Goal: Information Seeking & Learning: Learn about a topic

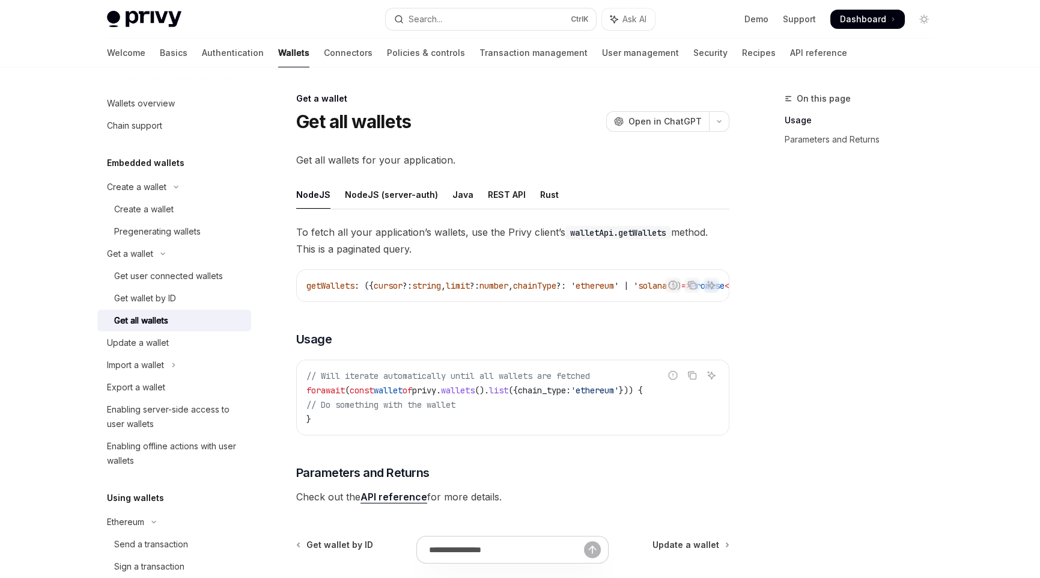
drag, startPoint x: 929, startPoint y: 204, endPoint x: 932, endPoint y: 63, distance: 140.7
click at [929, 201] on div "On this page Usage Parameters and Returns" at bounding box center [852, 334] width 183 height 486
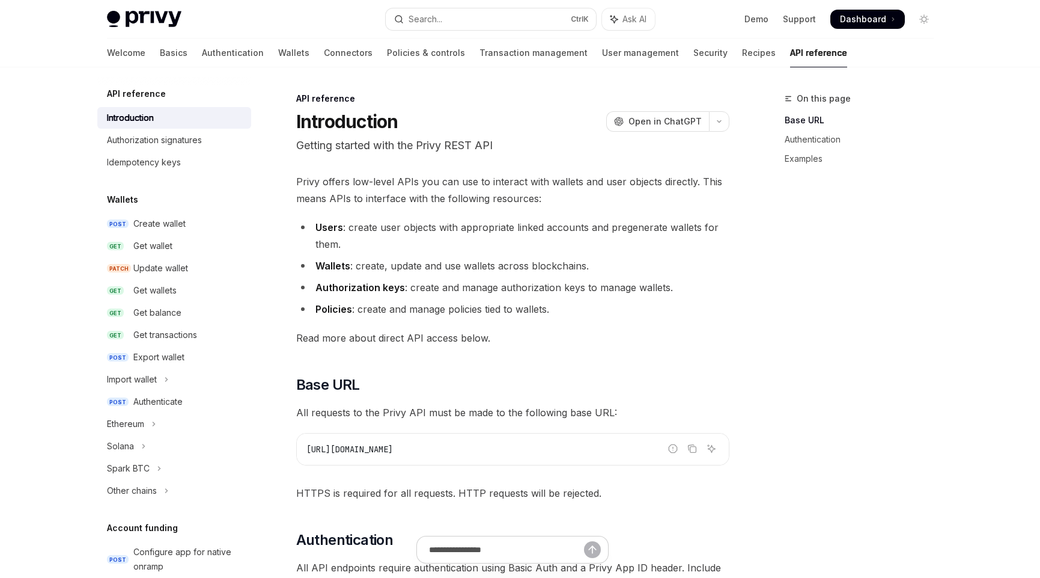
scroll to position [300, 0]
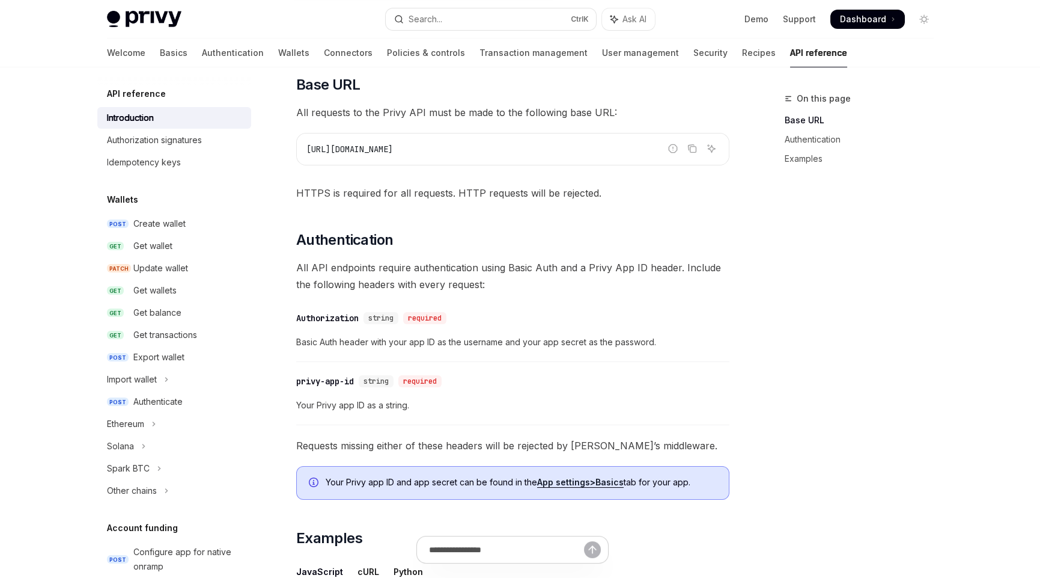
click at [446, 158] on div "https://api.privy.io" at bounding box center [513, 148] width 432 height 31
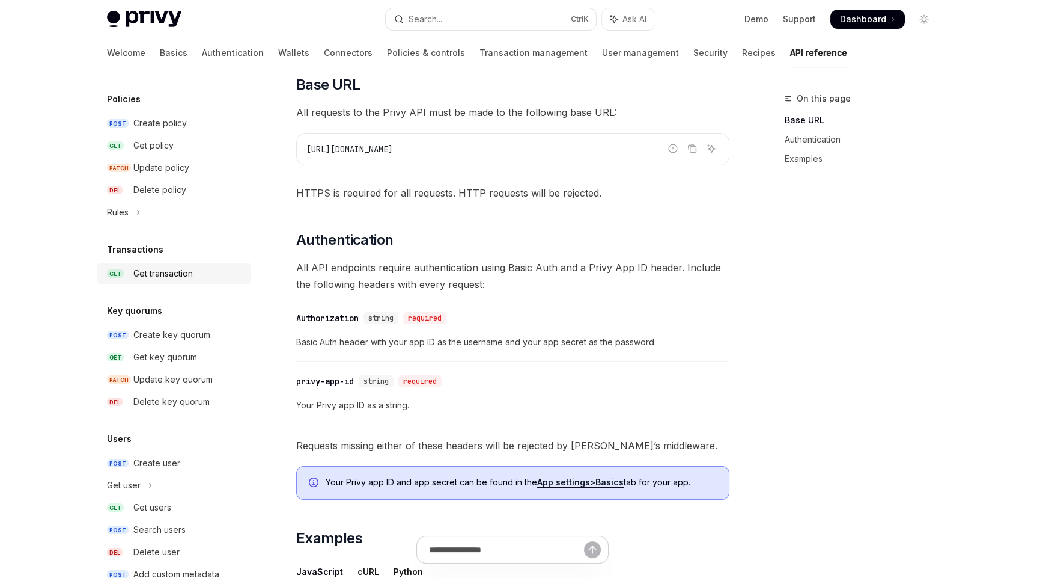
scroll to position [704, 0]
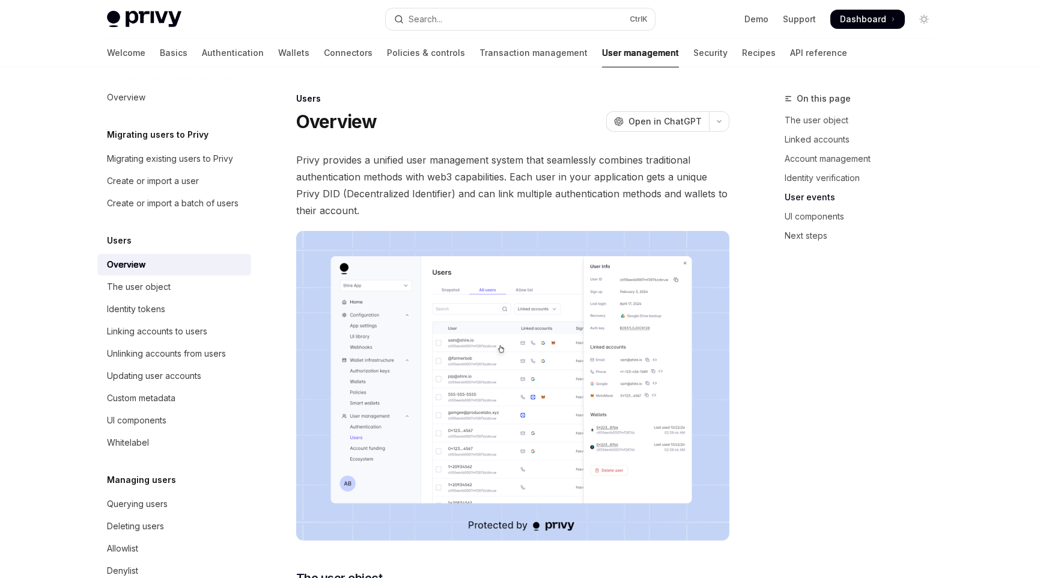
scroll to position [1230, 0]
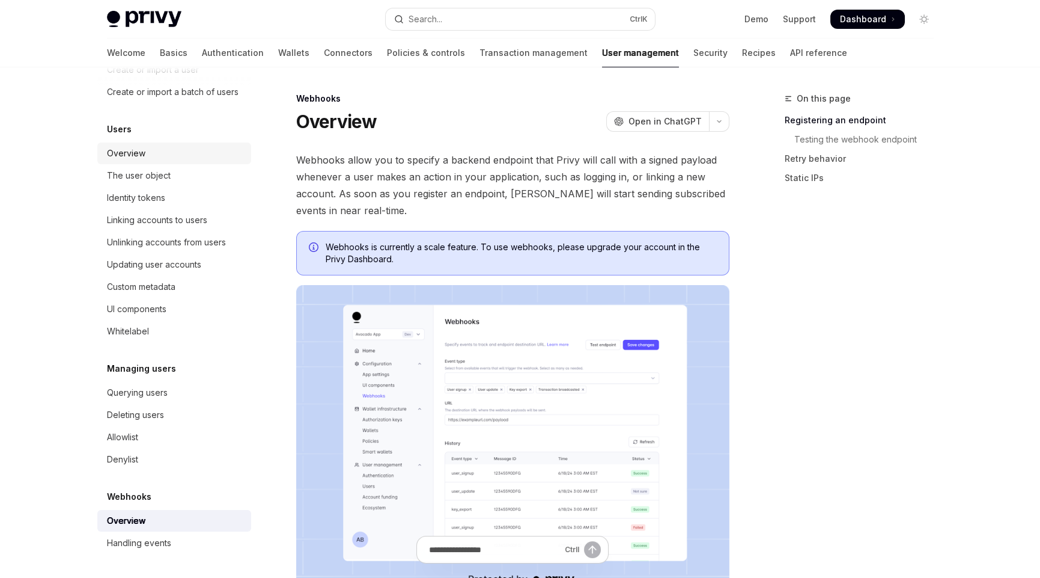
click at [136, 156] on div "Overview" at bounding box center [126, 153] width 38 height 14
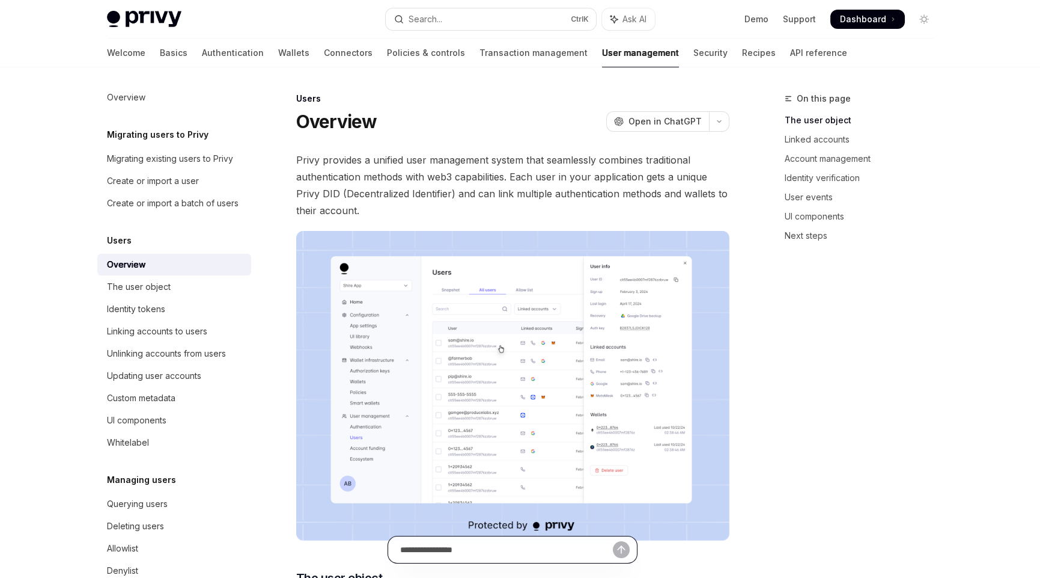
click at [480, 557] on input "Ask a question..." at bounding box center [506, 549] width 213 height 26
click at [871, 515] on div "On this page The user object Linked accounts Account management Identity verifi…" at bounding box center [852, 334] width 183 height 486
click at [865, 516] on div "On this page The user object Linked accounts Account management Identity verifi…" at bounding box center [852, 334] width 183 height 486
click at [161, 294] on div "The user object" at bounding box center [139, 286] width 64 height 14
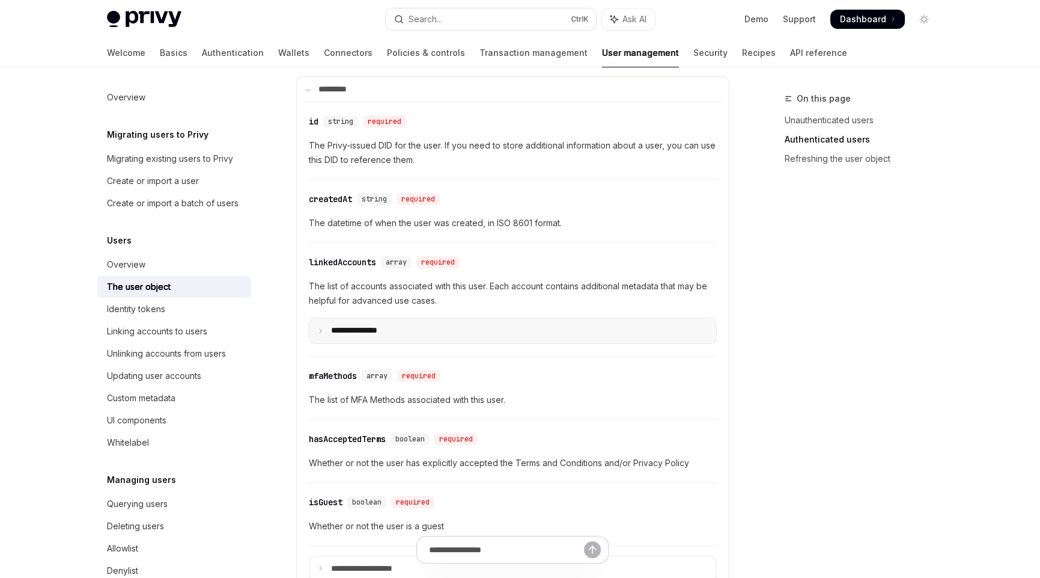
scroll to position [420, 0]
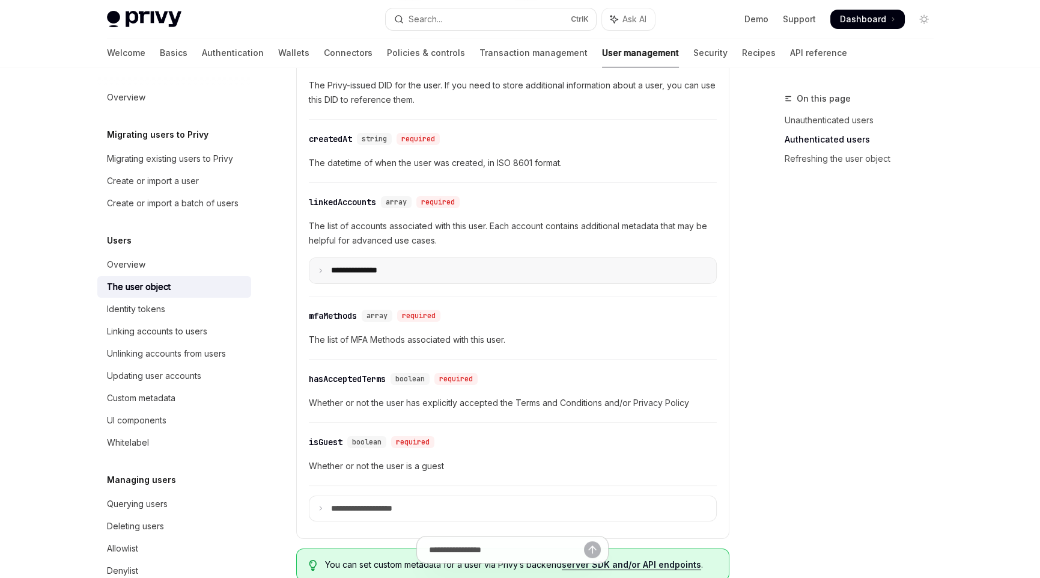
click at [317, 264] on summary "**********" at bounding box center [513, 270] width 407 height 25
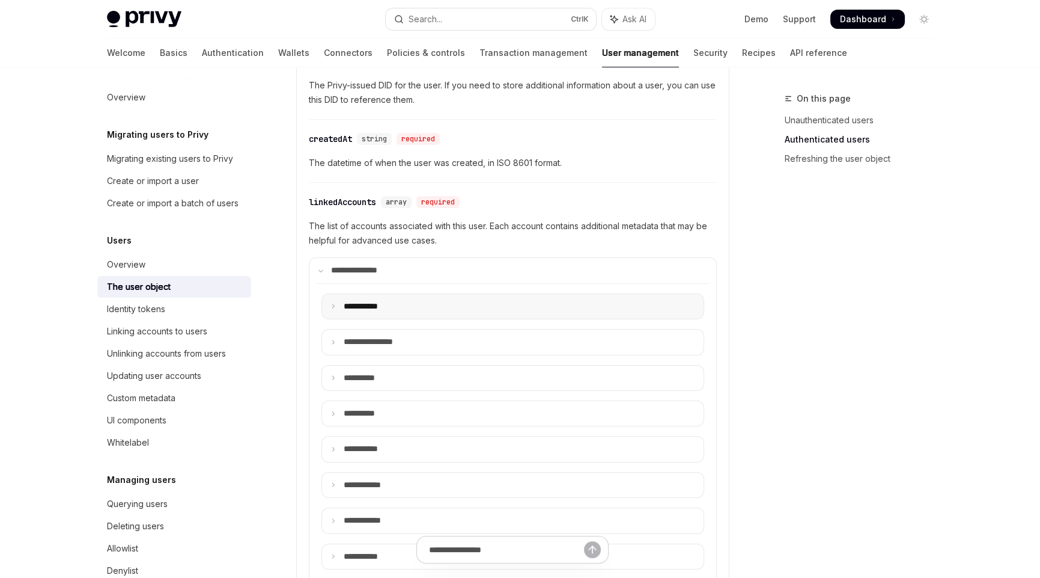
click at [332, 304] on icon at bounding box center [334, 306] width 6 height 6
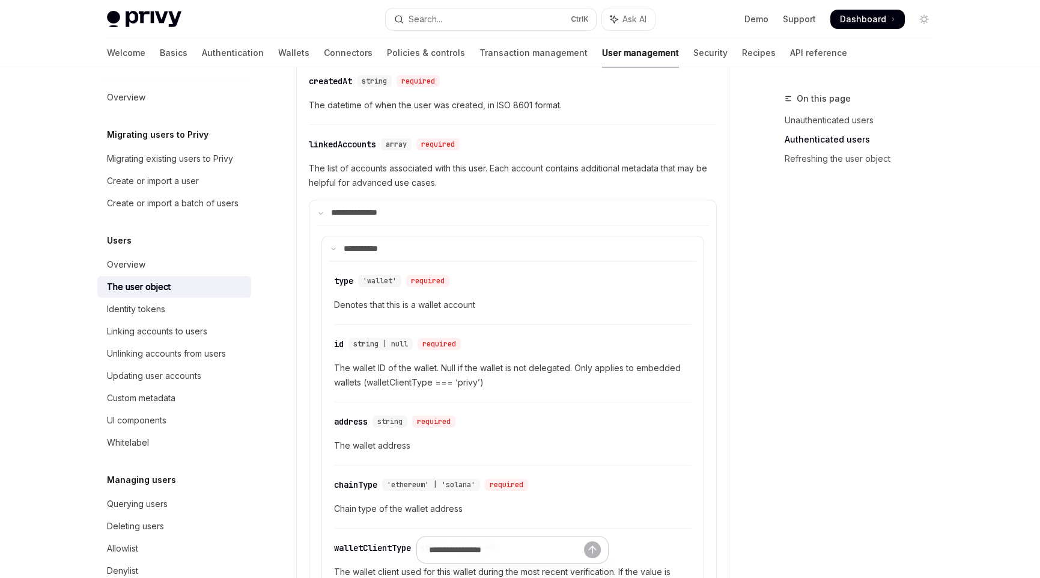
scroll to position [480, 0]
click at [542, 365] on span "The wallet ID of the wallet. Null if the wallet is not delegated. Only applies …" at bounding box center [513, 372] width 358 height 29
click at [584, 376] on span "The wallet ID of the wallet. Null if the wallet is not delegated. Only applies …" at bounding box center [513, 372] width 358 height 29
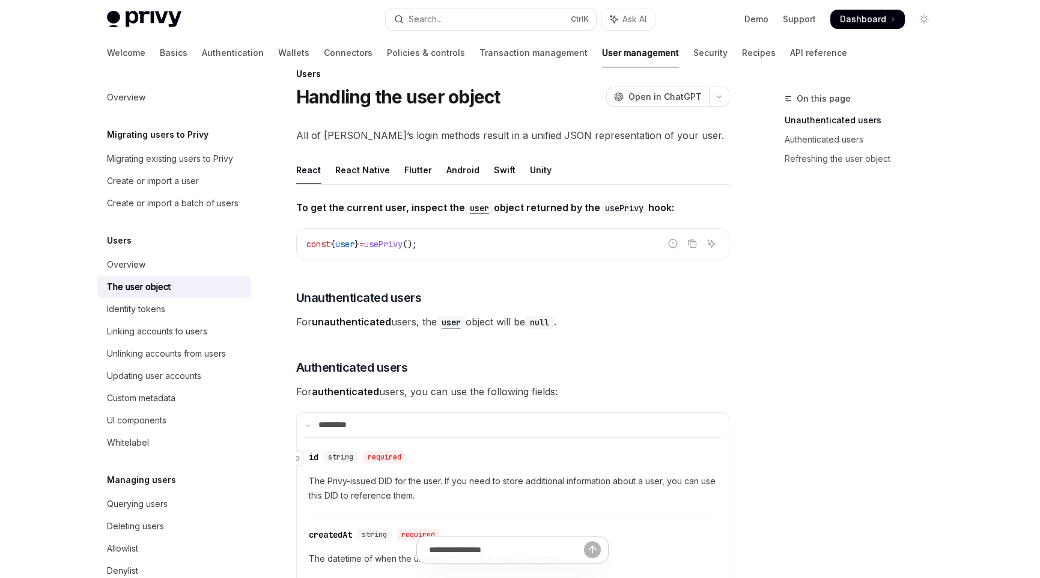
scroll to position [0, 0]
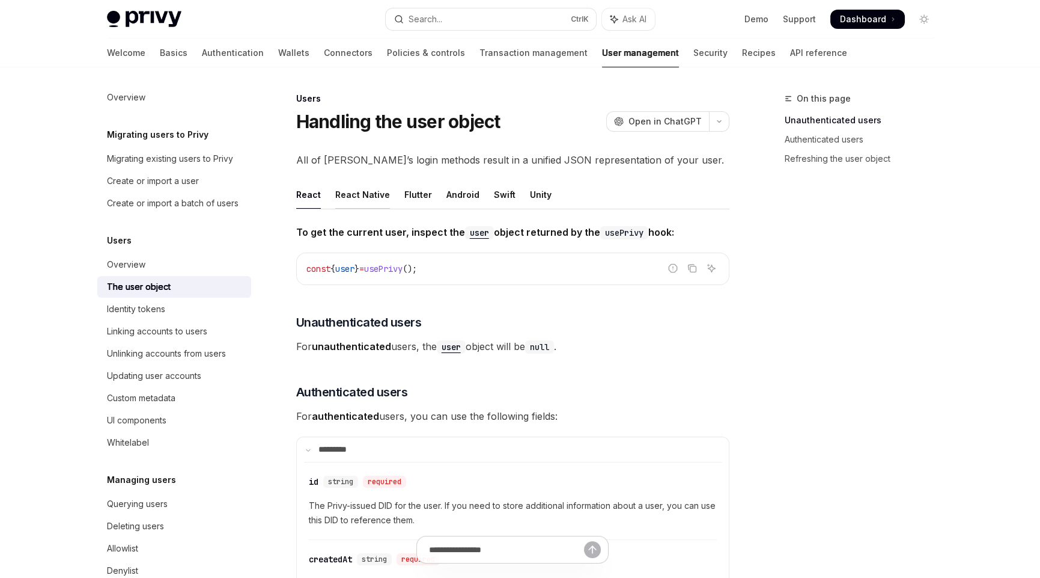
click at [366, 200] on div "React Native" at bounding box center [362, 194] width 55 height 28
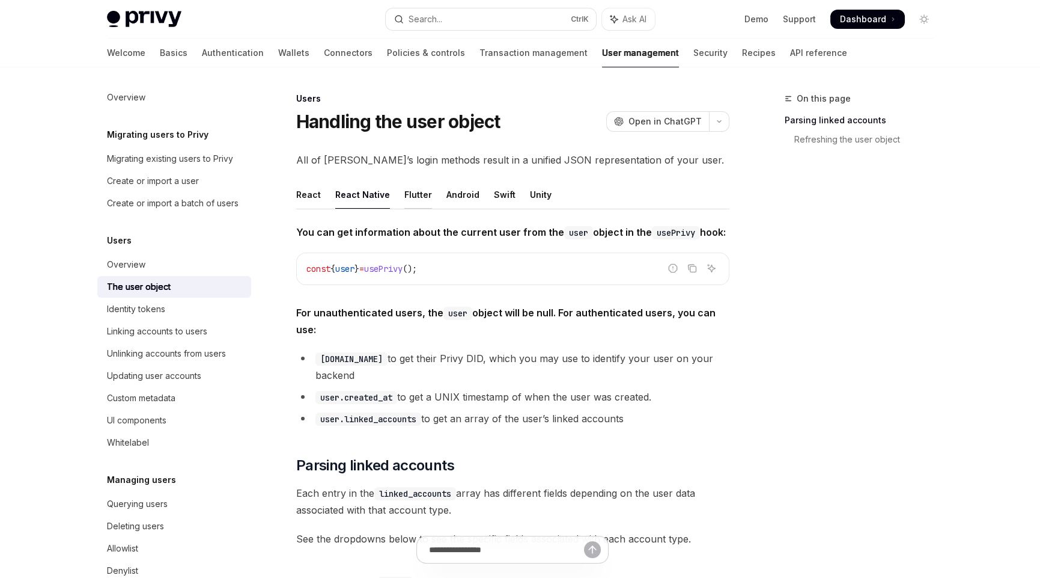
click at [418, 203] on div "Flutter" at bounding box center [418, 194] width 28 height 28
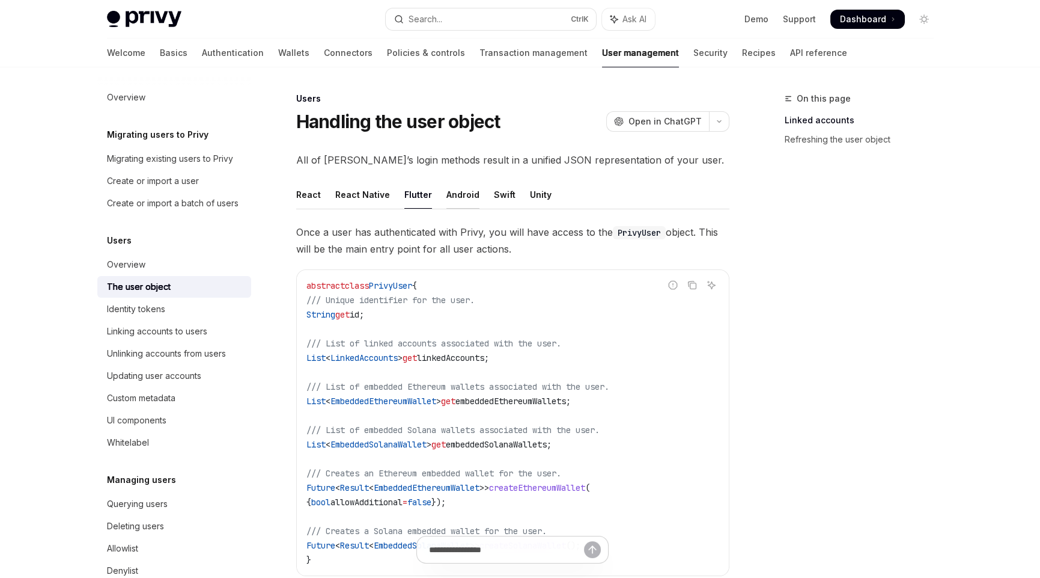
click at [459, 197] on div "Android" at bounding box center [463, 194] width 33 height 28
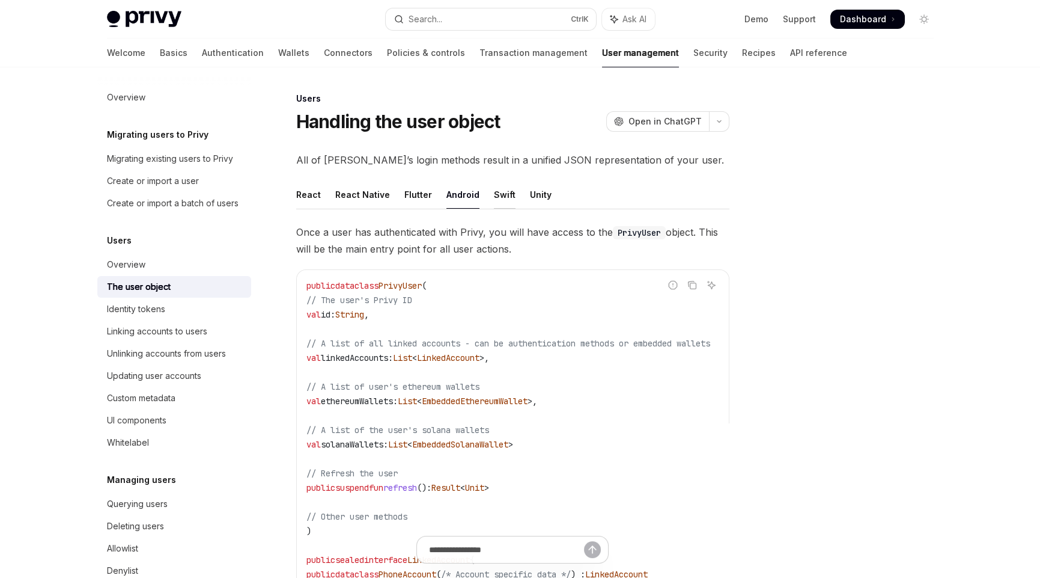
click at [494, 192] on div "Swift" at bounding box center [505, 194] width 22 height 28
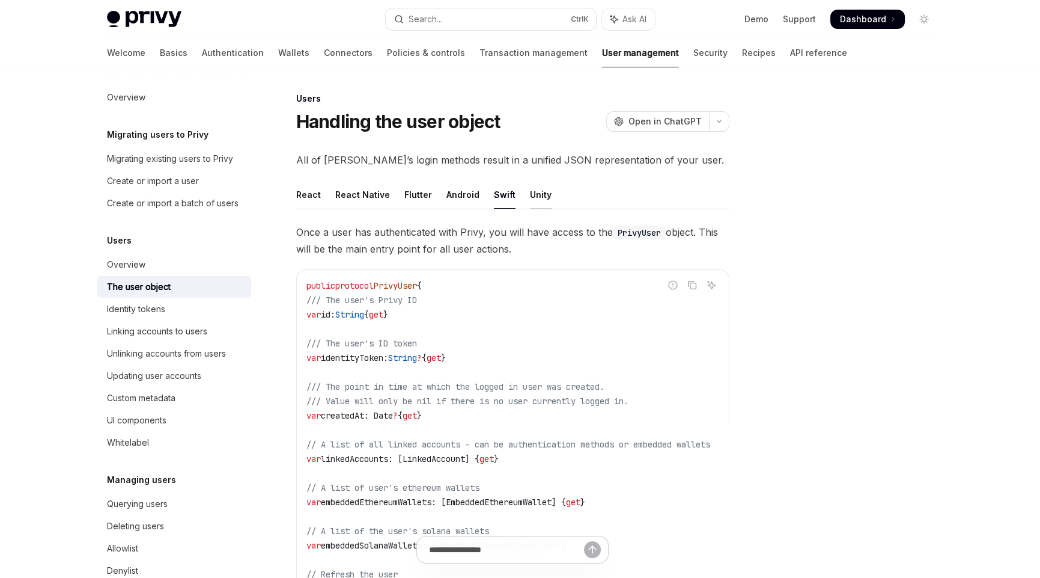
click at [530, 195] on div "Unity" at bounding box center [541, 194] width 22 height 28
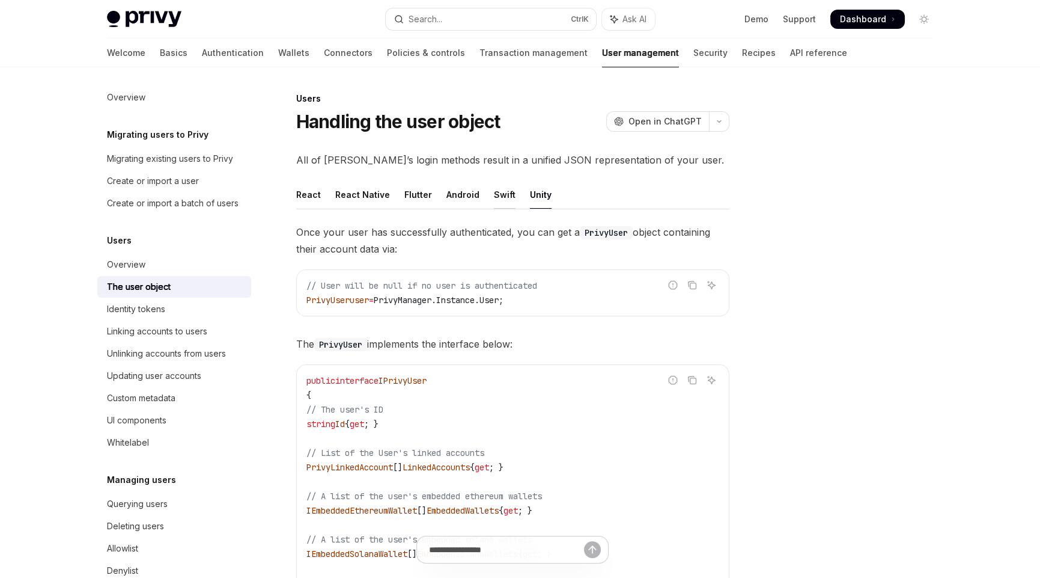
click at [497, 194] on div "Swift" at bounding box center [505, 194] width 22 height 28
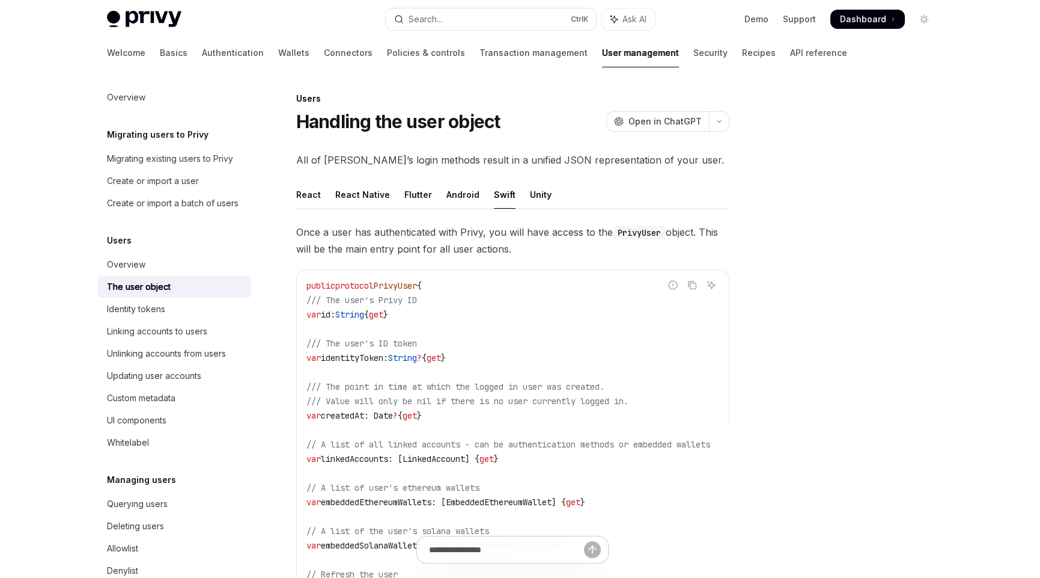
click at [438, 188] on ul "React React Native Flutter Android Swift Unity" at bounding box center [512, 194] width 433 height 29
click at [438, 192] on ul "React React Native Flutter Android Swift Unity" at bounding box center [512, 194] width 433 height 29
click at [414, 191] on div "Flutter" at bounding box center [418, 194] width 28 height 28
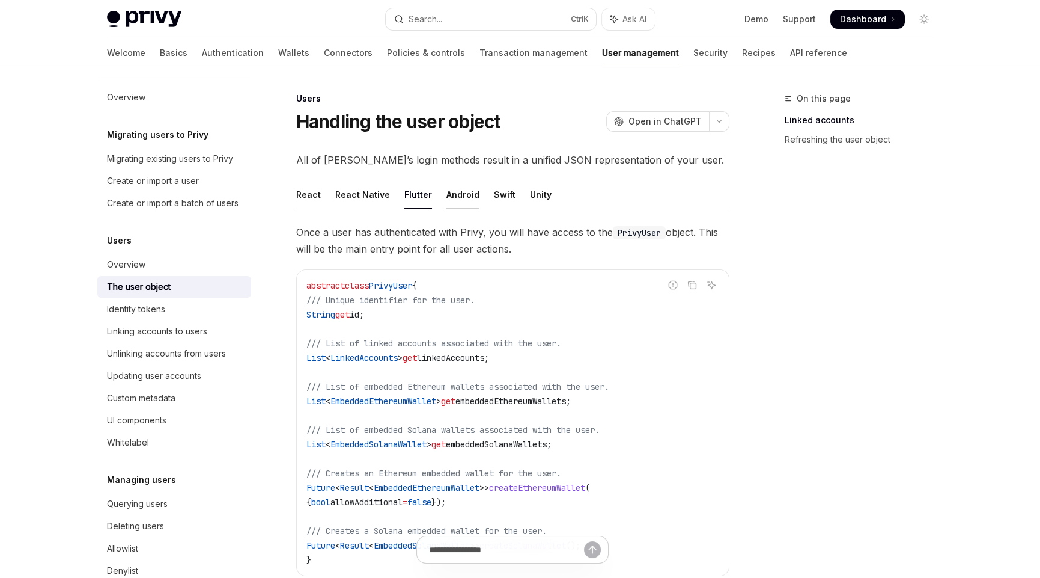
click at [461, 194] on div "Android" at bounding box center [463, 194] width 33 height 28
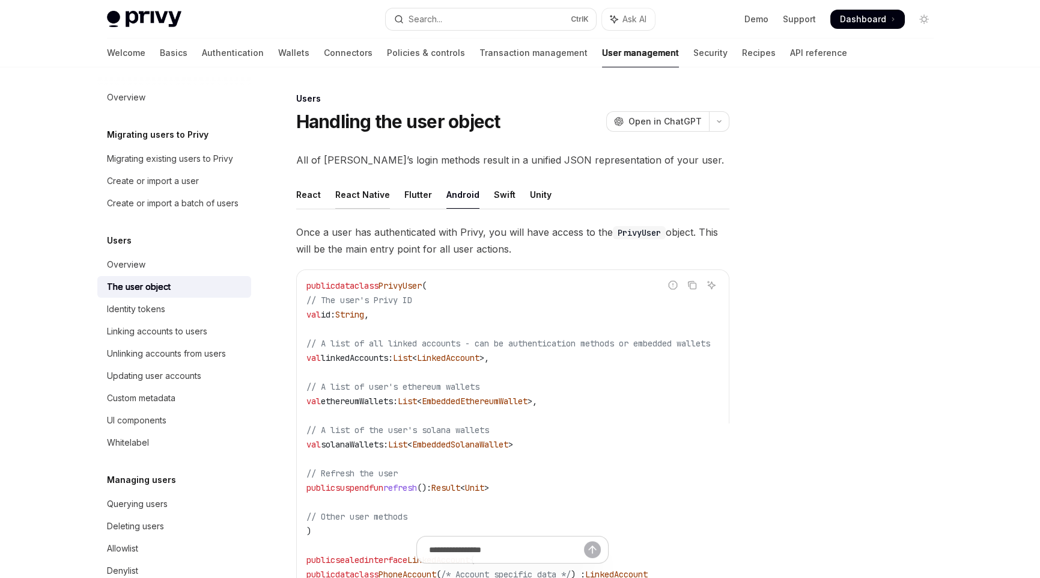
click at [365, 192] on div "React Native" at bounding box center [362, 194] width 55 height 28
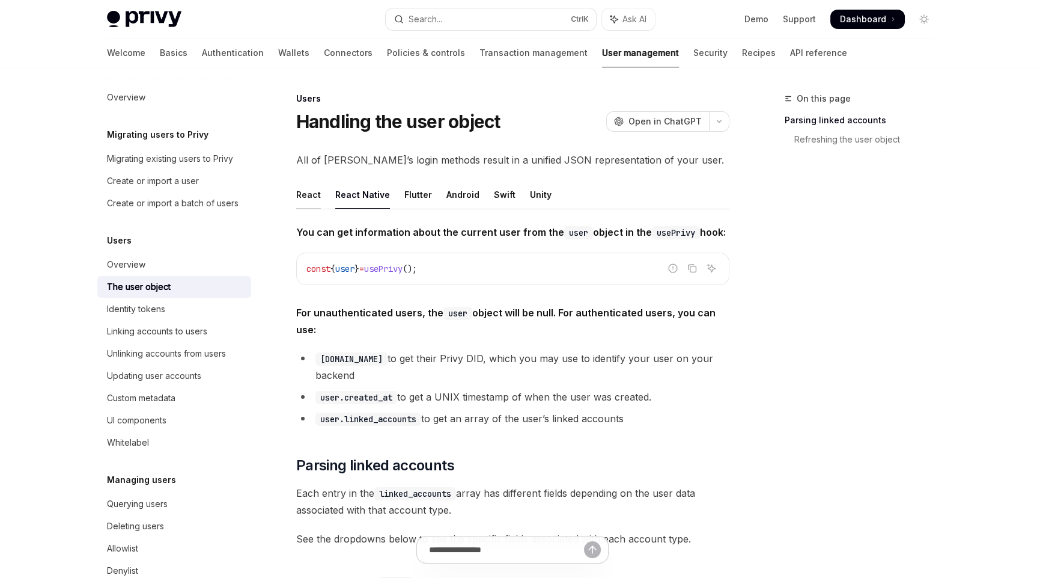
click at [305, 195] on div "React" at bounding box center [308, 194] width 25 height 28
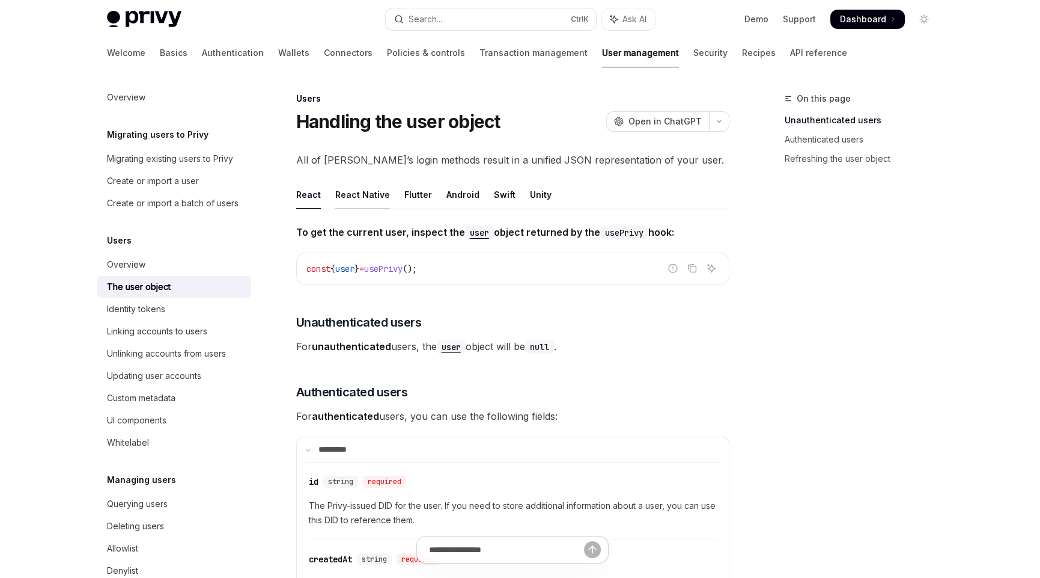
click at [363, 192] on div "React Native" at bounding box center [362, 194] width 55 height 28
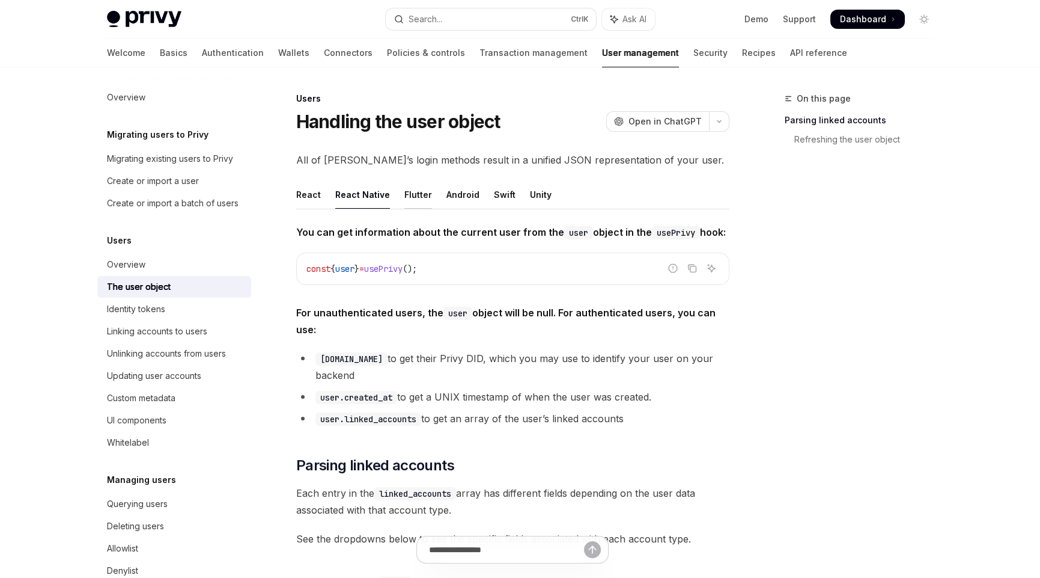
click at [421, 194] on div "Flutter" at bounding box center [418, 194] width 28 height 28
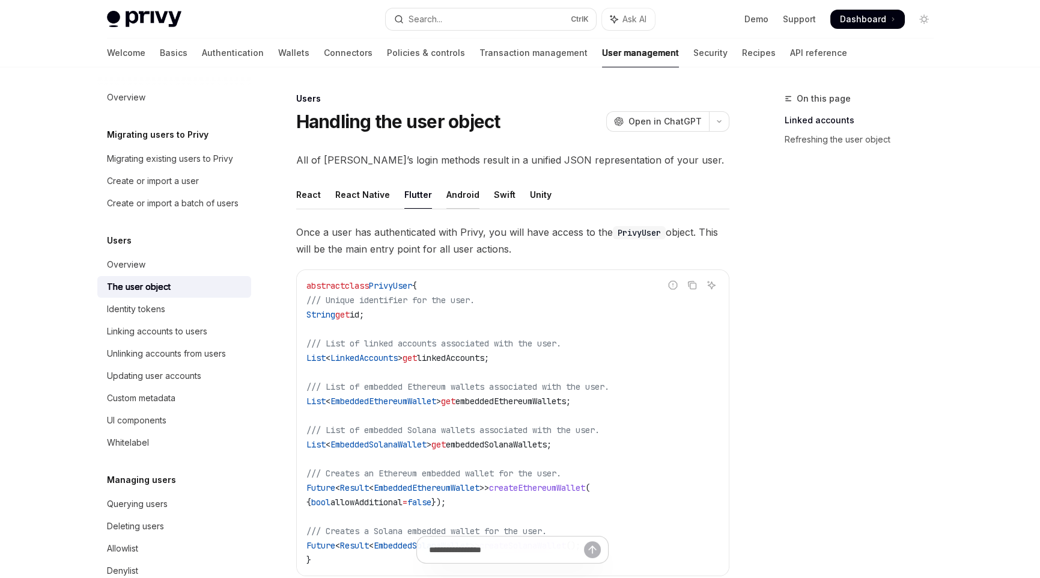
click at [459, 195] on div "Android" at bounding box center [463, 194] width 33 height 28
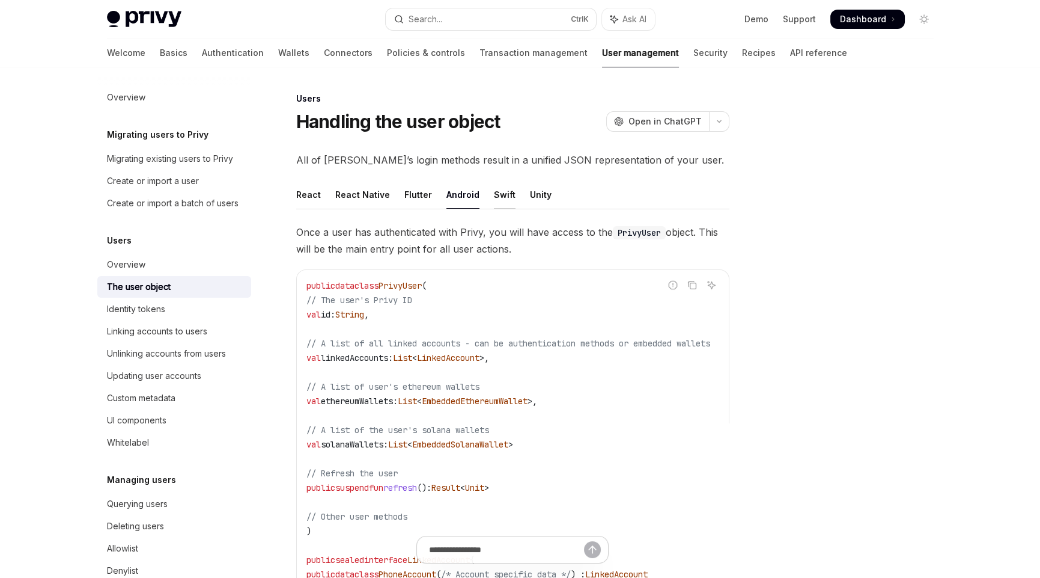
click at [500, 192] on div "Swift" at bounding box center [505, 194] width 22 height 28
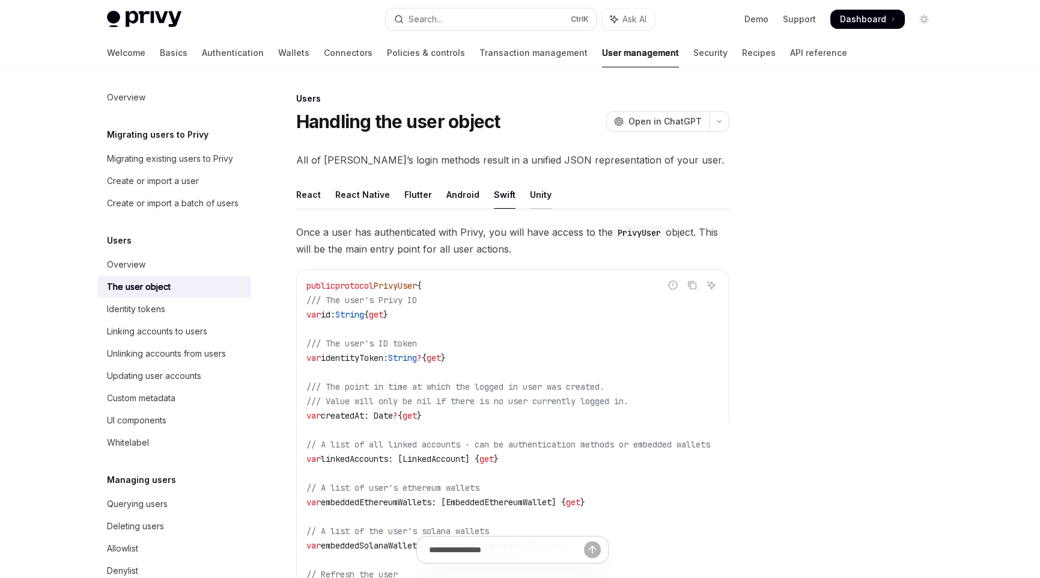
click at [540, 196] on div "Unity" at bounding box center [541, 194] width 22 height 28
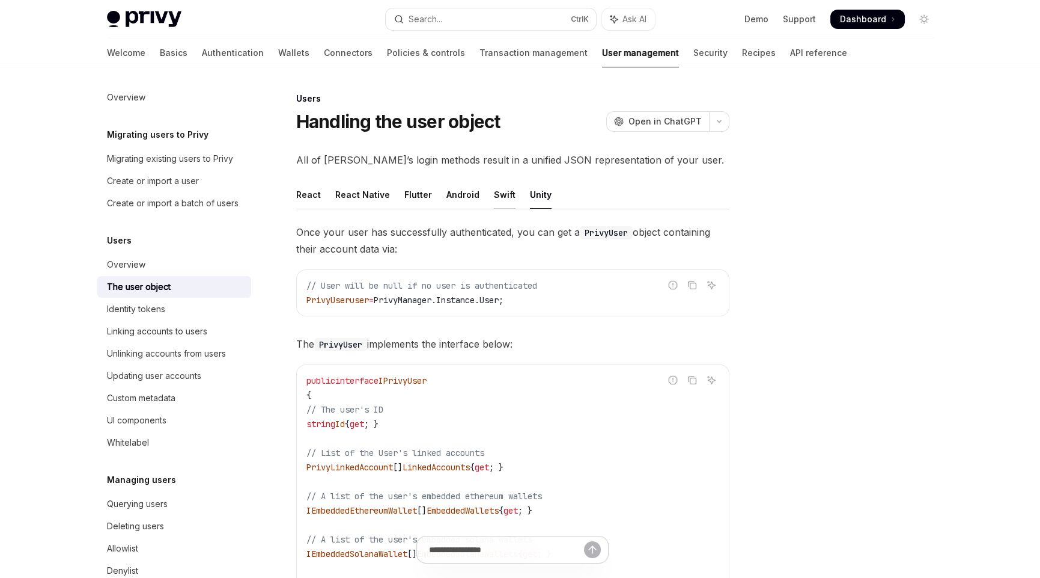
click at [496, 194] on div "Swift" at bounding box center [505, 194] width 22 height 28
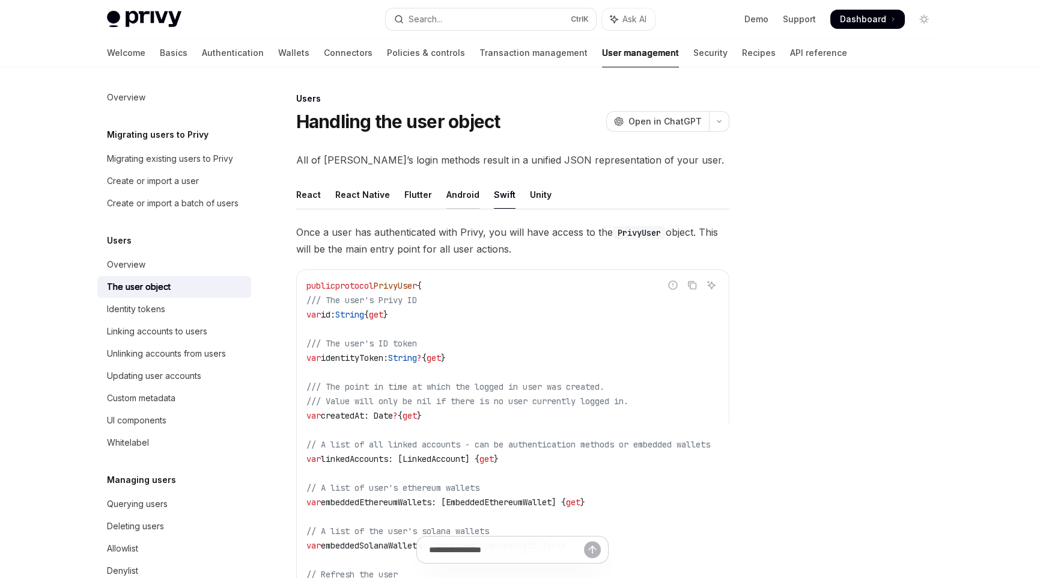
click at [463, 195] on div "Android" at bounding box center [463, 194] width 33 height 28
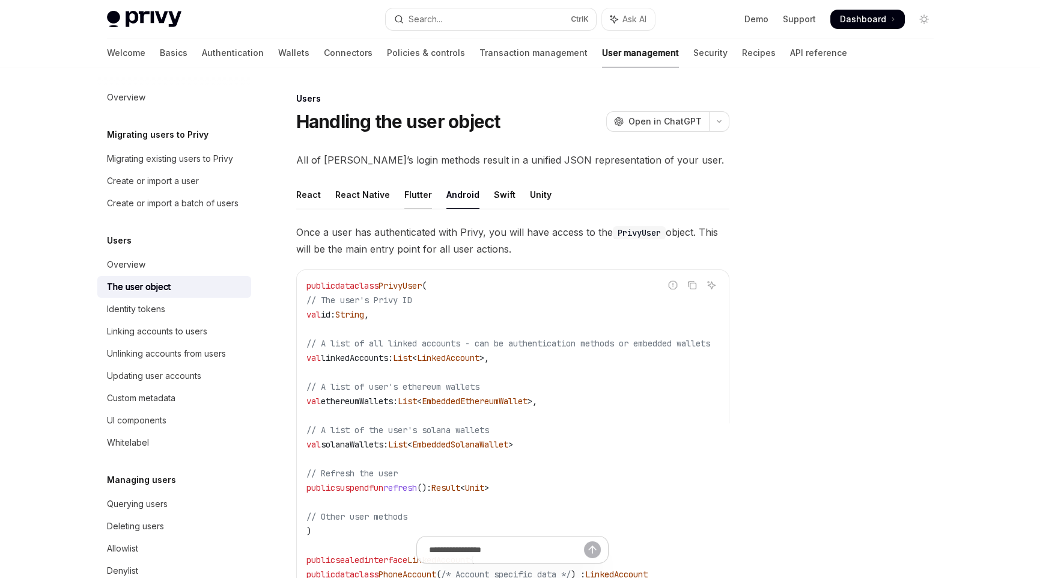
click at [412, 192] on div "Flutter" at bounding box center [418, 194] width 28 height 28
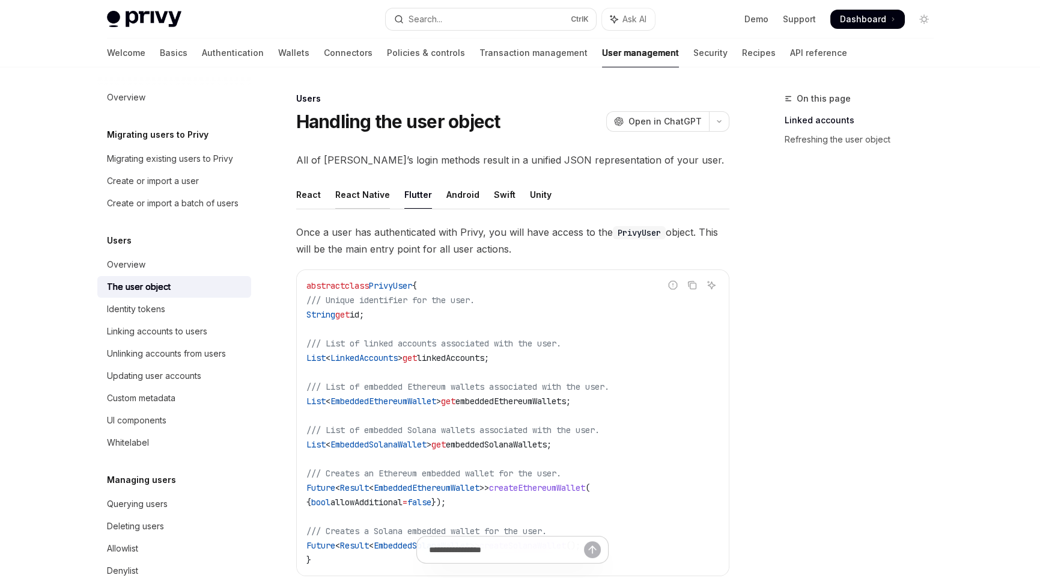
click at [381, 194] on div "React Native" at bounding box center [362, 194] width 55 height 28
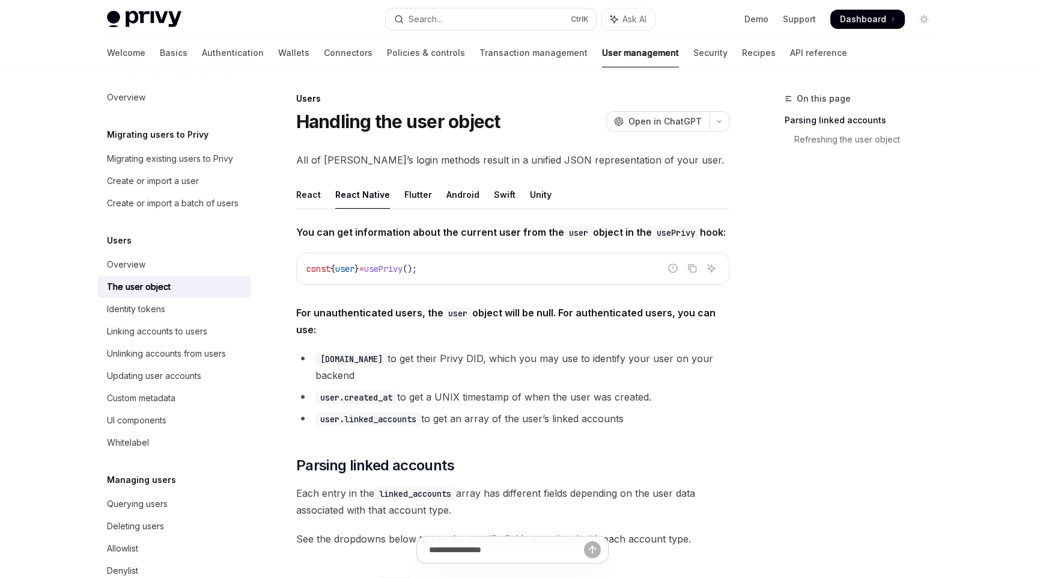
click at [322, 195] on ul "React React Native Flutter Android Swift Unity" at bounding box center [512, 194] width 433 height 29
click at [313, 195] on div "React" at bounding box center [308, 194] width 25 height 28
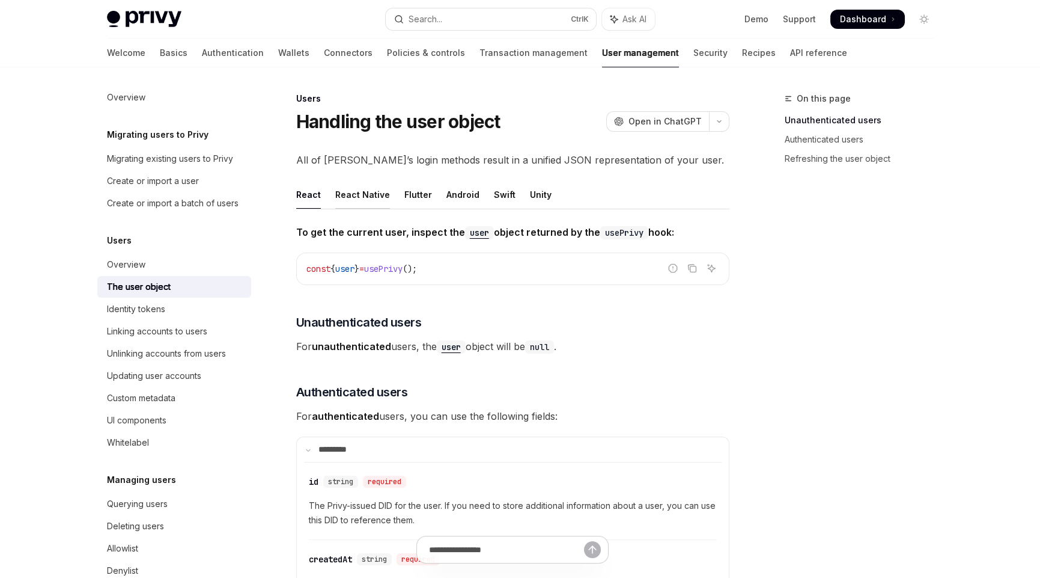
click at [364, 198] on div "React Native" at bounding box center [362, 194] width 55 height 28
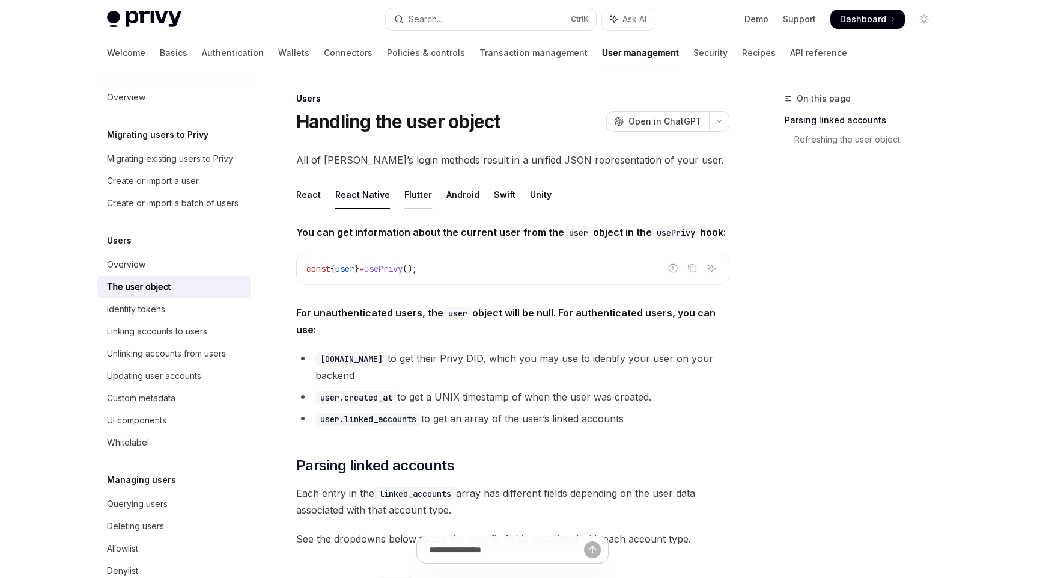
click at [420, 192] on div "Flutter" at bounding box center [418, 194] width 28 height 28
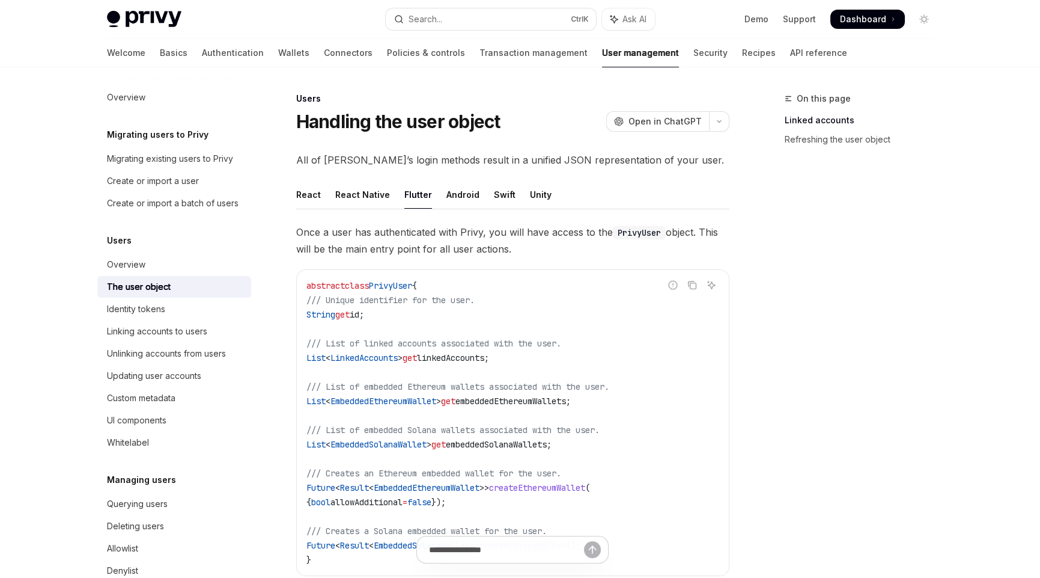
click at [475, 195] on ul "React React Native Flutter Android Swift Unity" at bounding box center [512, 194] width 433 height 29
click at [463, 194] on div "Android" at bounding box center [463, 194] width 33 height 28
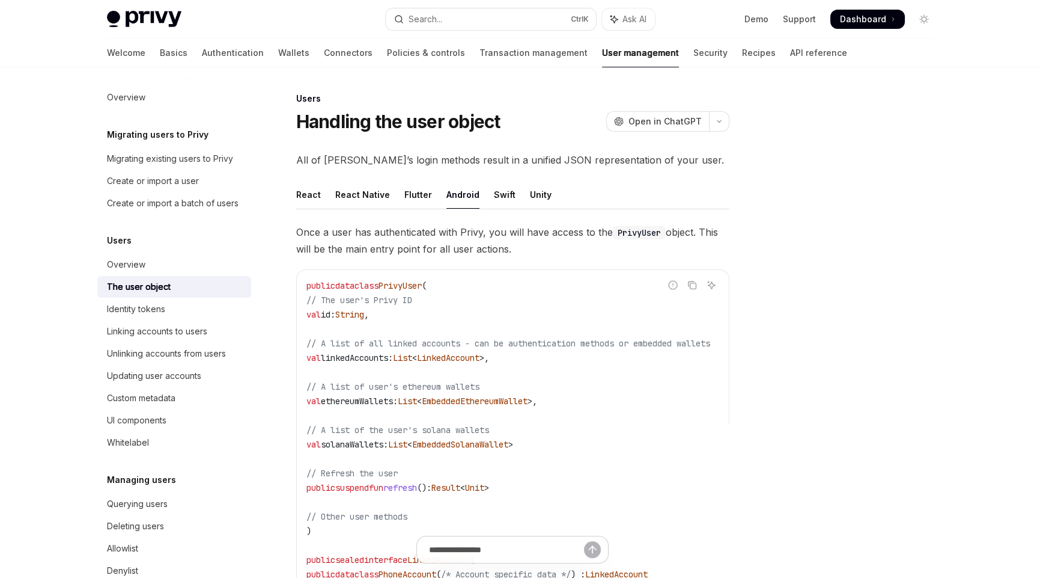
click at [519, 200] on ul "React React Native Flutter Android Swift Unity" at bounding box center [512, 194] width 433 height 29
click at [504, 197] on div "Swift" at bounding box center [505, 194] width 22 height 28
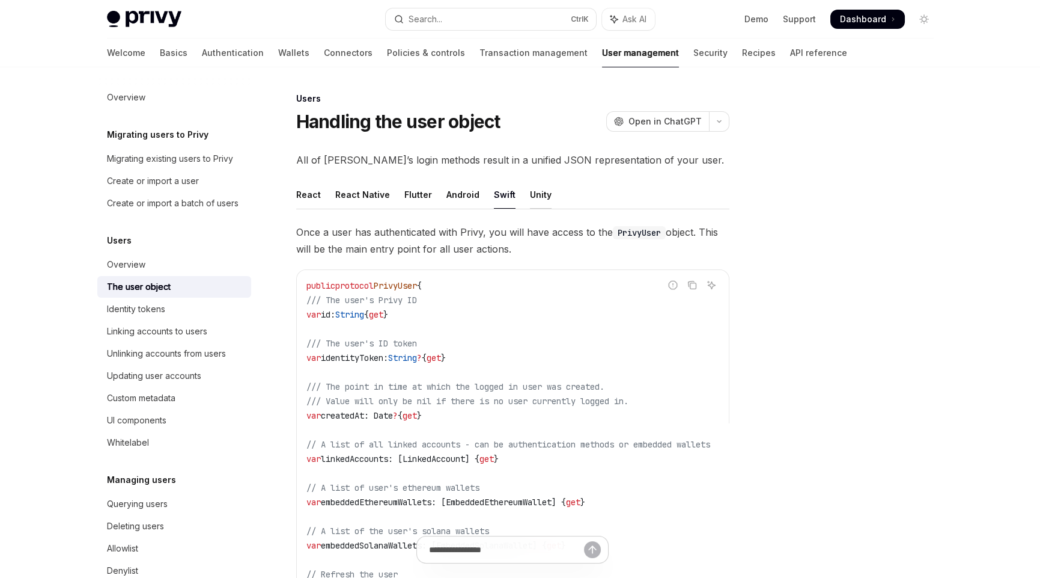
click at [532, 197] on div "Unity" at bounding box center [541, 194] width 22 height 28
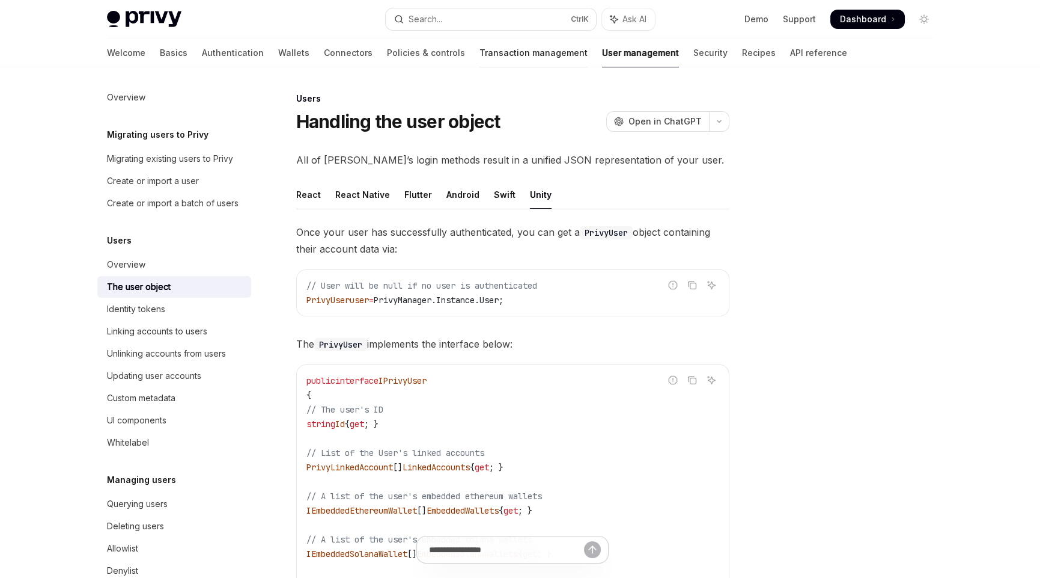
click at [480, 53] on link "Transaction management" at bounding box center [534, 52] width 108 height 29
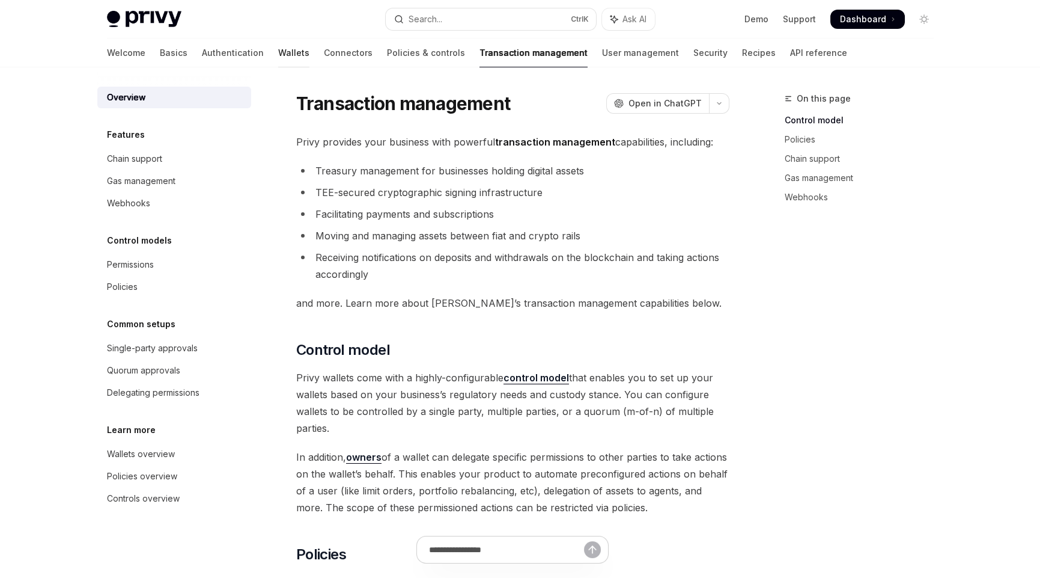
click at [278, 52] on link "Wallets" at bounding box center [293, 52] width 31 height 29
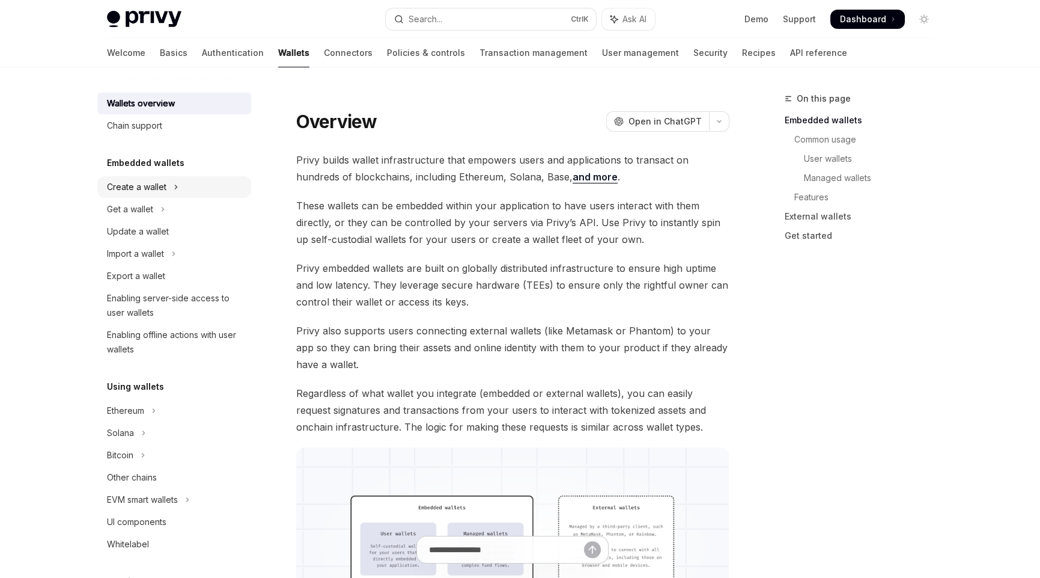
click at [165, 190] on div "Create a wallet" at bounding box center [137, 187] width 60 height 14
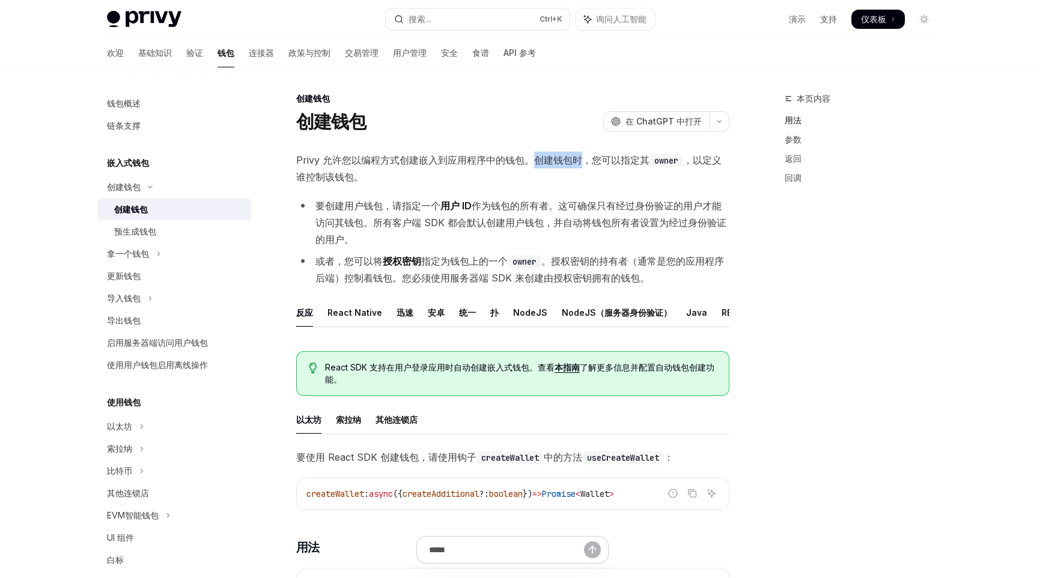
drag, startPoint x: 535, startPoint y: 160, endPoint x: 578, endPoint y: 157, distance: 42.7
click at [578, 157] on font "Privy 允许您以编程方式创建嵌入到应用程序中的钱包。创建钱包时，您可以指定其" at bounding box center [472, 160] width 353 height 12
click at [603, 180] on span "Privy 允许您以编程方式创建嵌入到应用程序中的钱包。创建钱包时，您可以指定其 owner ，以定义谁控制该钱包。" at bounding box center [512, 168] width 433 height 34
click at [147, 228] on font "预生成钱包" at bounding box center [135, 231] width 42 height 10
type textarea "*"
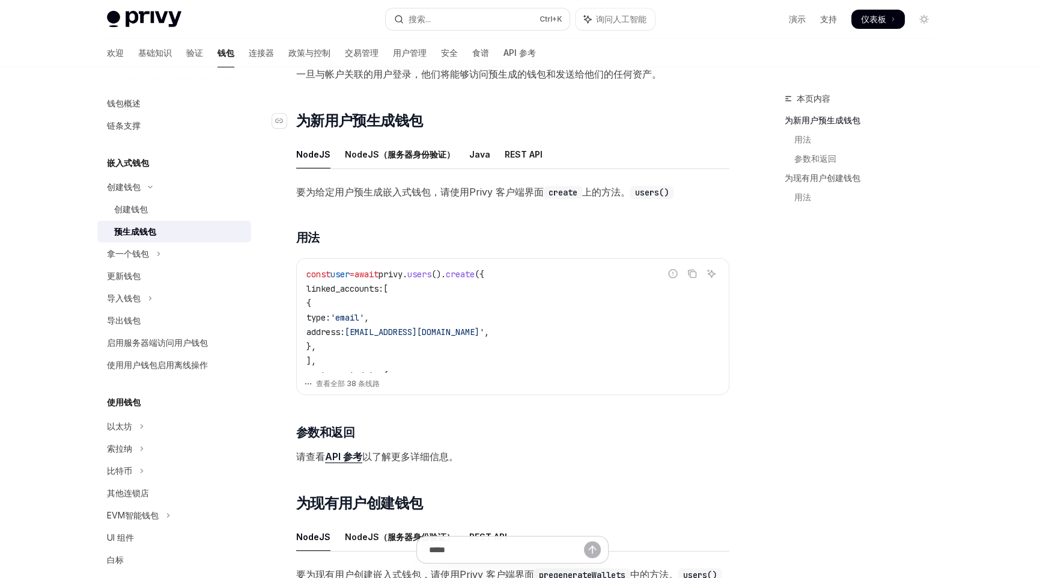
scroll to position [180, 0]
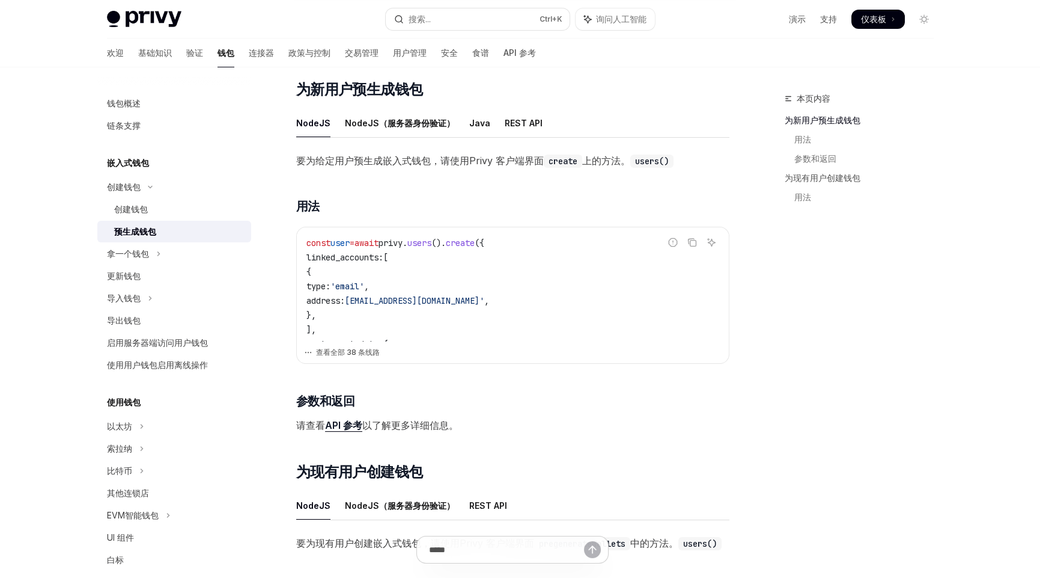
click at [356, 345] on button "查看全部 38 条线路" at bounding box center [513, 352] width 418 height 17
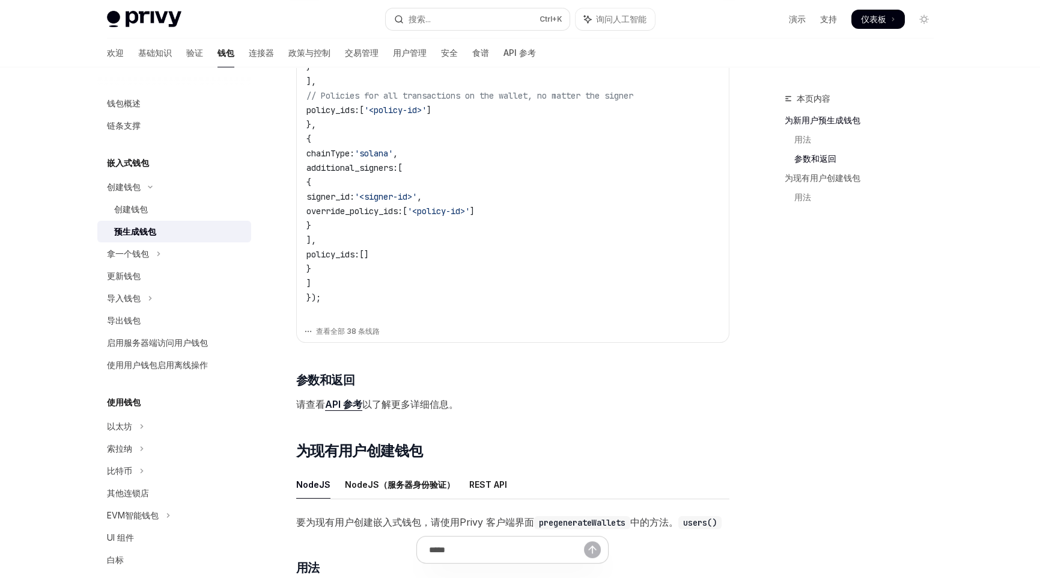
scroll to position [661, 0]
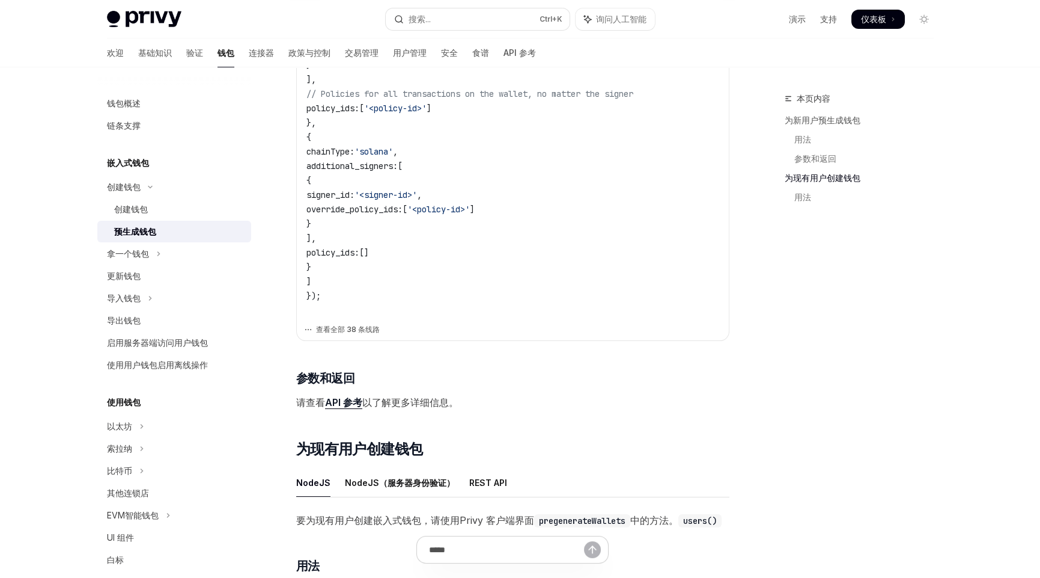
click at [380, 324] on button "查看全部 38 条线路" at bounding box center [513, 329] width 418 height 17
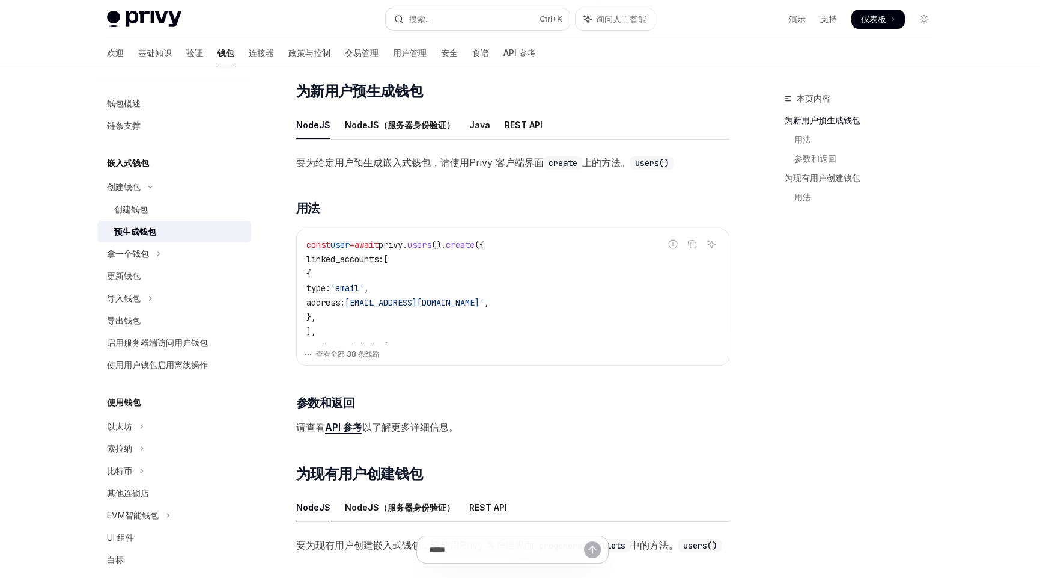
scroll to position [157, 0]
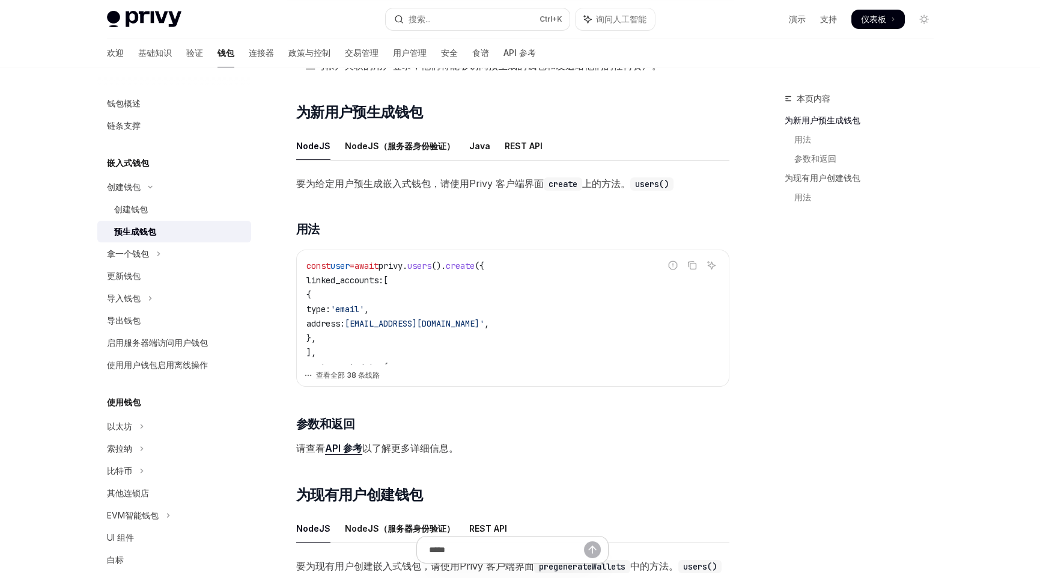
click at [352, 371] on font "查看全部 38 条线路" at bounding box center [348, 374] width 64 height 9
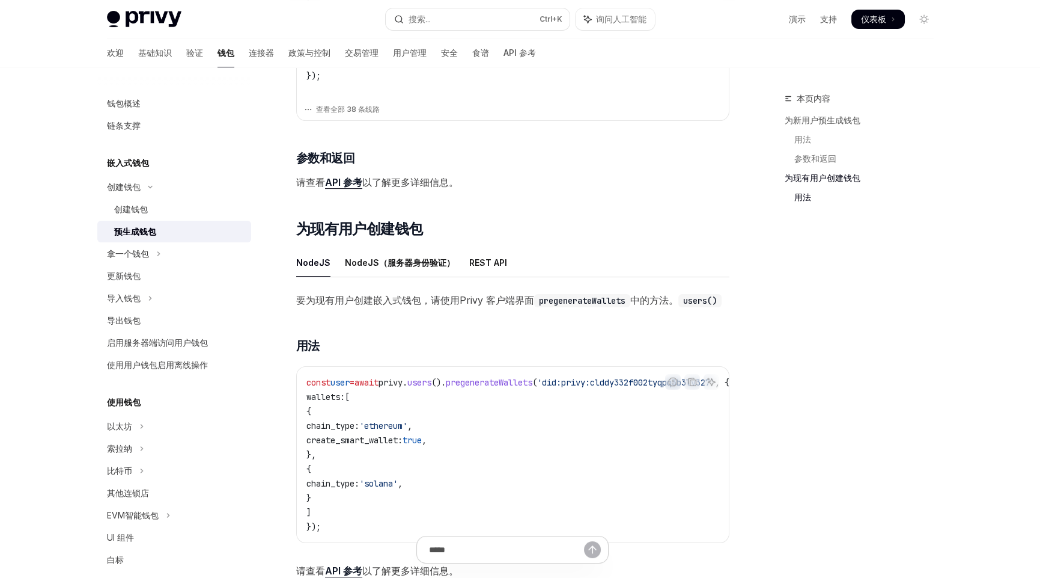
scroll to position [938, 0]
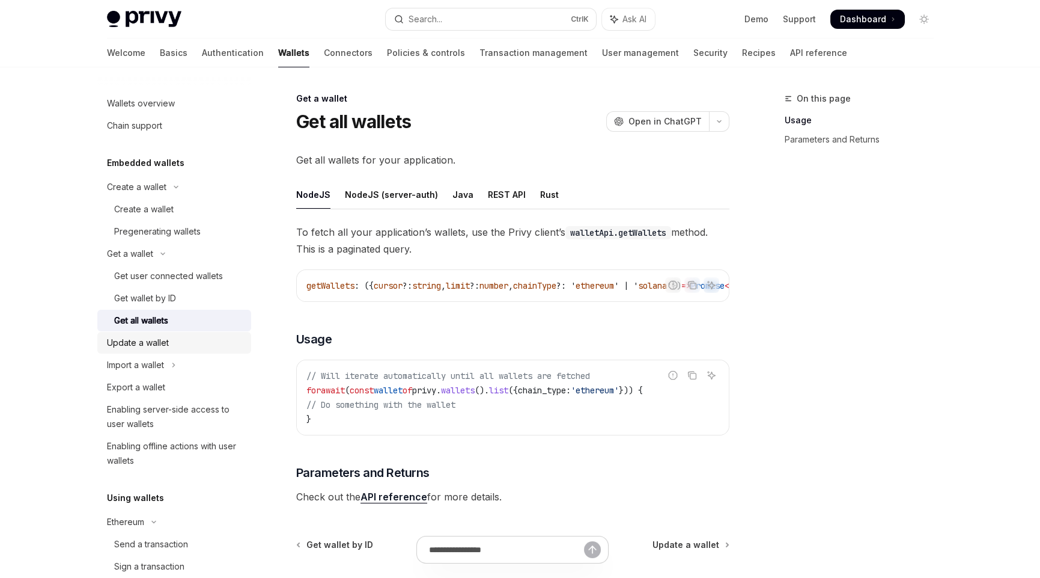
click at [145, 341] on div "Update a wallet" at bounding box center [138, 342] width 62 height 14
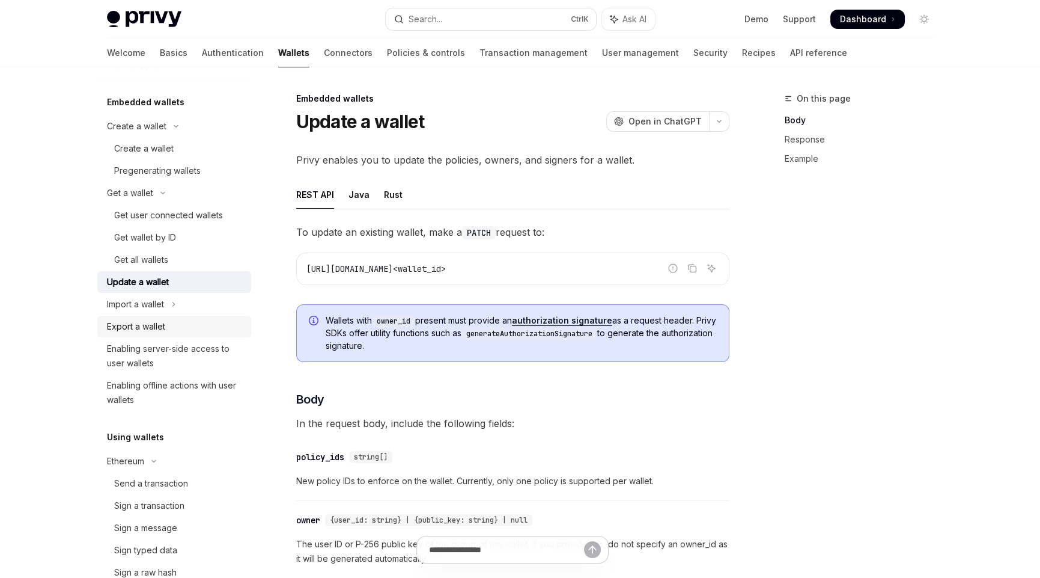
scroll to position [120, 0]
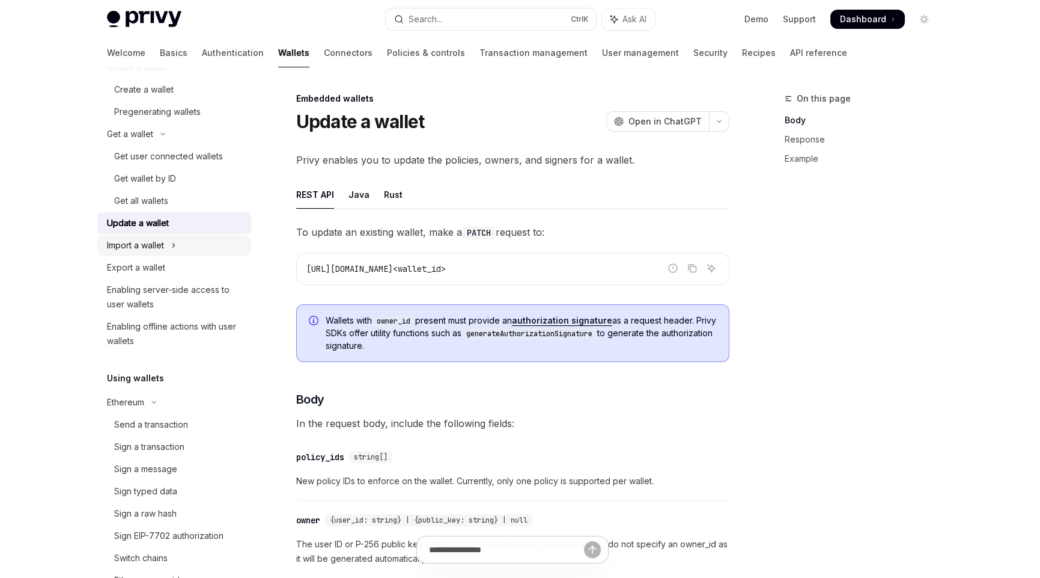
click at [147, 243] on div "Import a wallet" at bounding box center [135, 245] width 57 height 14
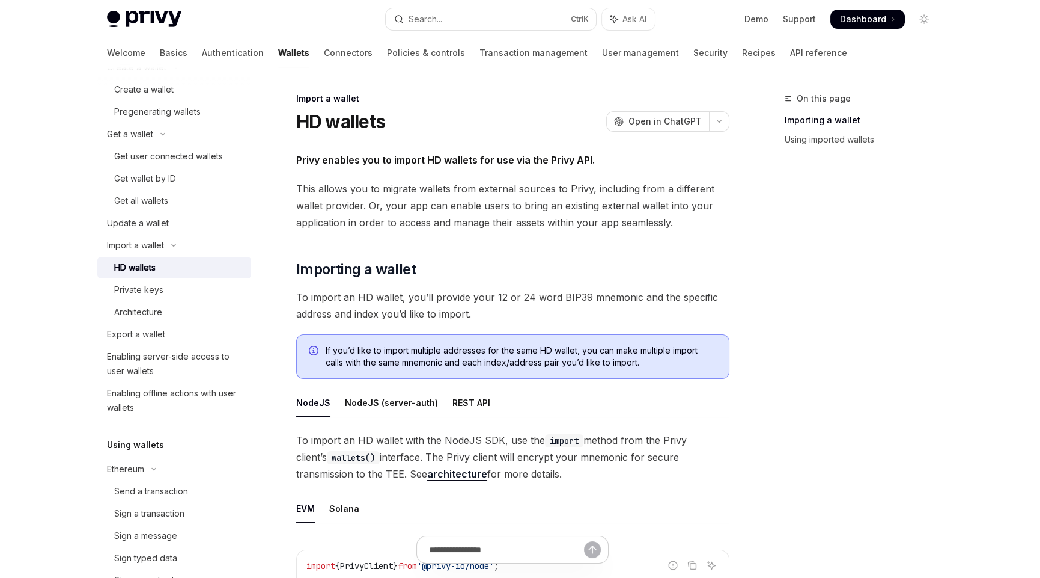
click at [345, 160] on strong "Privy enables you to import HD wallets for use via the Privy API." at bounding box center [445, 160] width 299 height 12
click at [432, 158] on strong "Privy enables you to import HD wallets for use via the Privy API." at bounding box center [445, 160] width 299 height 12
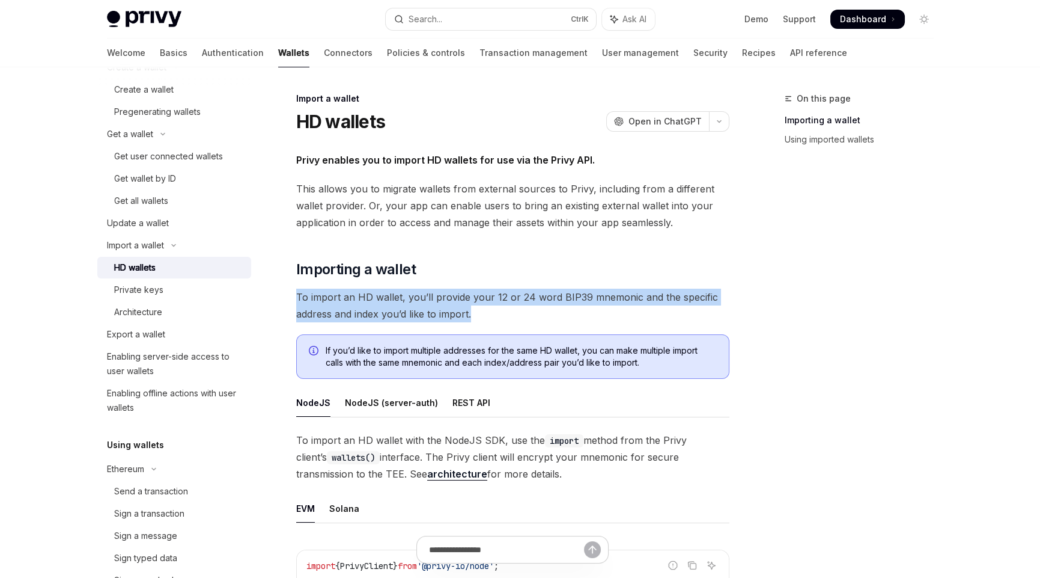
drag, startPoint x: 484, startPoint y: 319, endPoint x: 270, endPoint y: 304, distance: 214.5
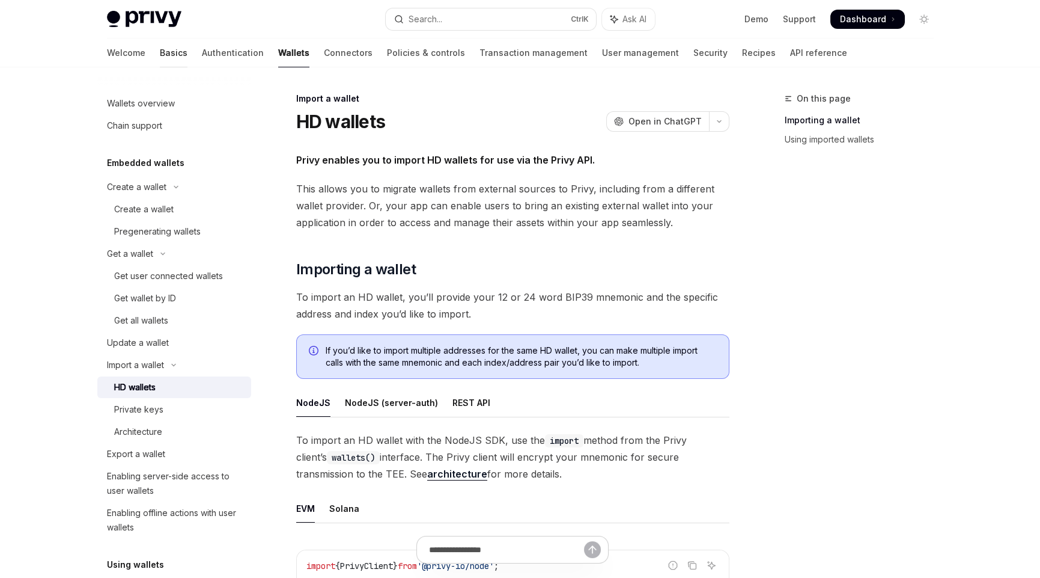
click at [160, 55] on link "Basics" at bounding box center [174, 52] width 28 height 29
type textarea "*"
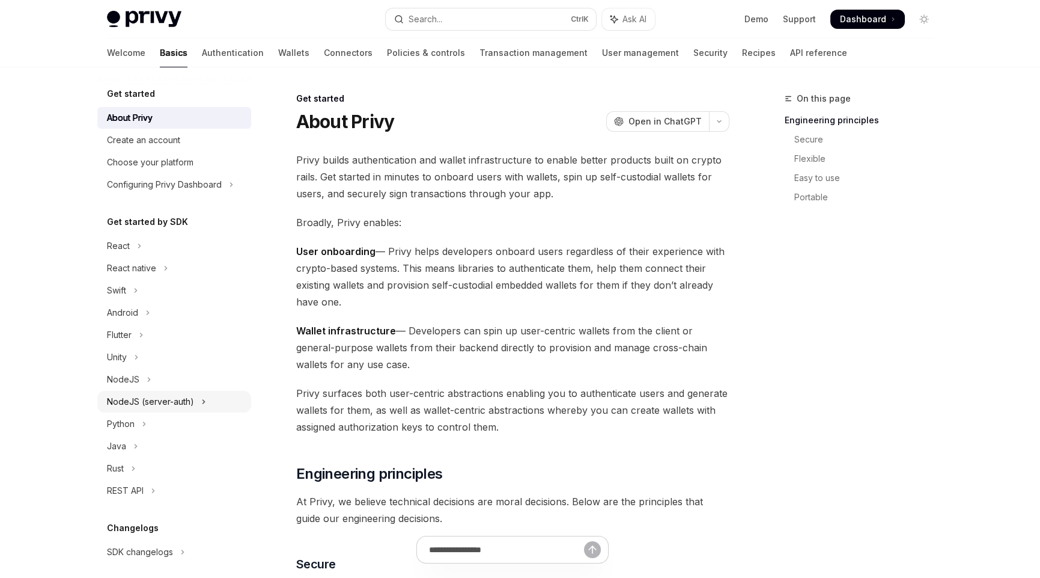
click at [164, 404] on div "NodeJS (server-auth)" at bounding box center [150, 401] width 87 height 14
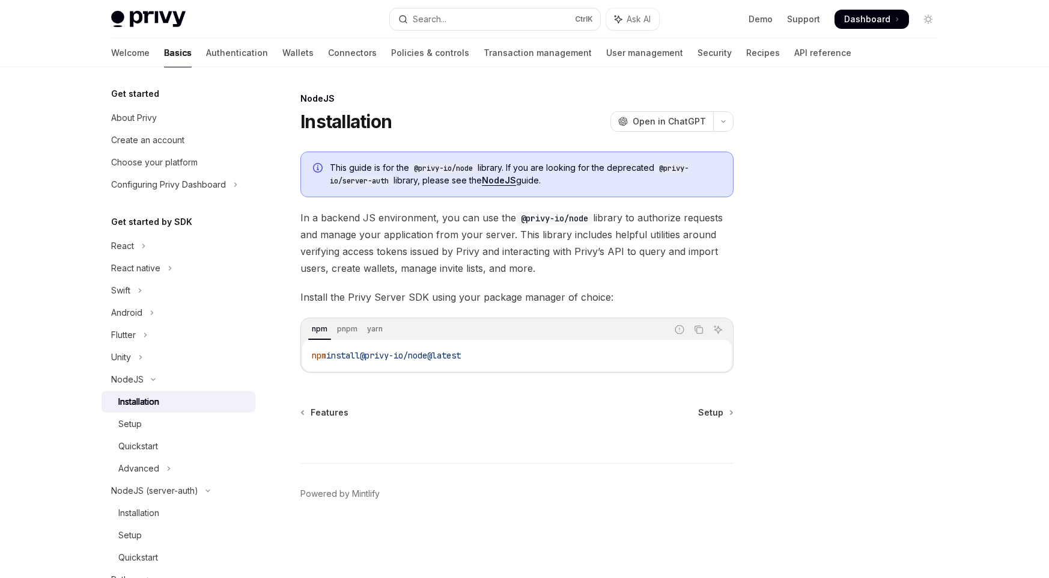
click at [155, 402] on div "Installation" at bounding box center [138, 401] width 41 height 14
drag, startPoint x: 495, startPoint y: 352, endPoint x: 301, endPoint y: 350, distance: 193.5
click at [301, 350] on div "npm pnpm yarn Report incorrect code Copy Ask AI npm install @privy-io/node@late…" at bounding box center [517, 344] width 433 height 55
drag, startPoint x: 546, startPoint y: 373, endPoint x: 398, endPoint y: 346, distance: 150.2
click at [545, 373] on div "NodeJS Installation OpenAI Open in ChatGPT OpenAI Open in ChatGPT This guide is…" at bounding box center [405, 334] width 664 height 486
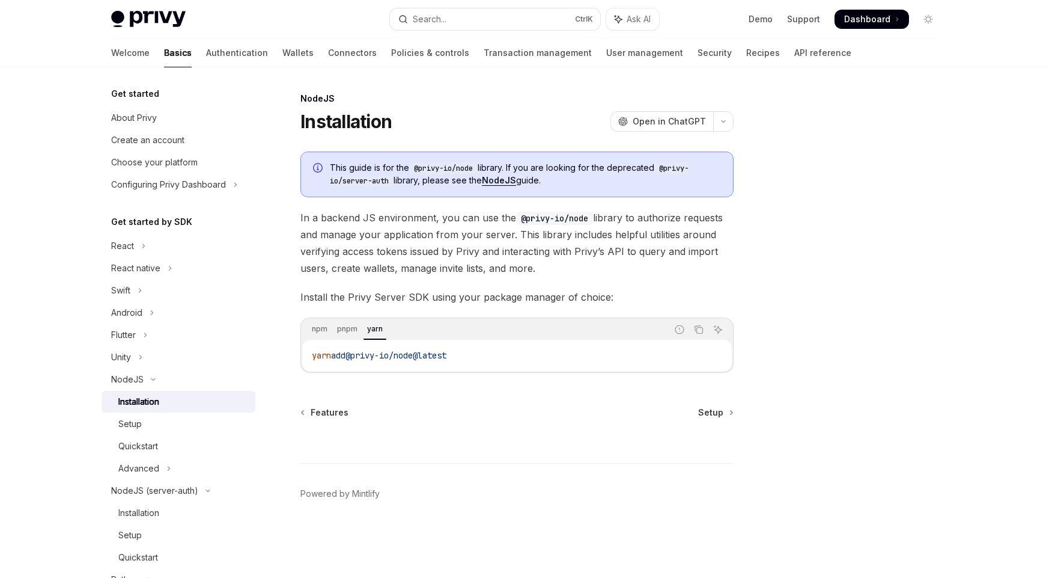
drag, startPoint x: 473, startPoint y: 356, endPoint x: 286, endPoint y: 343, distance: 187.4
click at [286, 343] on div "NodeJS Installation OpenAI Open in ChatGPT OpenAI Open in ChatGPT This guide is…" at bounding box center [405, 334] width 664 height 486
copy span "yarn add @privy-io/node@latest"
click at [462, 418] on div at bounding box center [517, 440] width 433 height 44
drag, startPoint x: 487, startPoint y: 355, endPoint x: 310, endPoint y: 352, distance: 177.9
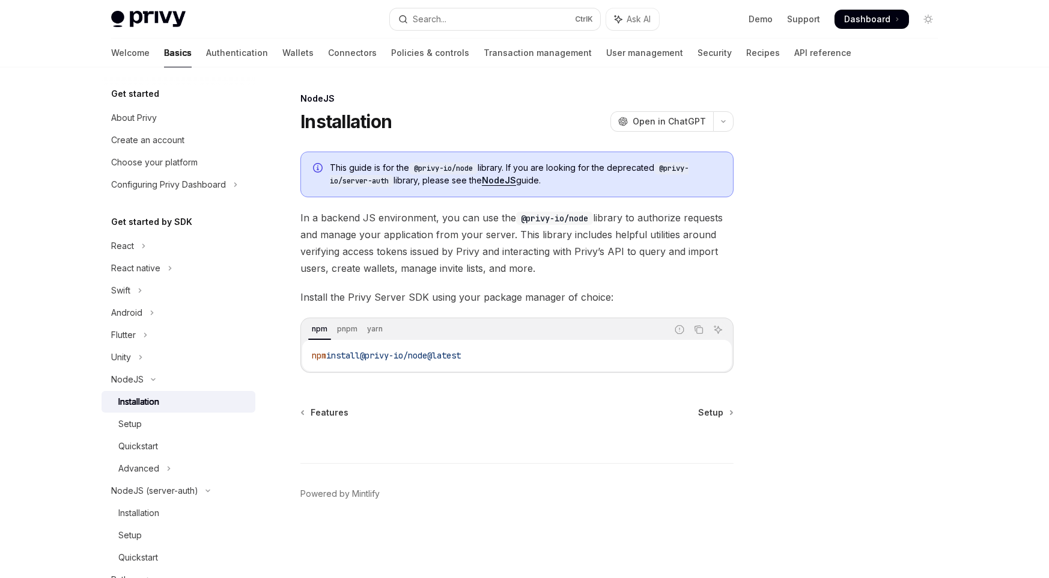
click at [310, 352] on div "npm install @privy-io/node@latest" at bounding box center [517, 355] width 430 height 31
copy span "npm install @privy-io/node@latest"
click at [146, 448] on div "Quickstart" at bounding box center [138, 446] width 40 height 14
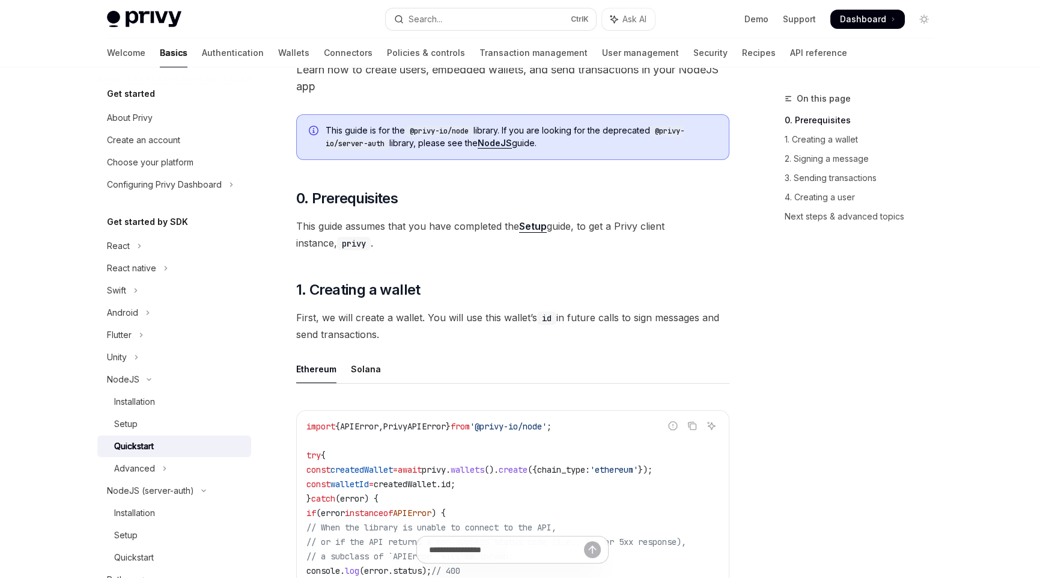
scroll to position [240, 0]
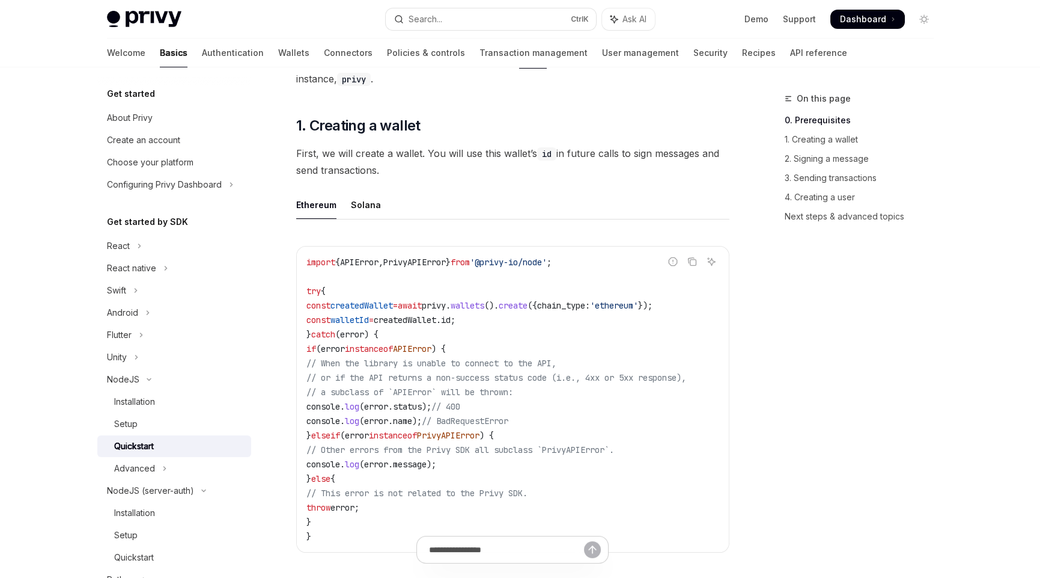
click at [384, 304] on span "createdWallet" at bounding box center [362, 305] width 63 height 11
click at [369, 317] on span "walletId" at bounding box center [350, 319] width 38 height 11
click at [527, 399] on code "import { APIError , PrivyAPIError } from '@privy-io/node' ; try { const created…" at bounding box center [513, 399] width 413 height 288
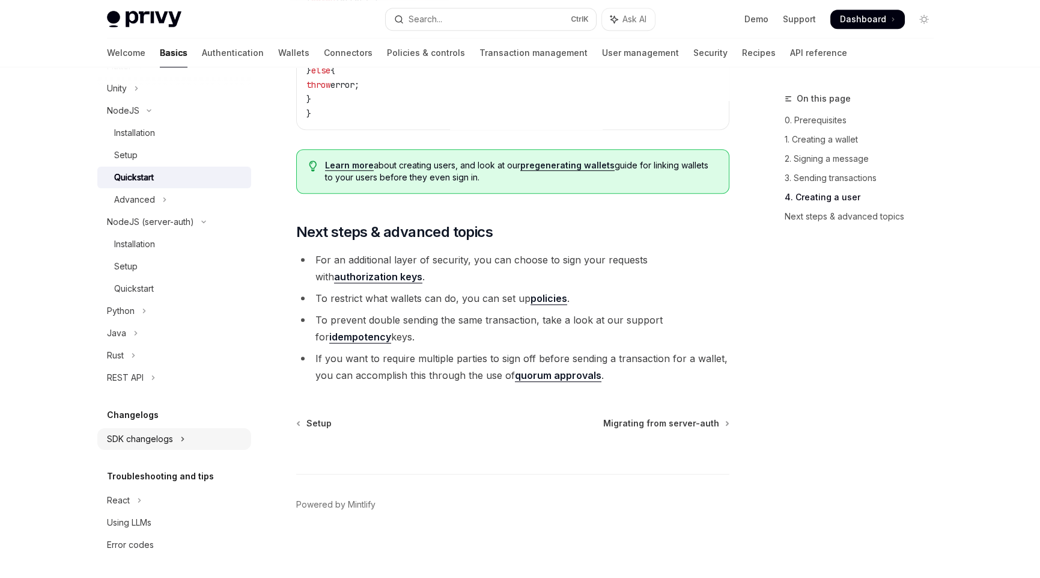
scroll to position [270, 0]
click at [130, 515] on div "Using LLMs" at bounding box center [129, 521] width 44 height 14
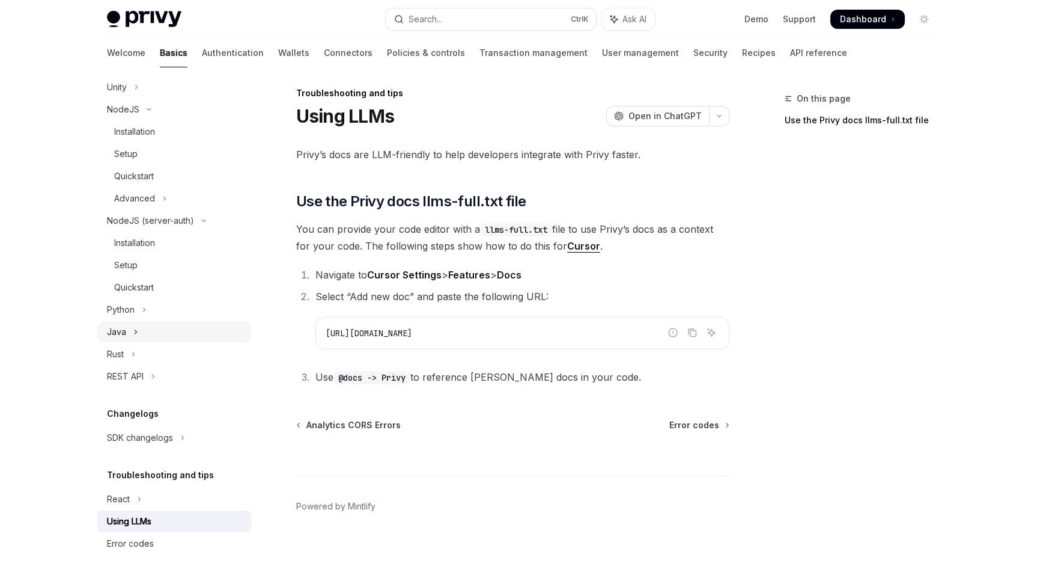
click at [110, 331] on div "Java" at bounding box center [116, 332] width 19 height 14
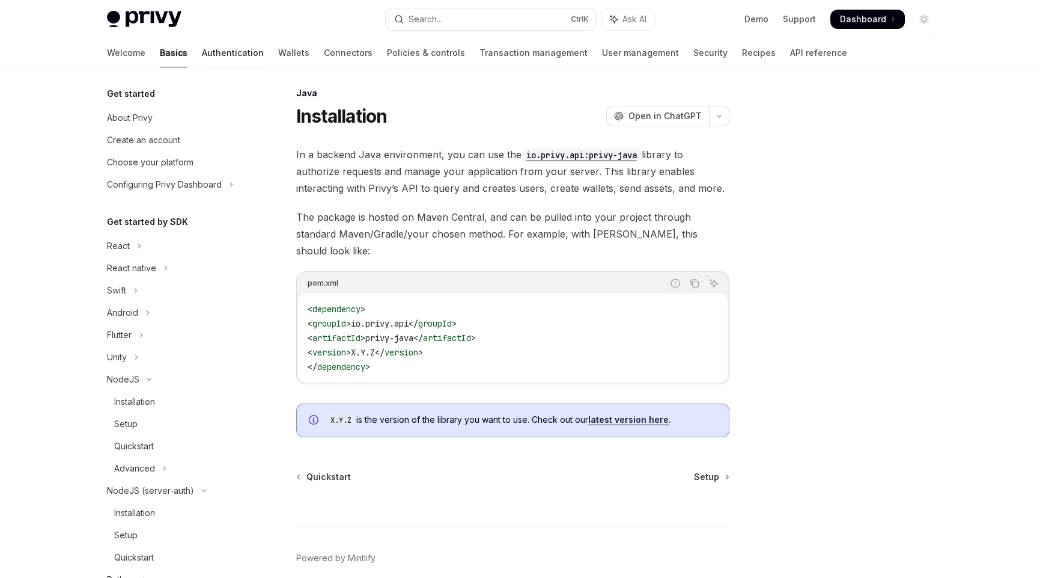
click at [202, 49] on link "Authentication" at bounding box center [233, 52] width 62 height 29
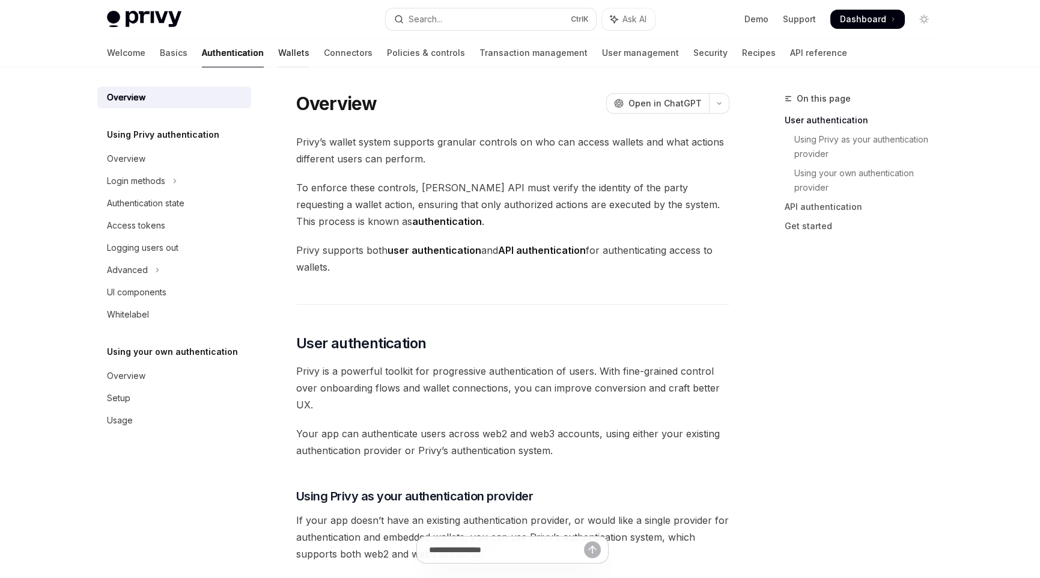
click at [278, 49] on link "Wallets" at bounding box center [293, 52] width 31 height 29
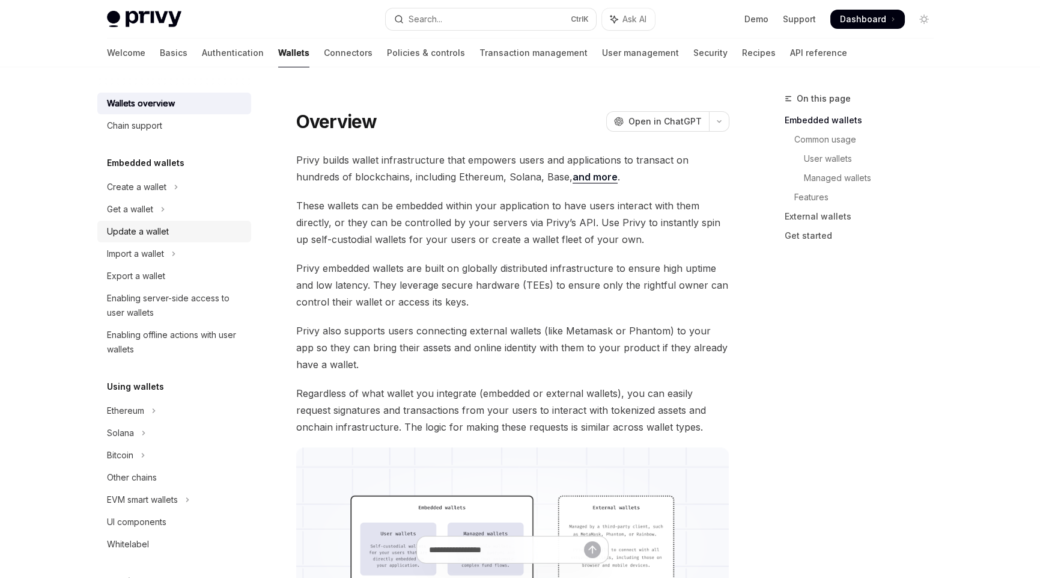
click at [150, 231] on div "Update a wallet" at bounding box center [138, 231] width 62 height 14
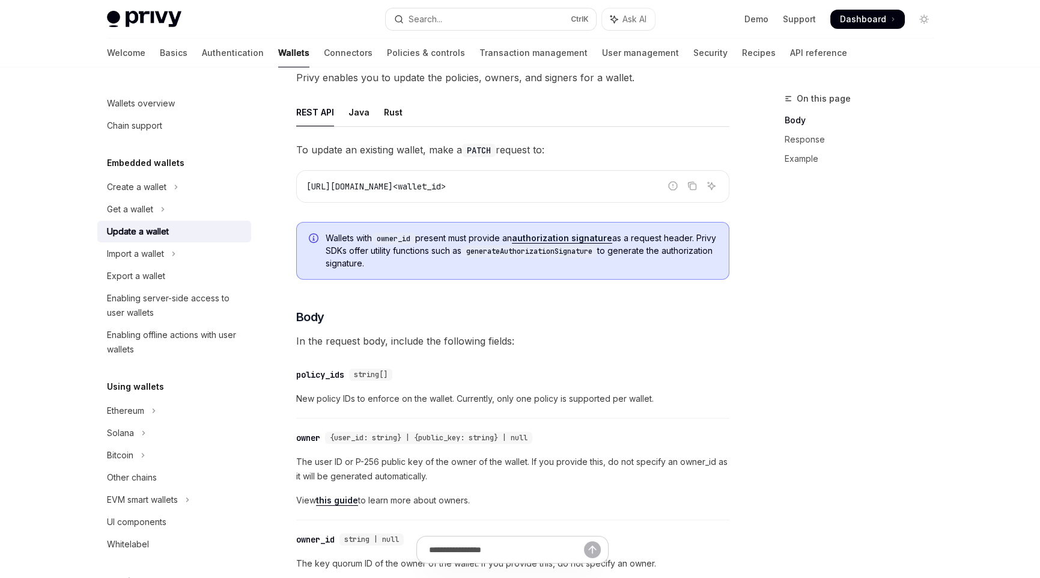
scroll to position [60, 0]
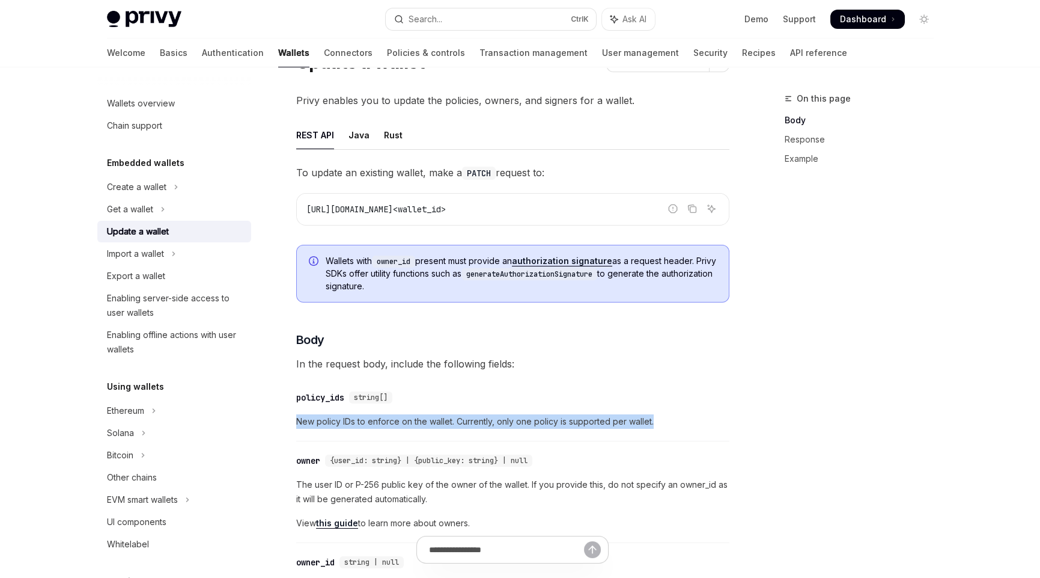
drag, startPoint x: 297, startPoint y: 420, endPoint x: 669, endPoint y: 423, distance: 372.0
click at [669, 423] on span "New policy IDs to enforce on the wallet. Currently, only one policy is supporte…" at bounding box center [512, 421] width 433 height 14
click at [438, 421] on span "New policy IDs to enforce on the wallet. Currently, only one policy is supporte…" at bounding box center [512, 421] width 433 height 14
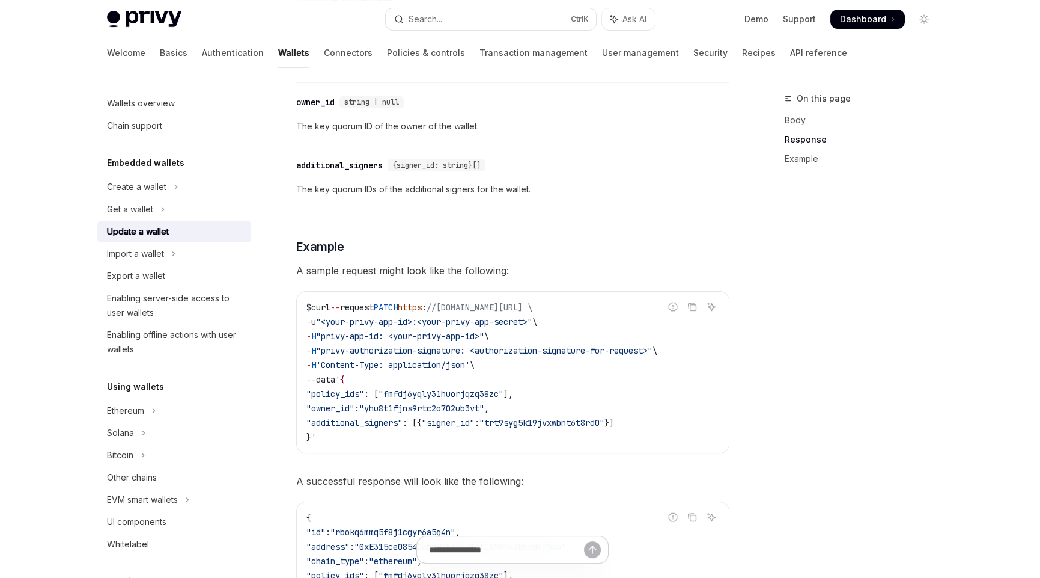
scroll to position [1081, 0]
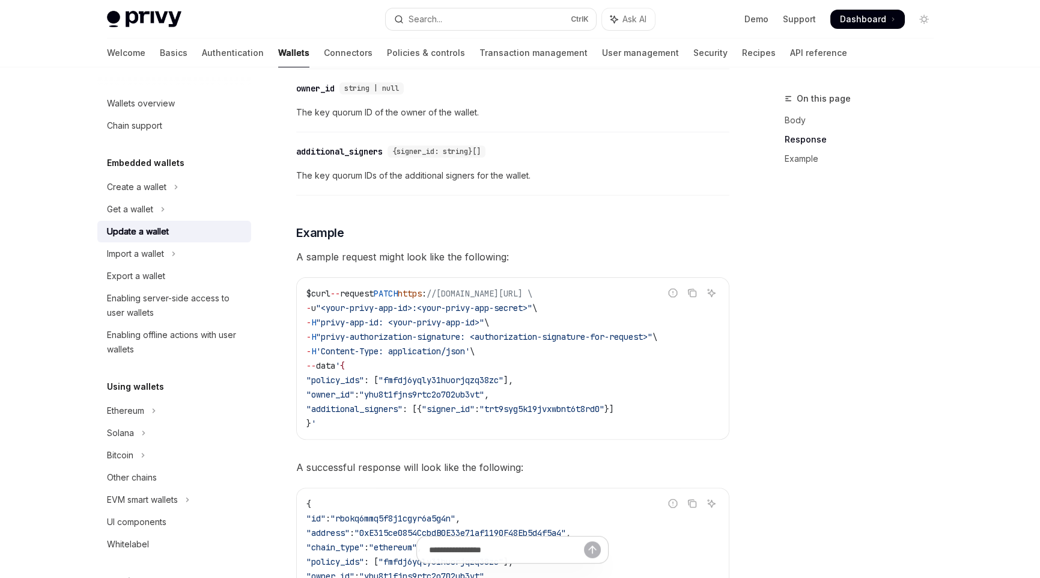
click at [398, 288] on span "PATCH" at bounding box center [386, 293] width 24 height 11
click at [560, 347] on code "$ curl -- request PATCH https : //api.privy.io/v1/wallets/rbokq6mmq5f8j1cgyr6a5…" at bounding box center [513, 358] width 413 height 144
drag, startPoint x: 382, startPoint y: 403, endPoint x: 331, endPoint y: 401, distance: 50.5
click at [331, 403] on span ""additional_signers"" at bounding box center [355, 408] width 96 height 11
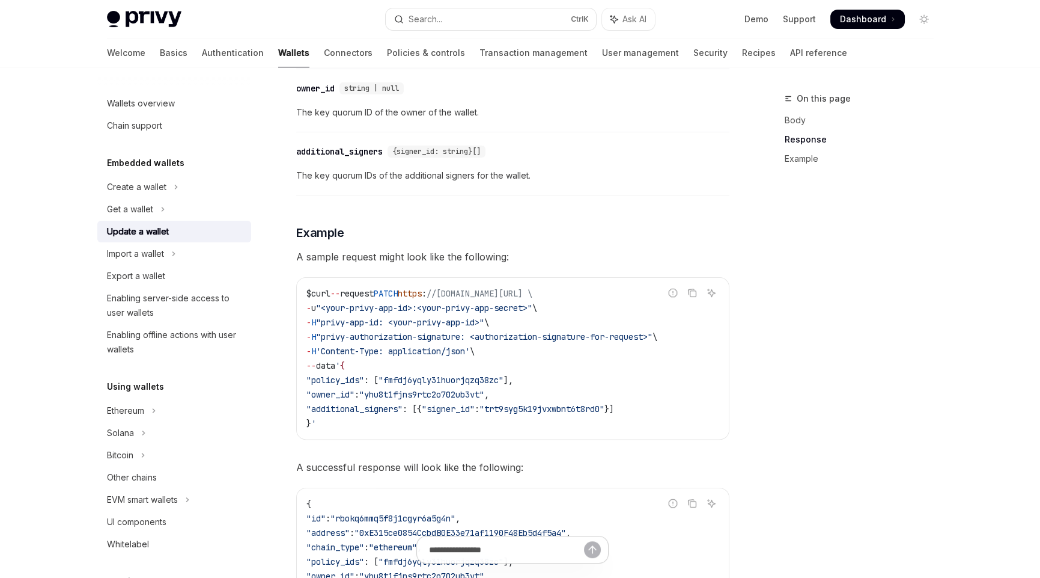
click at [403, 403] on span ""additional_signers"" at bounding box center [355, 408] width 96 height 11
click at [475, 403] on span ""signer_id"" at bounding box center [448, 408] width 53 height 11
click at [512, 415] on code "$ curl -- request PATCH https : //api.privy.io/v1/wallets/rbokq6mmq5f8j1cgyr6a5…" at bounding box center [513, 358] width 413 height 144
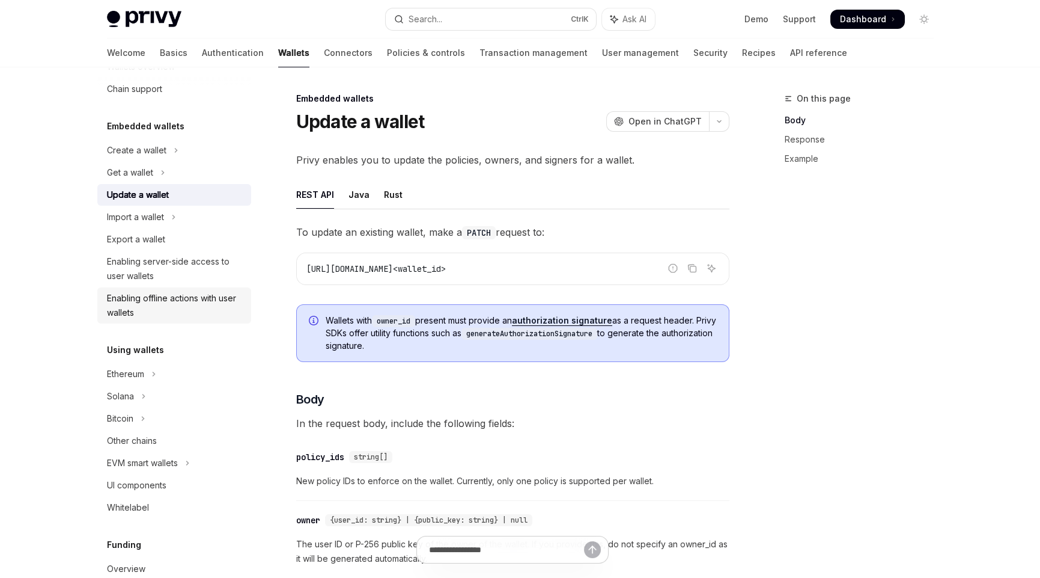
scroll to position [0, 0]
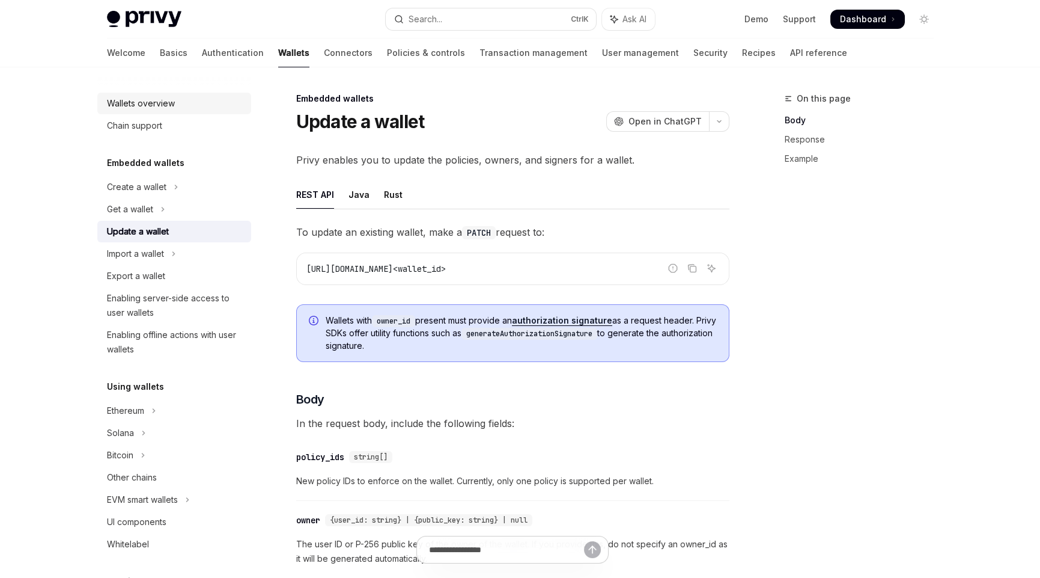
click at [136, 108] on div "Wallets overview" at bounding box center [141, 103] width 68 height 14
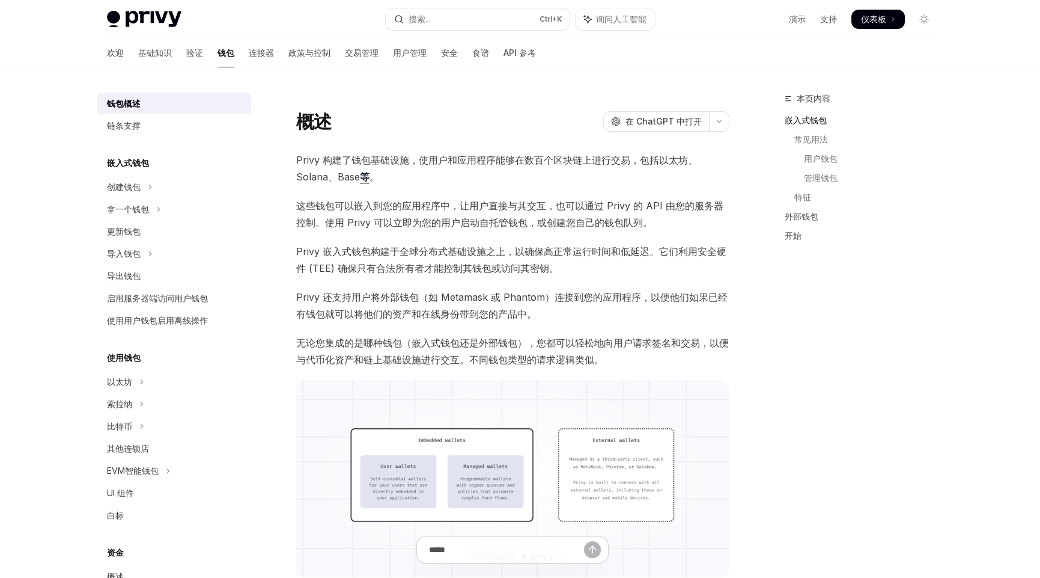
click at [322, 269] on font "Privy 嵌入式钱包构建于全球分布式基础设施之上，以确保高正常运行时间和低延迟。它们利用安全硬件 (TEE) 确保只有合法所有者才能控制其钱包或访问其密钥。" at bounding box center [511, 259] width 430 height 29
click at [322, 267] on font "Privy 嵌入式钱包构建于全球分布式基础设施之上，以确保高正常运行时间和低延迟。它们利用安全硬件 (TEE) 确保只有合法所有者才能控制其钱包或访问其密钥。" at bounding box center [511, 259] width 430 height 29
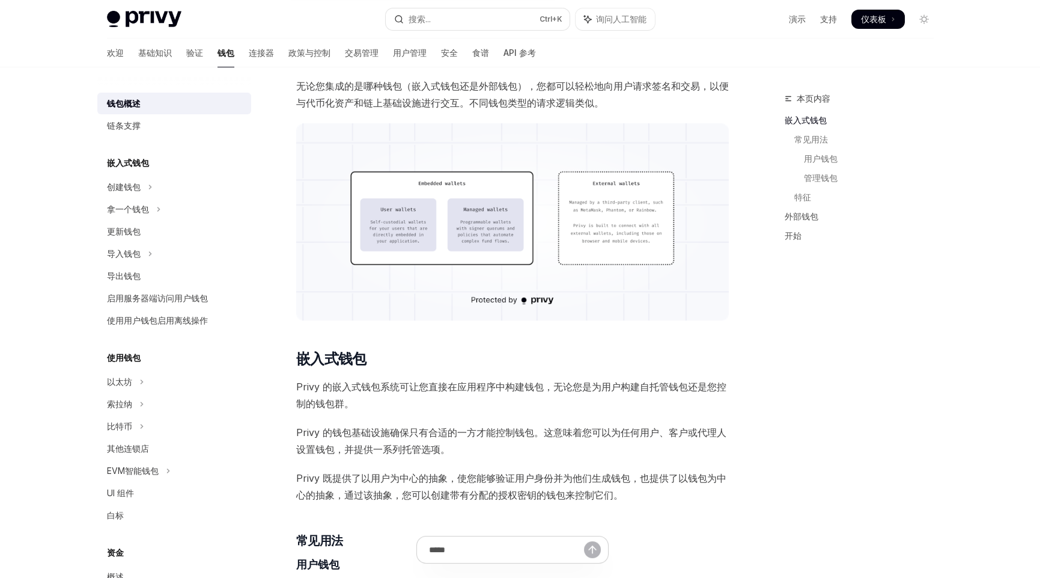
scroll to position [360, 0]
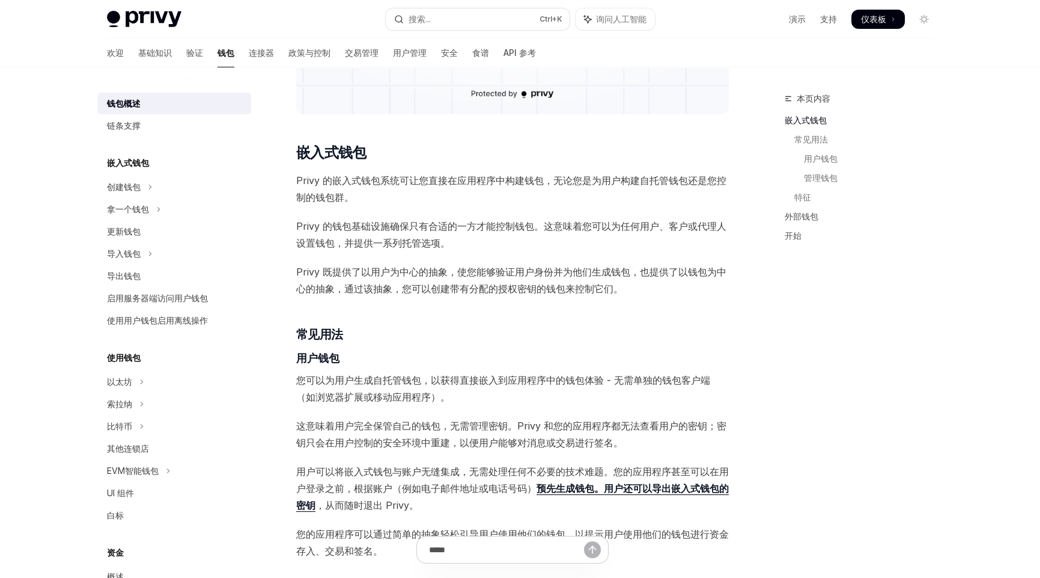
scroll to position [480, 0]
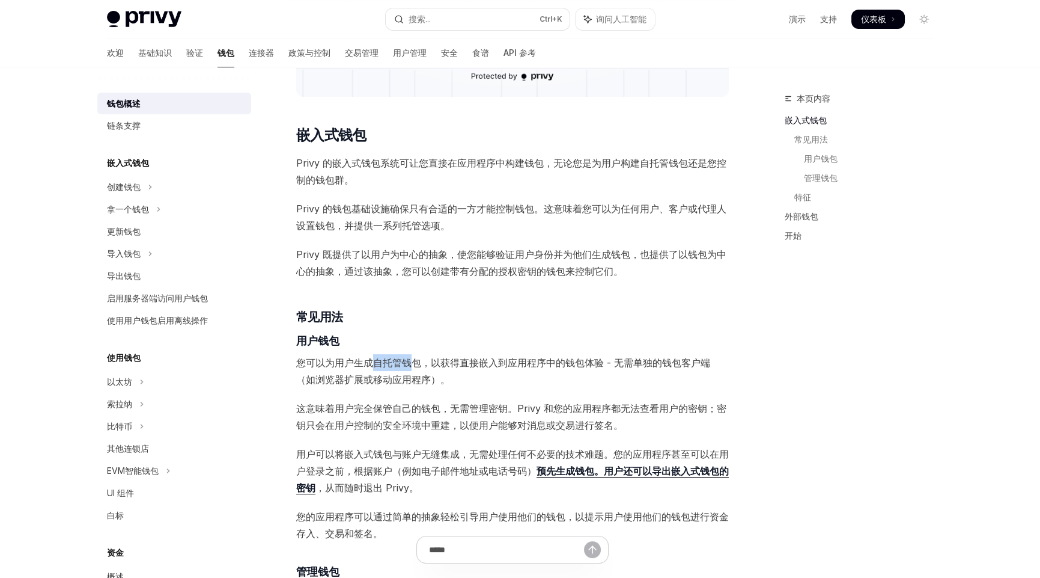
drag, startPoint x: 376, startPoint y: 362, endPoint x: 415, endPoint y: 358, distance: 38.7
click at [415, 358] on font "您可以为用户生成自托管钱包，以获得直接嵌入到应用程序中的钱包体验 - 无需单独的钱包客户端（如浏览器扩展或移动应用程序）。" at bounding box center [503, 370] width 414 height 29
click at [430, 361] on font "您可以为用户生成自托管钱包，以获得直接嵌入到应用程序中的钱包体验 - 无需单独的钱包客户端（如浏览器扩展或移动应用程序）。" at bounding box center [503, 370] width 414 height 29
click at [804, 434] on div "本页内容 嵌入式钱包 常见用法 用户钱包 管理钱包 特征 外部钱包 开始" at bounding box center [852, 334] width 183 height 486
drag, startPoint x: 527, startPoint y: 367, endPoint x: 615, endPoint y: 362, distance: 89.1
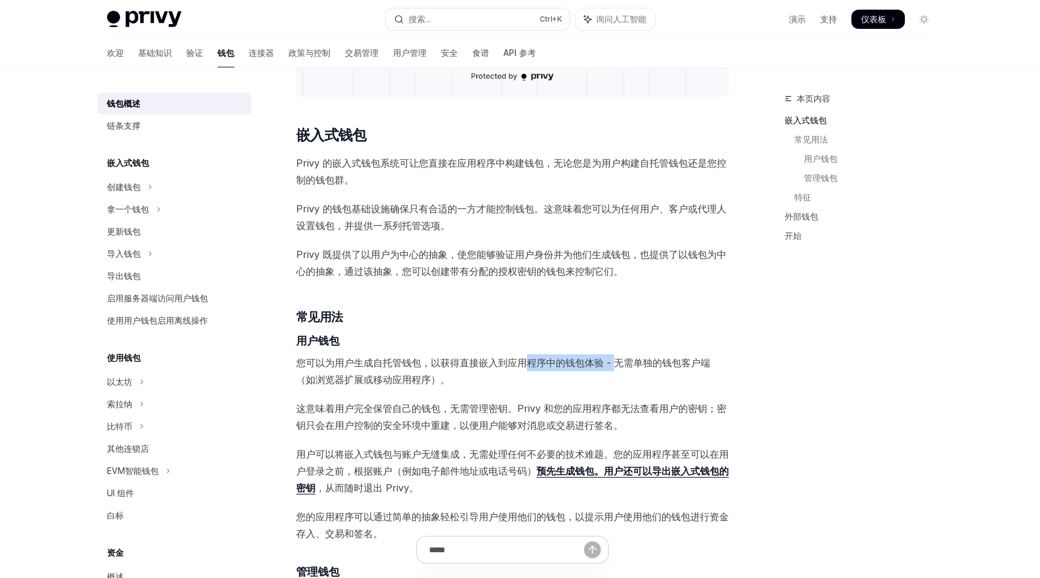
click at [615, 362] on font "您可以为用户生成自托管钱包，以获得直接嵌入到应用程序中的钱包体验 - 无需单独的钱包客户端（如浏览器扩展或移动应用程序）。" at bounding box center [503, 370] width 414 height 29
click at [477, 370] on span "您可以为用户生成自托管钱包，以获得直接嵌入到应用程序中的钱包体验 - 无需单独的钱包客户端（如浏览器扩展或移动应用程序）。" at bounding box center [512, 371] width 433 height 34
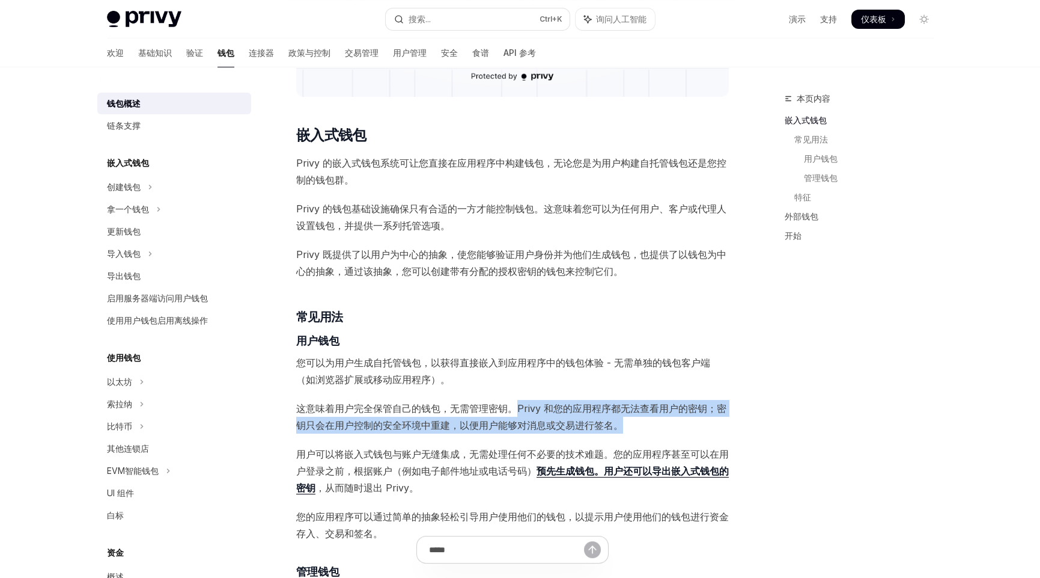
drag, startPoint x: 516, startPoint y: 407, endPoint x: 703, endPoint y: 420, distance: 187.4
click at [703, 420] on span "这意味着用户完全保管自己的钱包，无需管理密钥。Privy 和您的应用程序都无法查看用户的密钥；密钥只会在用户控制的安全环境中重建，以便用户能够对消息或交易进行…" at bounding box center [512, 417] width 433 height 34
click at [641, 426] on span "这意味着用户完全保管自己的钱包，无需管理密钥。Privy 和您的应用程序都无法查看用户的密钥；密钥只会在用户控制的安全环境中重建，以便用户能够对消息或交易进行…" at bounding box center [512, 417] width 433 height 34
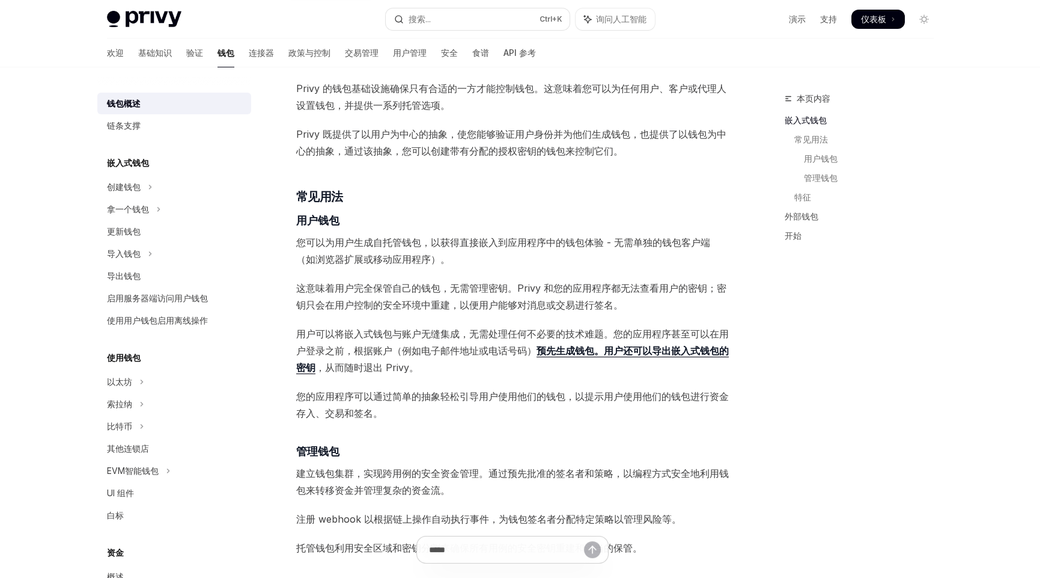
scroll to position [661, 0]
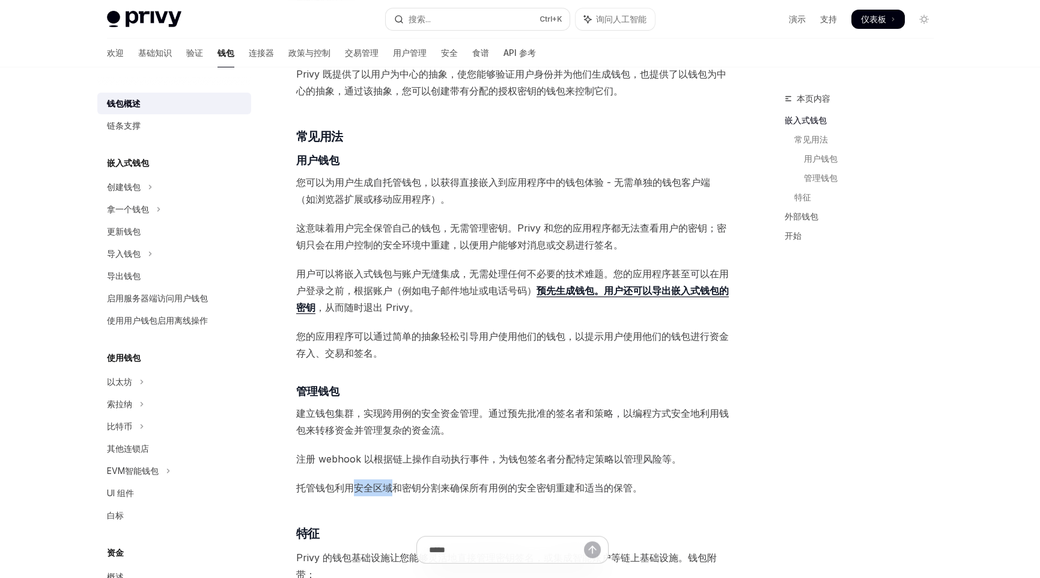
drag, startPoint x: 364, startPoint y: 487, endPoint x: 454, endPoint y: 489, distance: 90.2
click at [391, 487] on font "托管钱包利用安全区域和密钥分割来确保所有用例的安全密钥重建和适当的保管。" at bounding box center [469, 487] width 346 height 12
click at [454, 489] on font "托管钱包利用安全区域和密钥分割来确保所有用例的安全密钥重建和适当的保管。" at bounding box center [469, 487] width 346 height 12
drag, startPoint x: 445, startPoint y: 486, endPoint x: 634, endPoint y: 484, distance: 189.3
click at [634, 484] on font "托管钱包利用安全区域和密钥分割来确保所有用例的安全密钥重建和适当的保管。" at bounding box center [469, 487] width 346 height 12
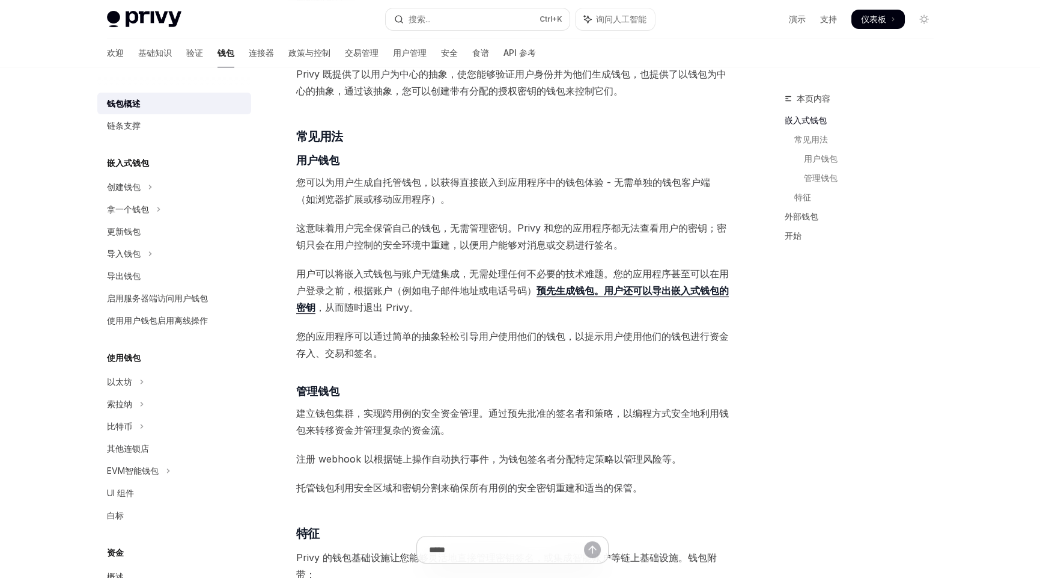
click at [338, 498] on div "Privy 构建了钱包基础设施，使用户和应用程序能够在数百个区块链上进行交易，包括以太坊、Solana、Base 等 。 这些钱包可以嵌入到您的应用程序中，让…" at bounding box center [512, 368] width 433 height 1755
drag, startPoint x: 295, startPoint y: 486, endPoint x: 389, endPoint y: 487, distance: 94.4
click at [389, 487] on div "概述 OpenAI 在 ChatGPT 中打开 OpenAI 在 ChatGPT 中打开 Privy 构建了钱包基础设施，使用户和应用程序能够在数百个区块链上…" at bounding box center [401, 435] width 664 height 2009
click at [430, 489] on font "托管钱包利用安全区域和密钥分割来确保所有用例的安全密钥重建和适当的保管。" at bounding box center [469, 487] width 346 height 12
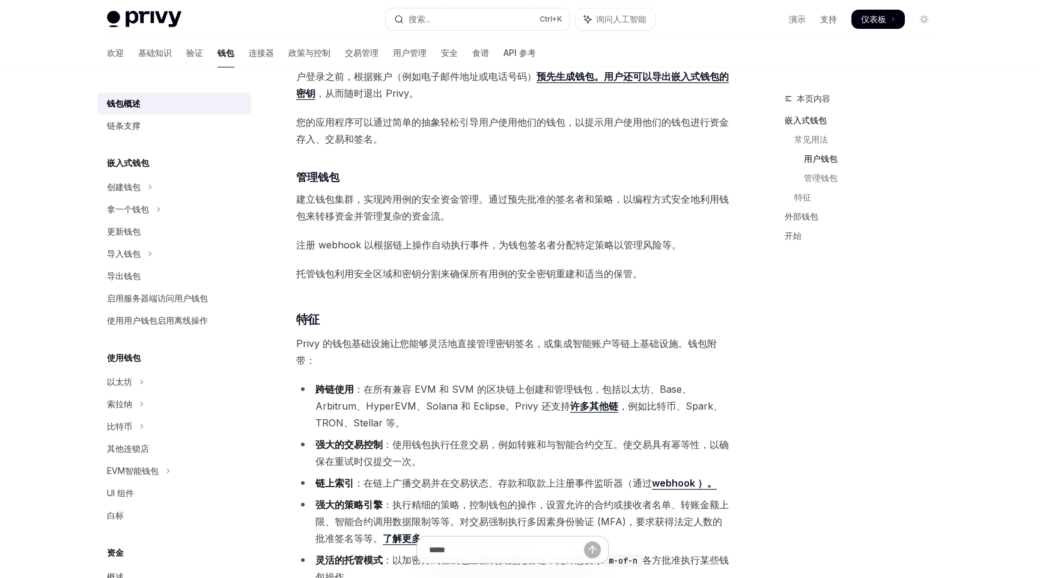
scroll to position [901, 0]
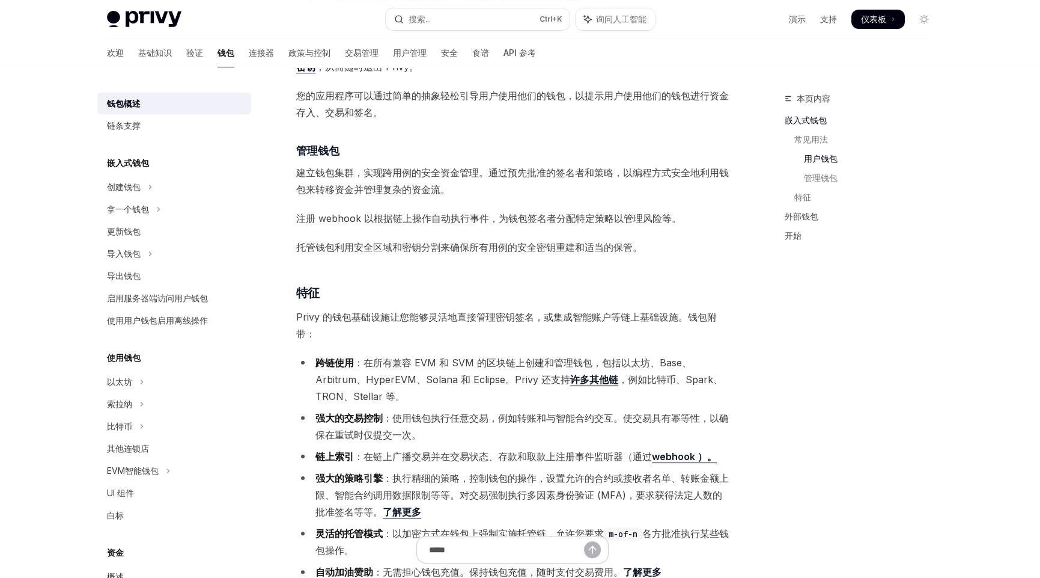
click at [548, 405] on ul "跨链使用 ：在所有兼容 EVM 和 SVM 的区块链上创建和管理钱包，包括以太坊、Base、Arbitrum、HyperEVM、Solana 和 Eclips…" at bounding box center [512, 486] width 433 height 264
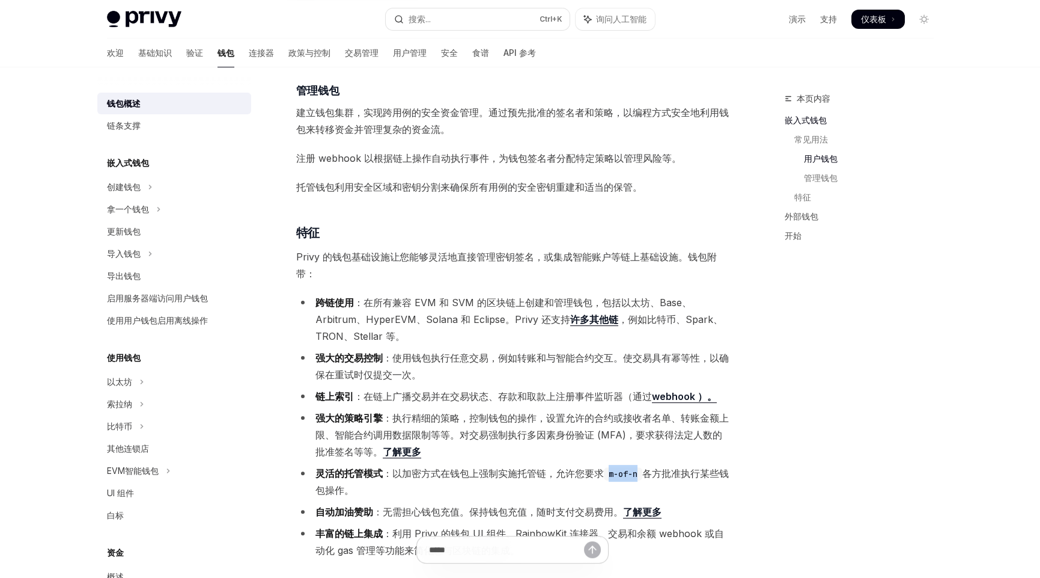
drag, startPoint x: 607, startPoint y: 471, endPoint x: 639, endPoint y: 476, distance: 32.8
click at [639, 476] on code "m-of-n" at bounding box center [623, 473] width 38 height 13
click at [631, 474] on code "m-of-n" at bounding box center [623, 473] width 38 height 13
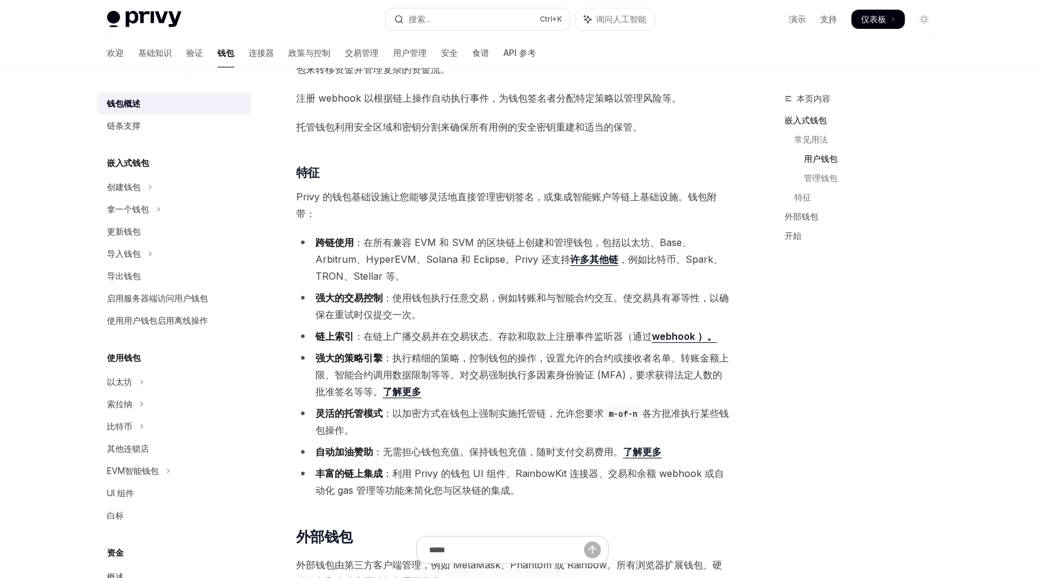
click at [527, 493] on li "丰富的链上集成 ：利用 Privy 的钱包 UI 组件、RainbowKit 连接器、交易和余额 webhook 或自动化 gas 管理等功能来简化您与区块链…" at bounding box center [512, 482] width 433 height 34
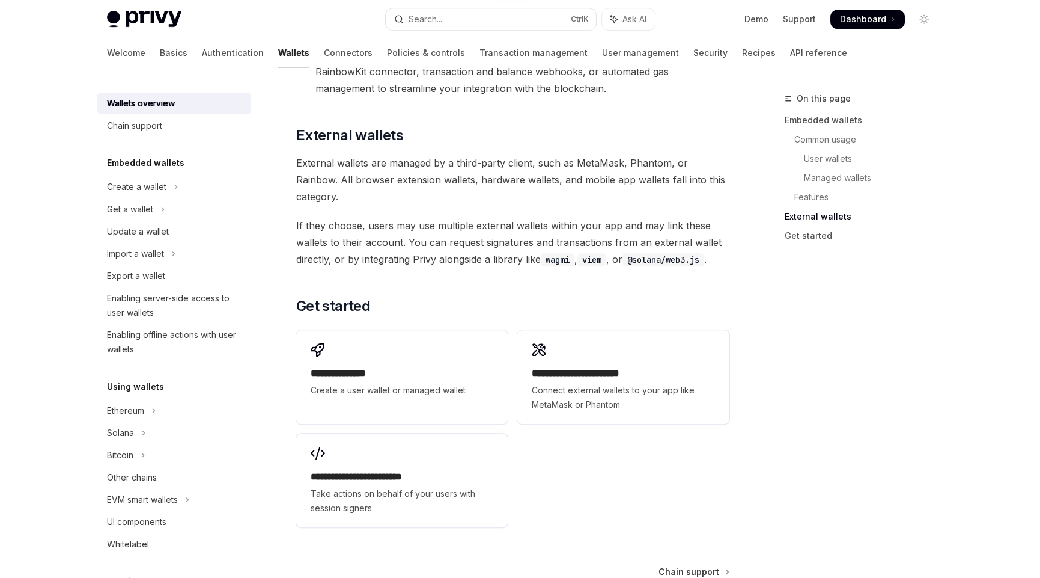
scroll to position [1522, 0]
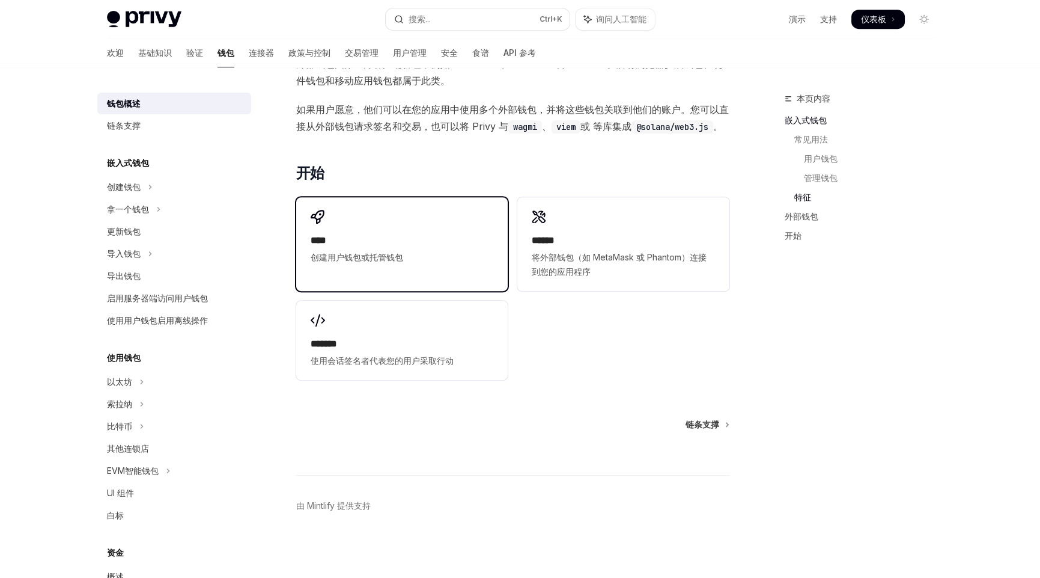
click at [369, 243] on h2 "****" at bounding box center [402, 240] width 183 height 14
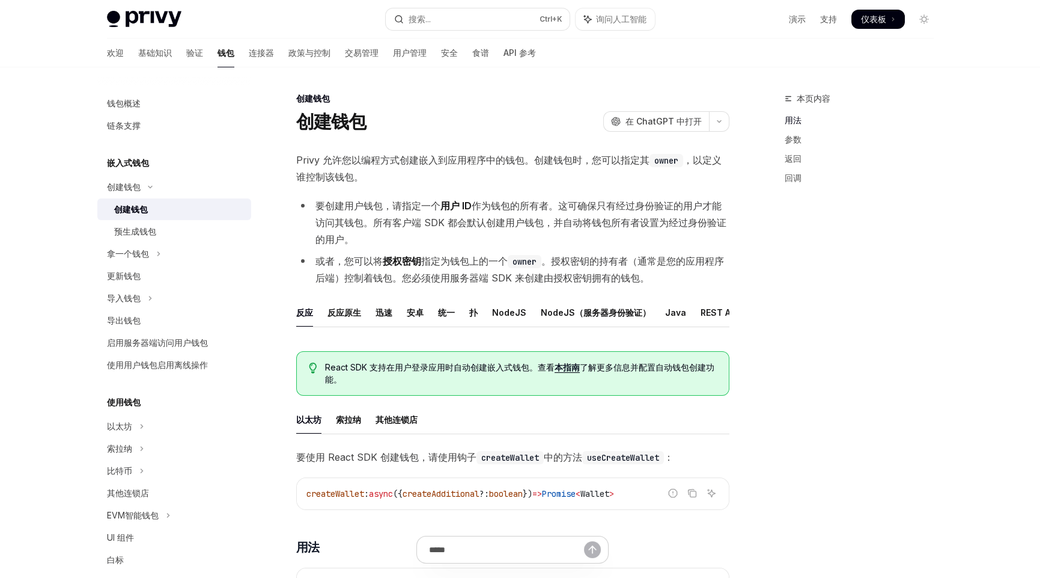
click at [141, 158] on font "嵌入式钱包" at bounding box center [128, 162] width 42 height 10
click at [133, 130] on font "链条支撑" at bounding box center [124, 125] width 34 height 10
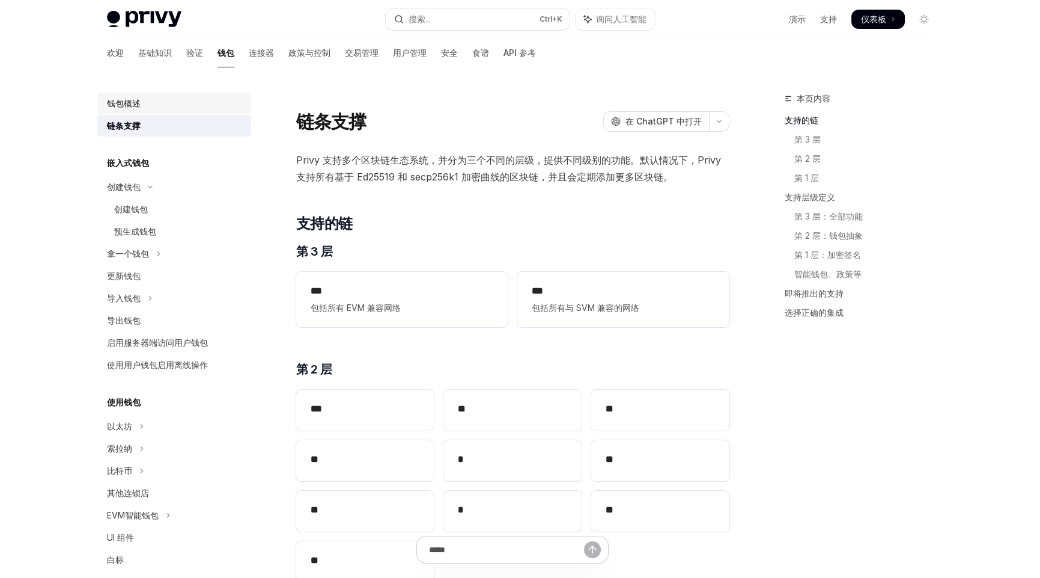
click at [131, 101] on font "钱包概述" at bounding box center [124, 103] width 34 height 10
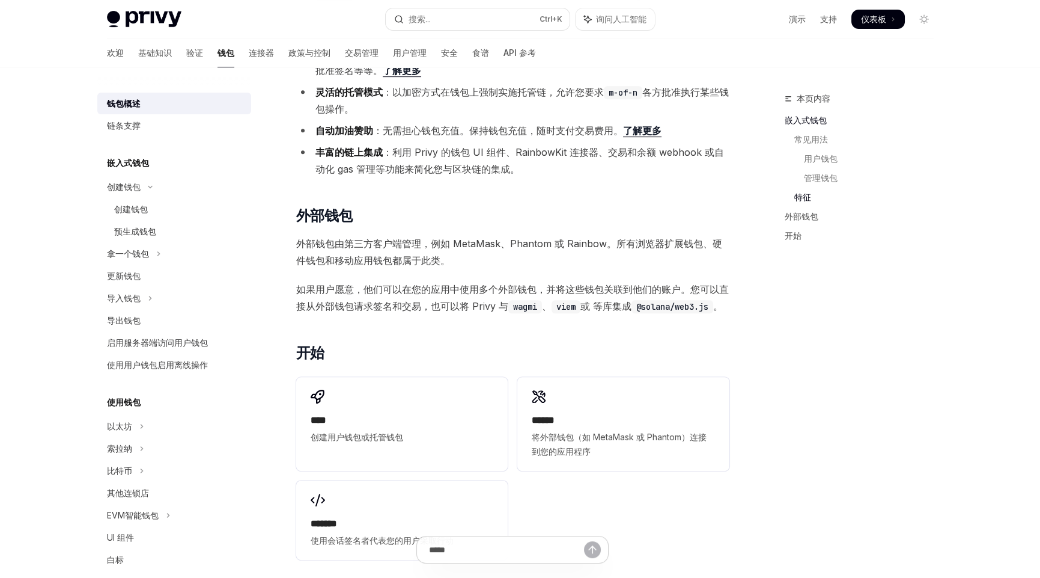
scroll to position [1522, 0]
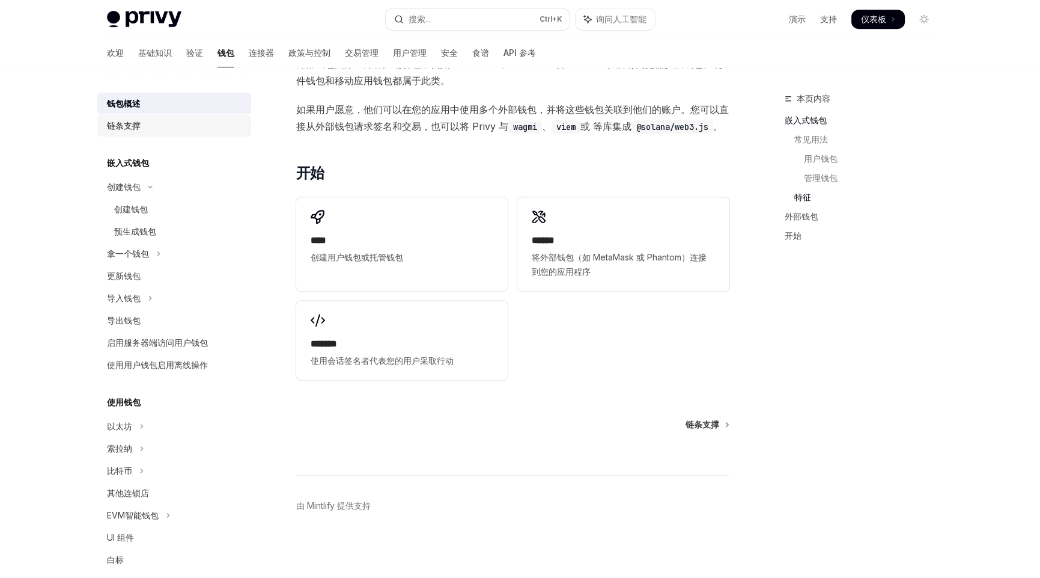
click at [124, 127] on font "链条支撑" at bounding box center [124, 125] width 34 height 10
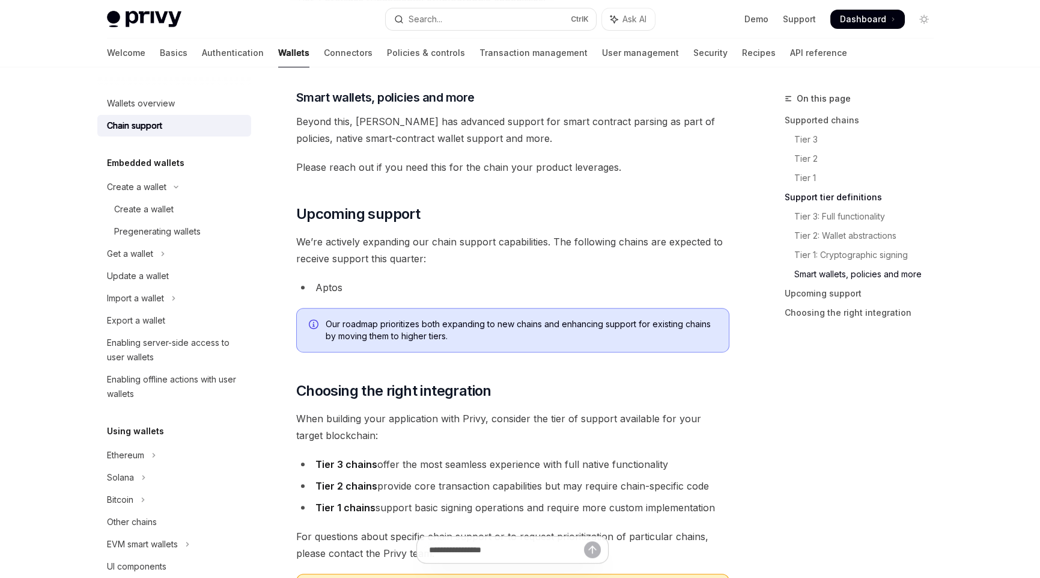
scroll to position [1476, 0]
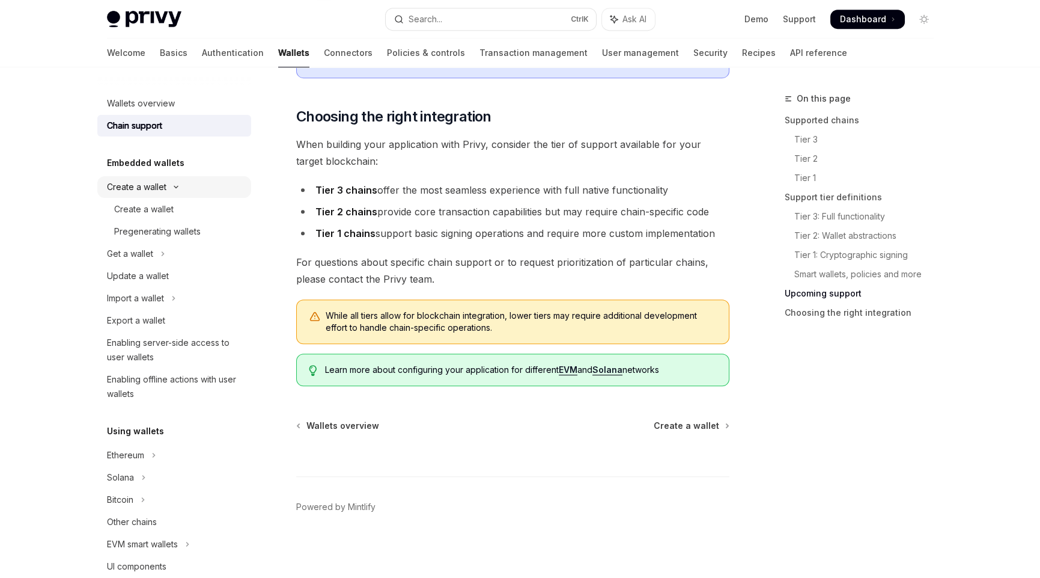
click at [141, 192] on div "Create a wallet" at bounding box center [137, 187] width 60 height 14
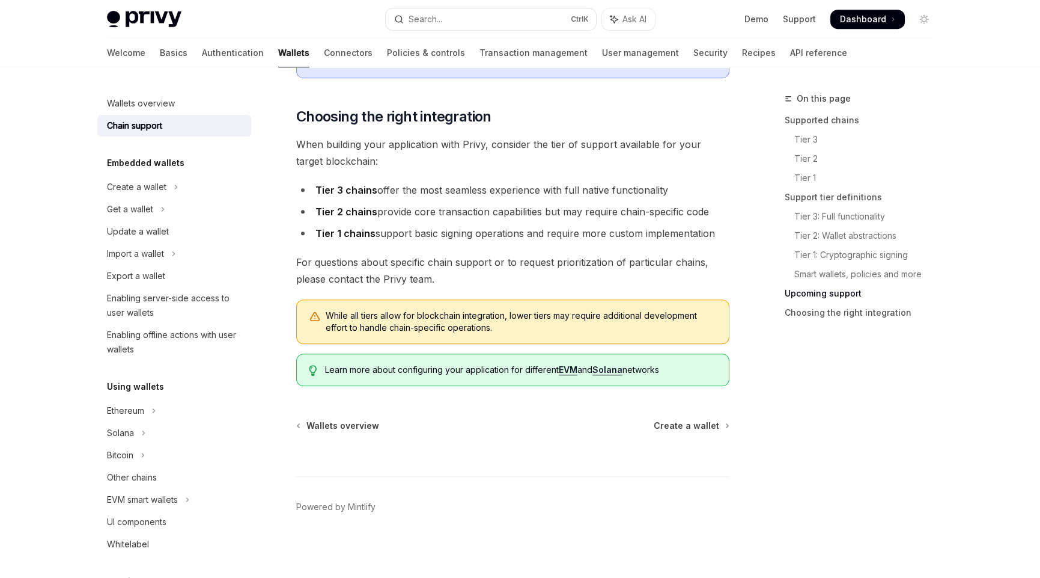
click at [158, 158] on h5 "Embedded wallets" at bounding box center [146, 163] width 78 height 14
click at [146, 186] on div "Create a wallet" at bounding box center [137, 187] width 60 height 14
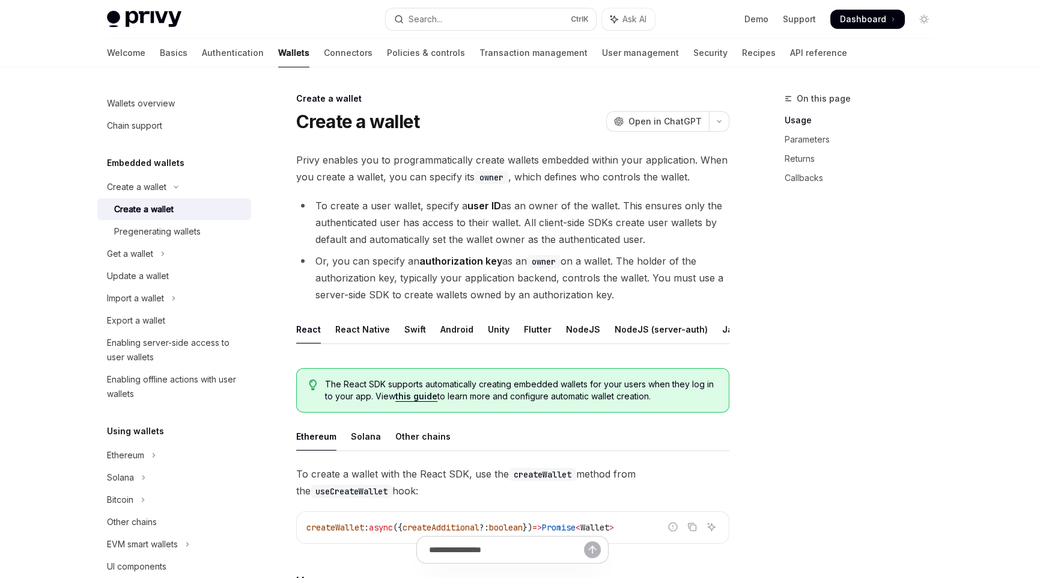
click at [151, 210] on div "Create a wallet" at bounding box center [144, 209] width 60 height 14
drag, startPoint x: 925, startPoint y: 444, endPoint x: 919, endPoint y: 417, distance: 27.7
click at [924, 439] on div "On this page Usage Parameters Returns Callbacks" at bounding box center [852, 334] width 183 height 486
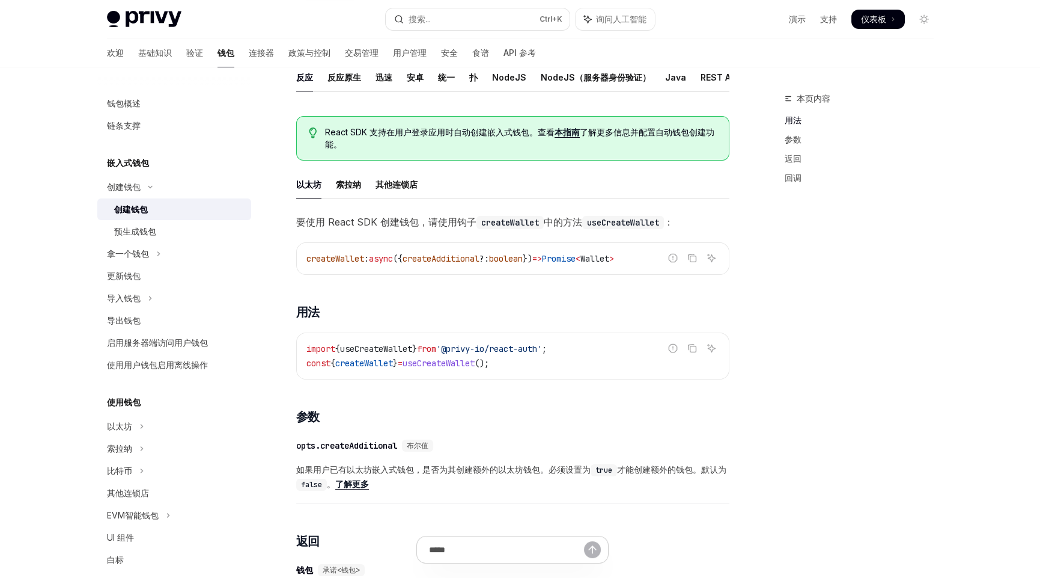
scroll to position [240, 0]
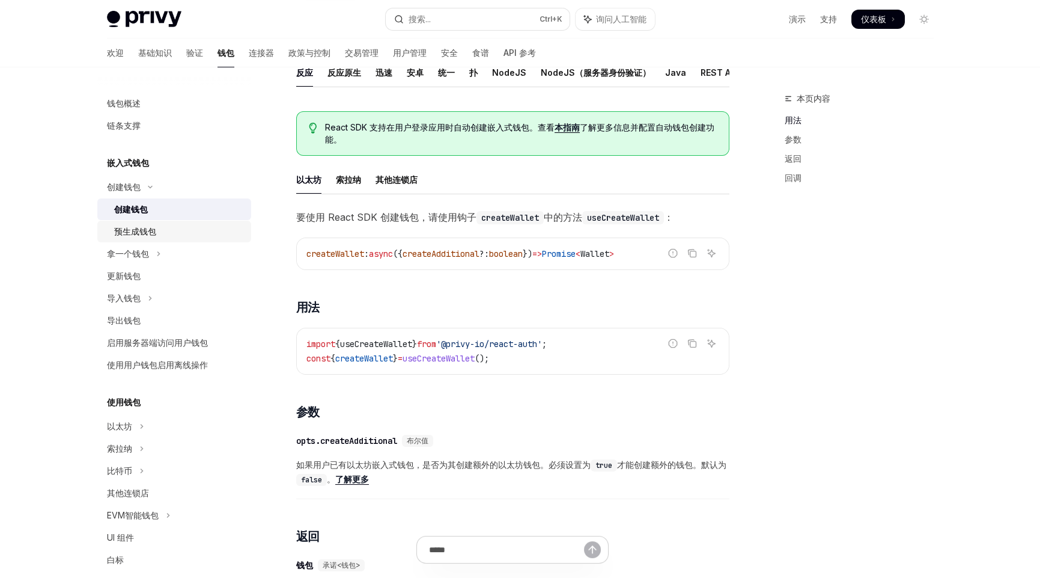
click at [151, 232] on font "预生成钱包" at bounding box center [135, 231] width 42 height 10
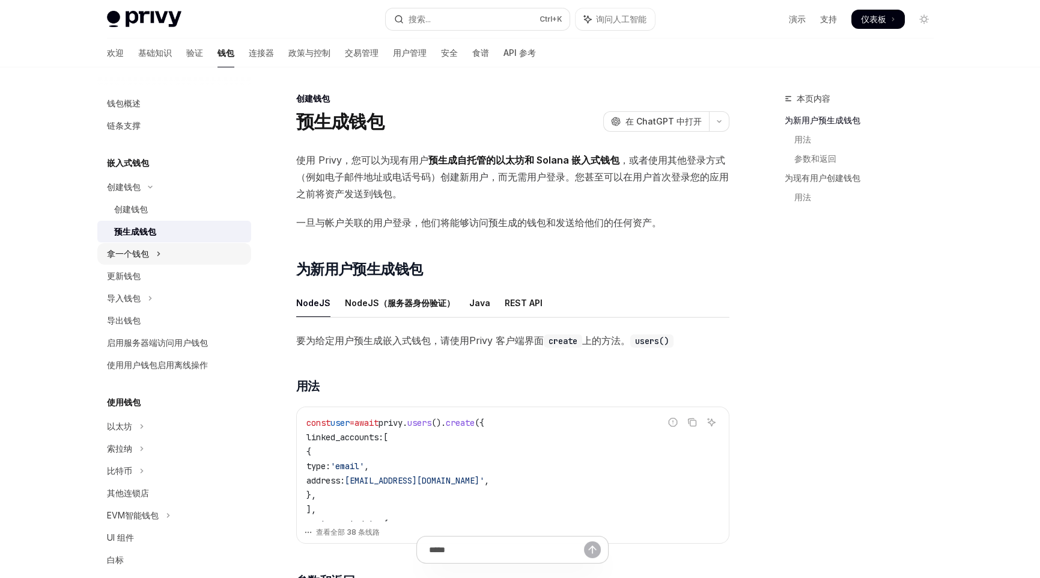
click at [130, 260] on div "拿一个钱包" at bounding box center [128, 253] width 42 height 14
type textarea "*"
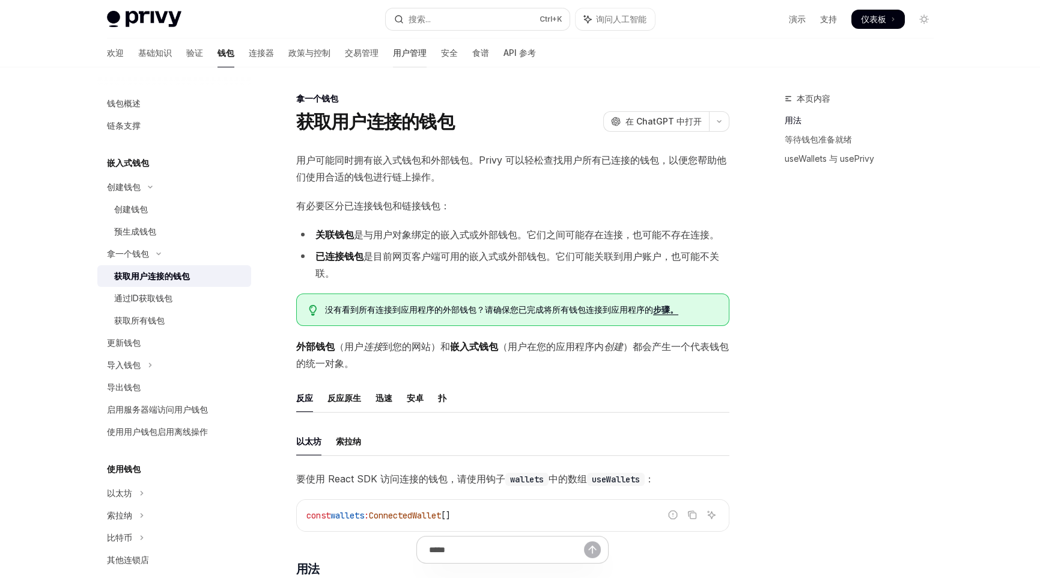
click at [393, 47] on font "用户管理" at bounding box center [410, 52] width 34 height 10
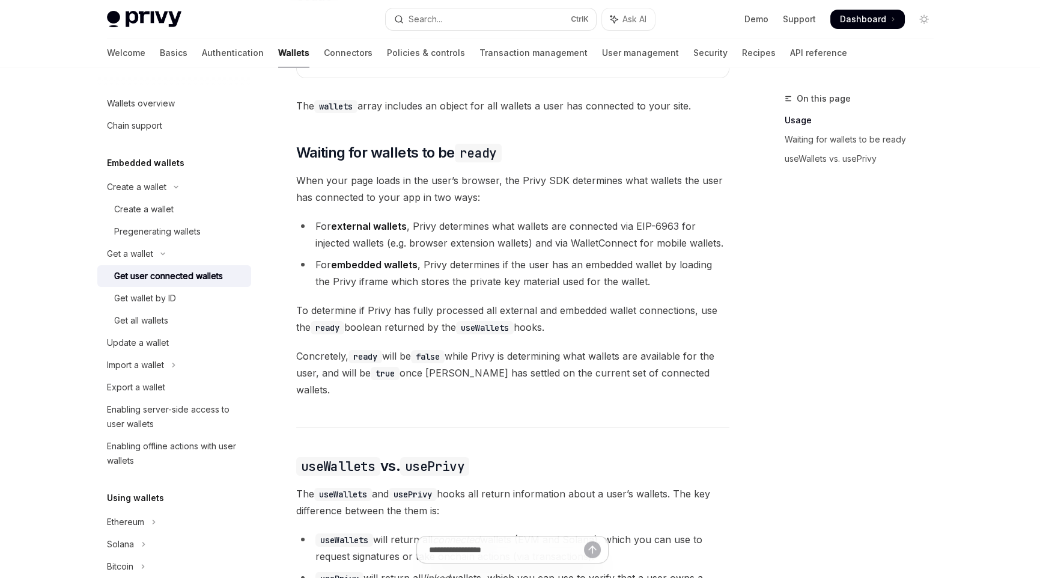
scroll to position [661, 0]
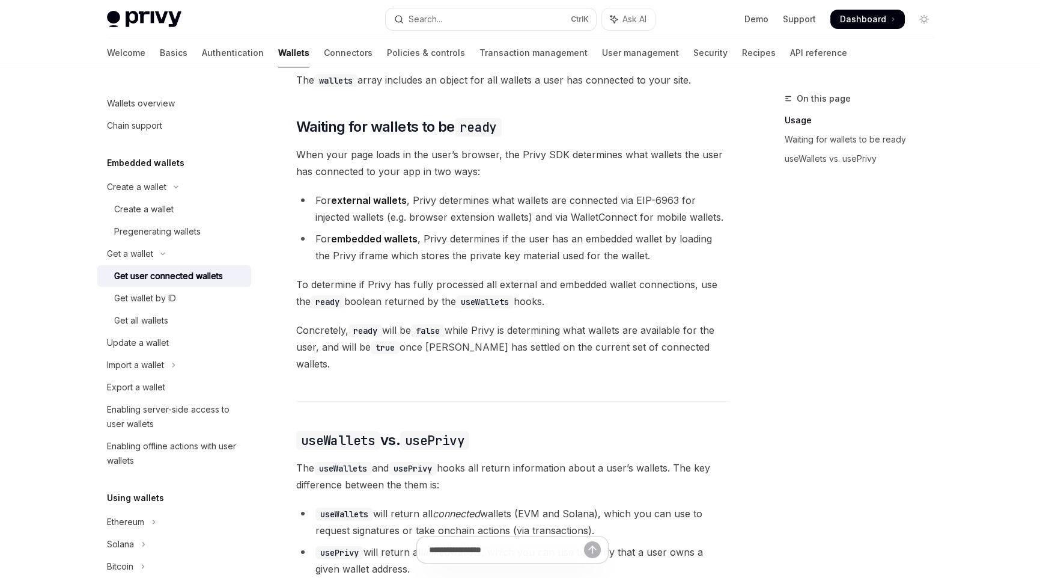
click at [347, 462] on code "useWallets" at bounding box center [343, 468] width 58 height 13
click at [468, 471] on span "The useWallets and usePrivy hooks all return information about a user’s wallets…" at bounding box center [512, 476] width 433 height 34
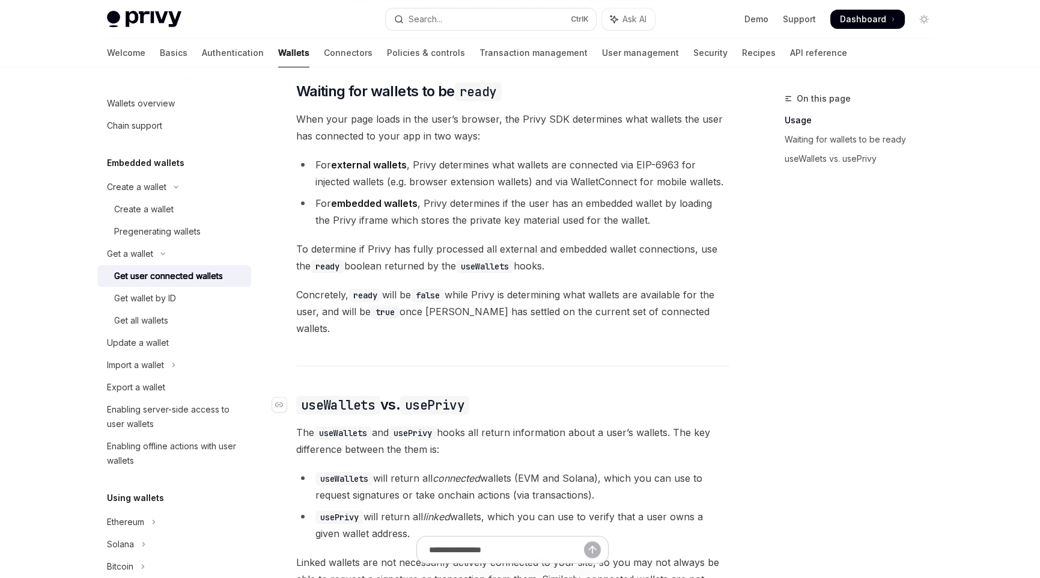
scroll to position [721, 0]
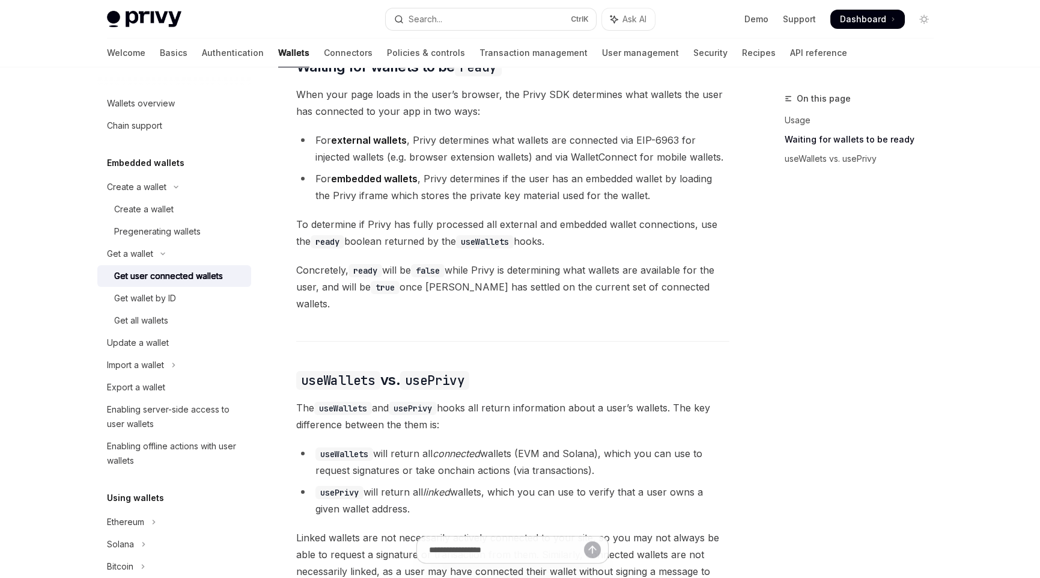
click at [765, 438] on div "On this page Usage Waiting for wallets to be ready useWallets vs. usePrivy" at bounding box center [852, 334] width 183 height 486
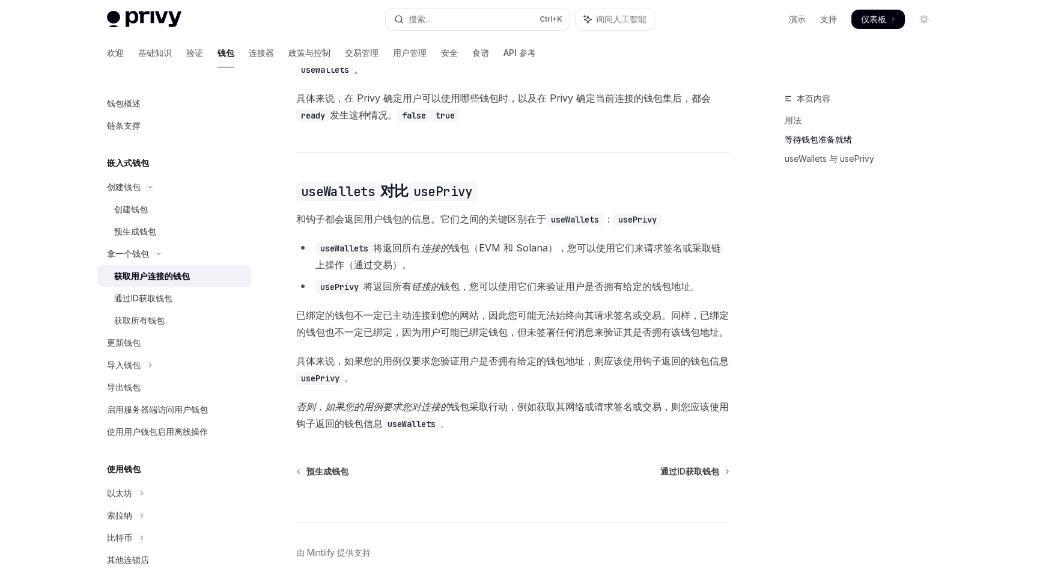
scroll to position [781, 0]
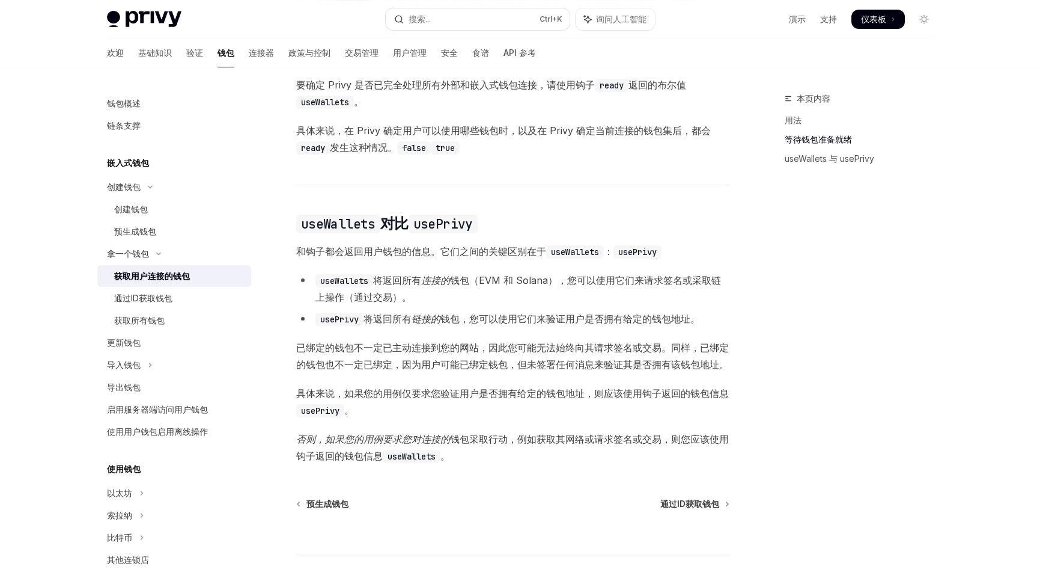
click at [426, 316] on ul "useWallets 将返回所有 连接的 钱包（EVM 和 Solana），您可以使用它们来请求签名或采取链上操作（通过交易）。 usePrivy 将返回所有…" at bounding box center [512, 299] width 433 height 55
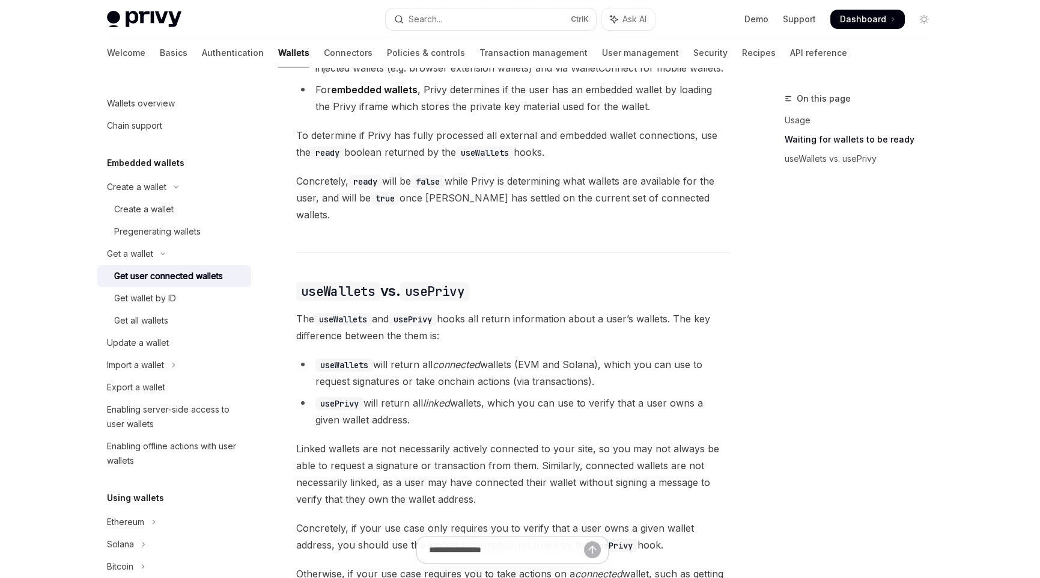
scroll to position [841, 0]
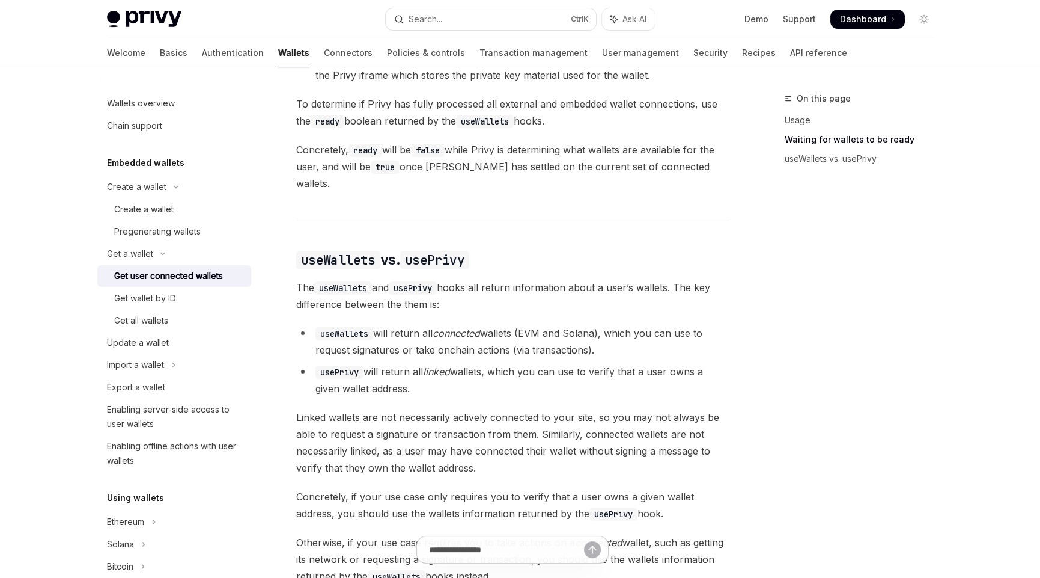
click at [486, 368] on li "usePrivy will return all linked wallets, which you can use to verify that a use…" at bounding box center [512, 380] width 433 height 34
drag, startPoint x: 516, startPoint y: 459, endPoint x: 576, endPoint y: 426, distance: 68.6
click at [522, 455] on span "Linked wallets are not necessarily actively connected to your site, so you may …" at bounding box center [512, 442] width 433 height 67
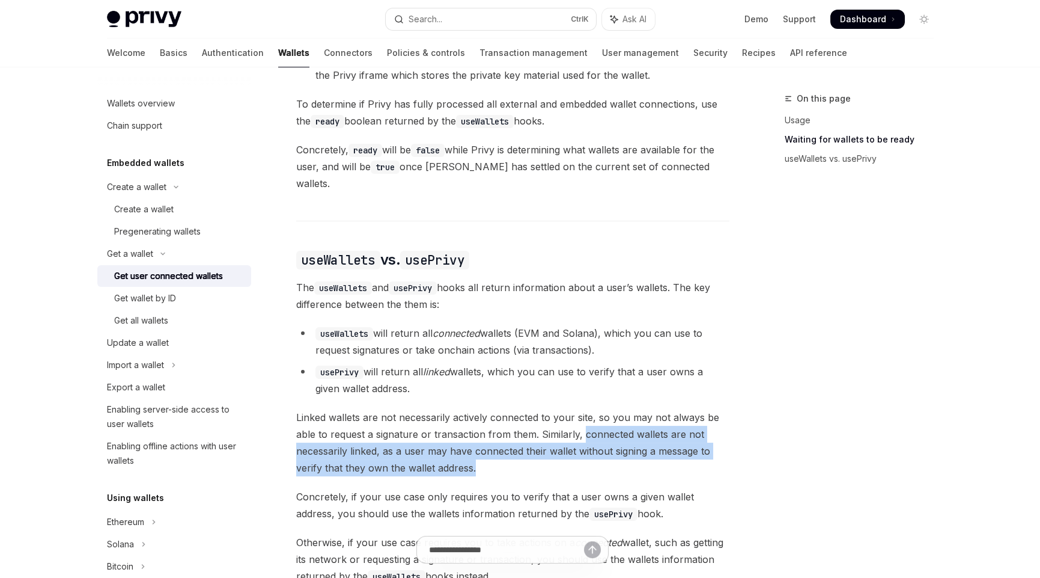
drag, startPoint x: 581, startPoint y: 417, endPoint x: 597, endPoint y: 446, distance: 33.6
click at [597, 446] on span "Linked wallets are not necessarily actively connected to your site, so you may …" at bounding box center [512, 442] width 433 height 67
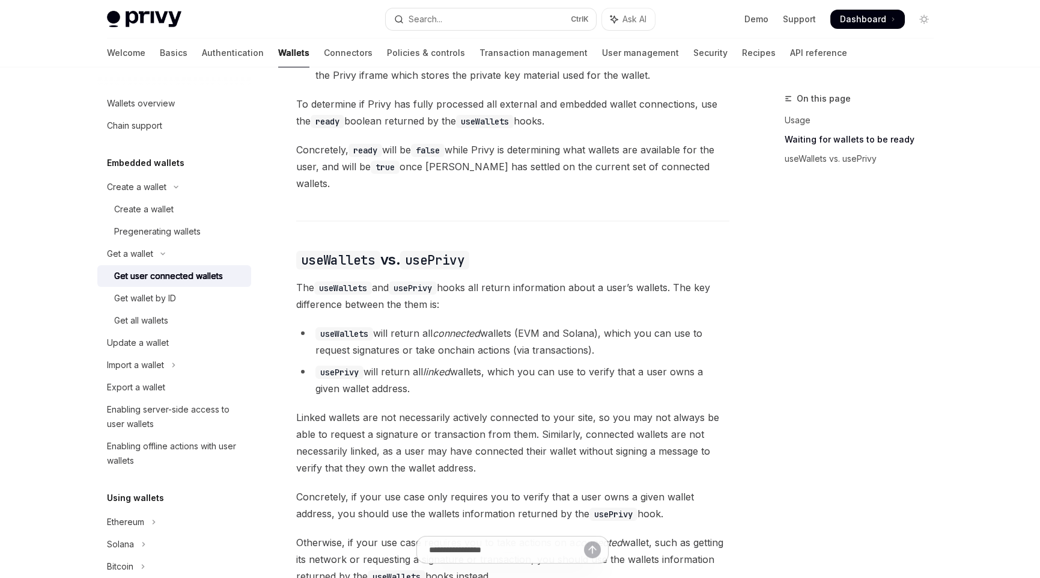
click at [319, 488] on span "Concretely, if your use case only requires you to verify that a user owns a giv…" at bounding box center [512, 505] width 433 height 34
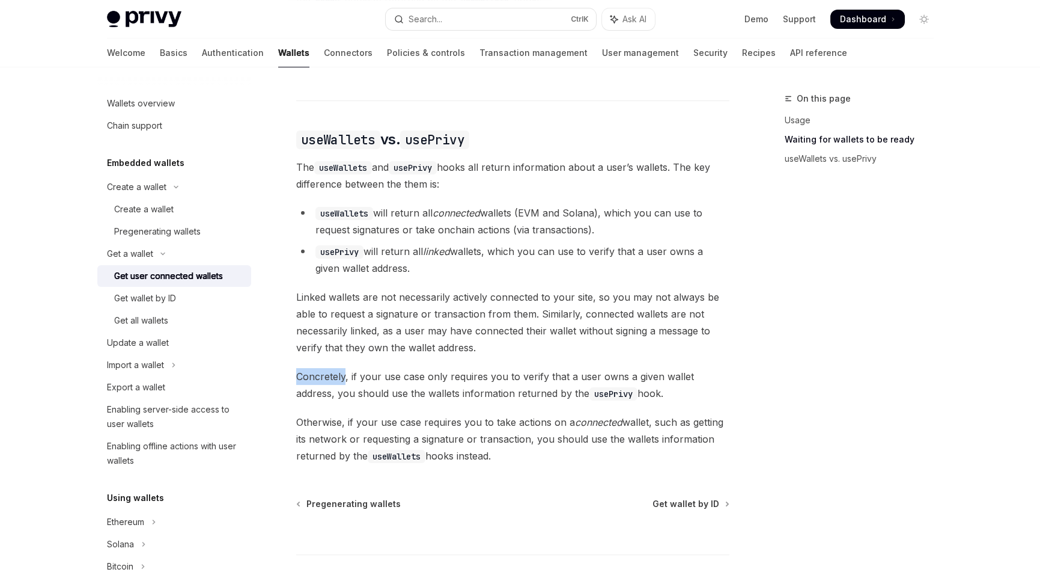
click at [319, 368] on span "Concretely, if your use case only requires you to verify that a user owns a giv…" at bounding box center [512, 385] width 433 height 34
click at [433, 368] on span "Concretely, if your use case only requires you to verify that a user owns a giv…" at bounding box center [512, 385] width 433 height 34
click at [143, 301] on div "Get wallet by ID" at bounding box center [145, 298] width 62 height 14
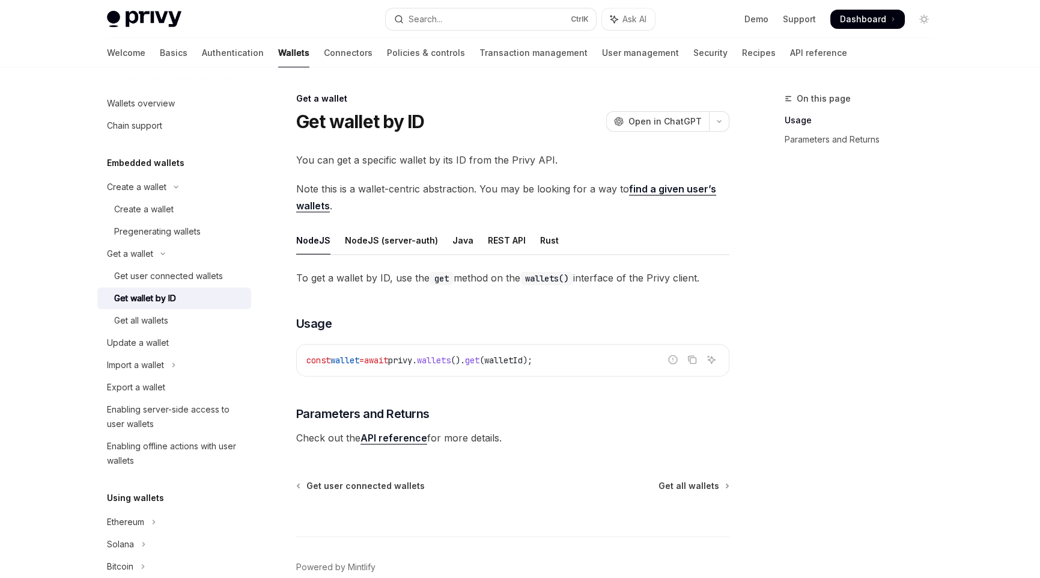
click at [508, 169] on div "You can get a specific wallet by its ID from the Privy API. Note this is a wall…" at bounding box center [512, 298] width 433 height 295
drag, startPoint x: 472, startPoint y: 189, endPoint x: 287, endPoint y: 188, distance: 185.1
click at [287, 188] on div "Get a wallet Get wallet by ID OpenAI Open in ChatGPT OpenAI Open in ChatGPT You…" at bounding box center [401, 365] width 664 height 549
click at [614, 226] on ul "NodeJS NodeJS (server-auth) Java REST API Rust" at bounding box center [512, 240] width 433 height 29
click at [675, 186] on link "find a given user’s wallets" at bounding box center [506, 197] width 420 height 29
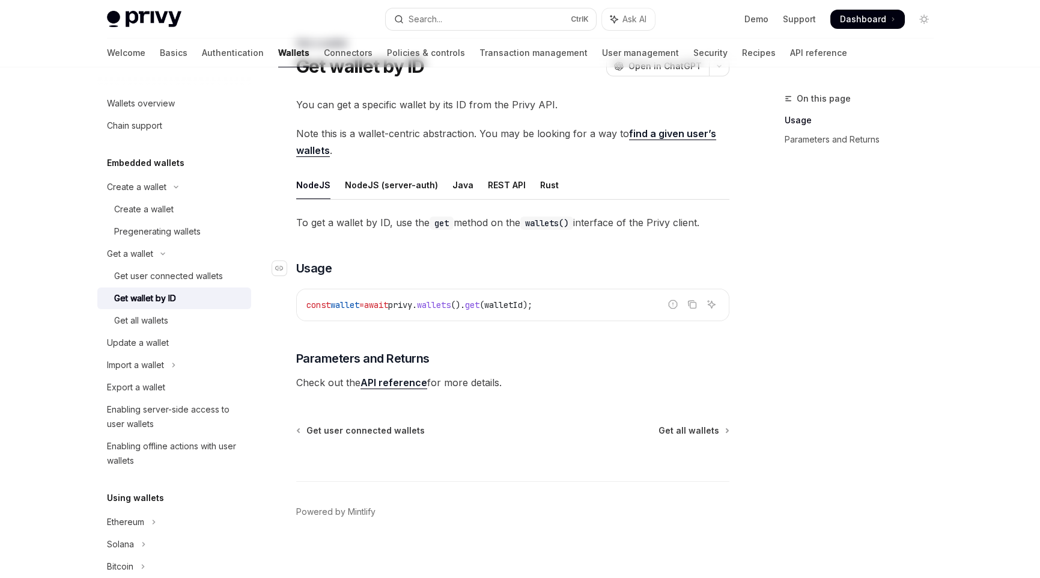
scroll to position [61, 0]
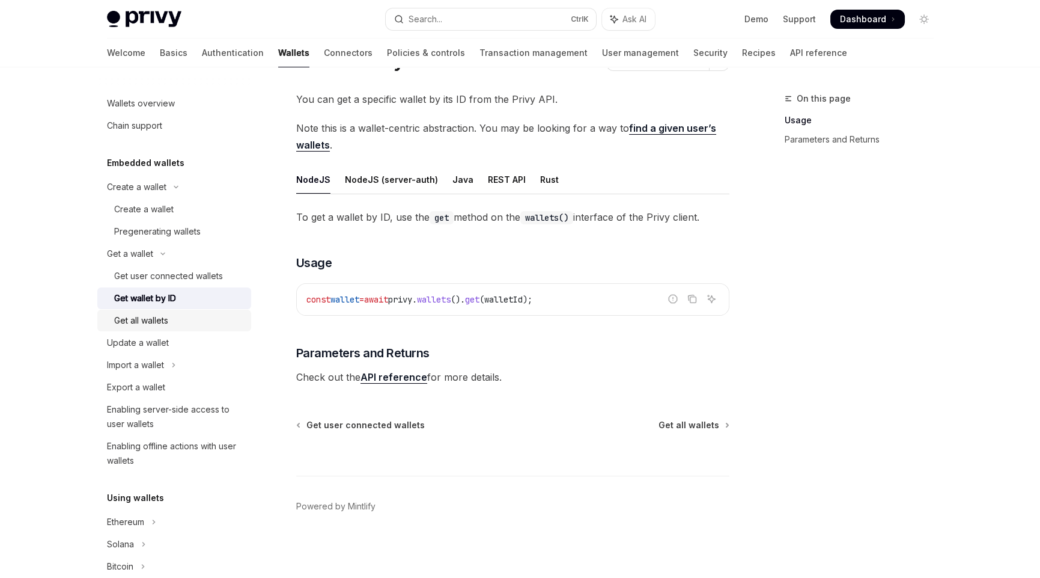
click at [159, 320] on div "Get all wallets" at bounding box center [141, 320] width 54 height 14
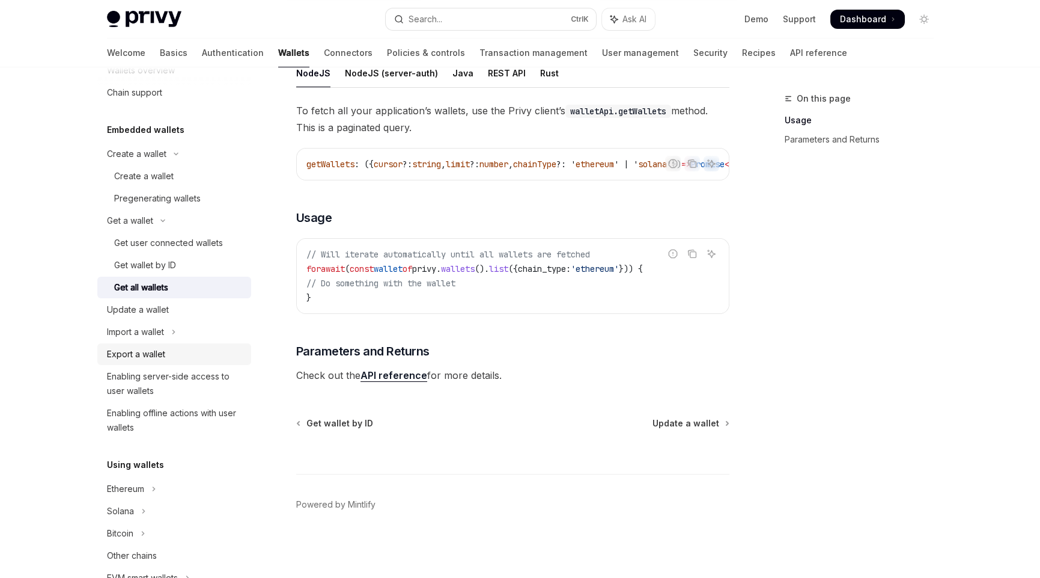
scroll to position [60, 0]
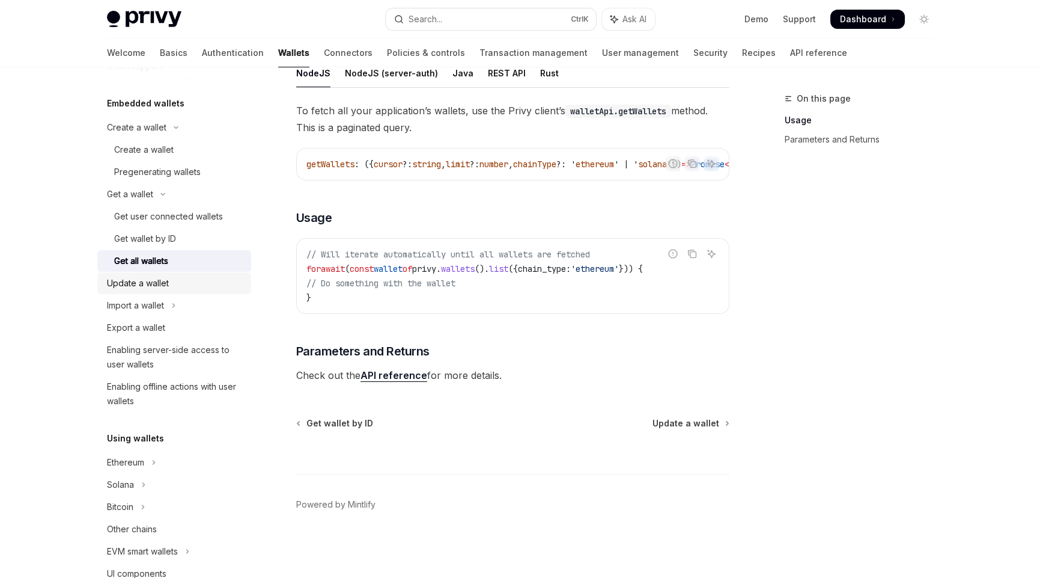
click at [172, 285] on div "Update a wallet" at bounding box center [175, 283] width 137 height 14
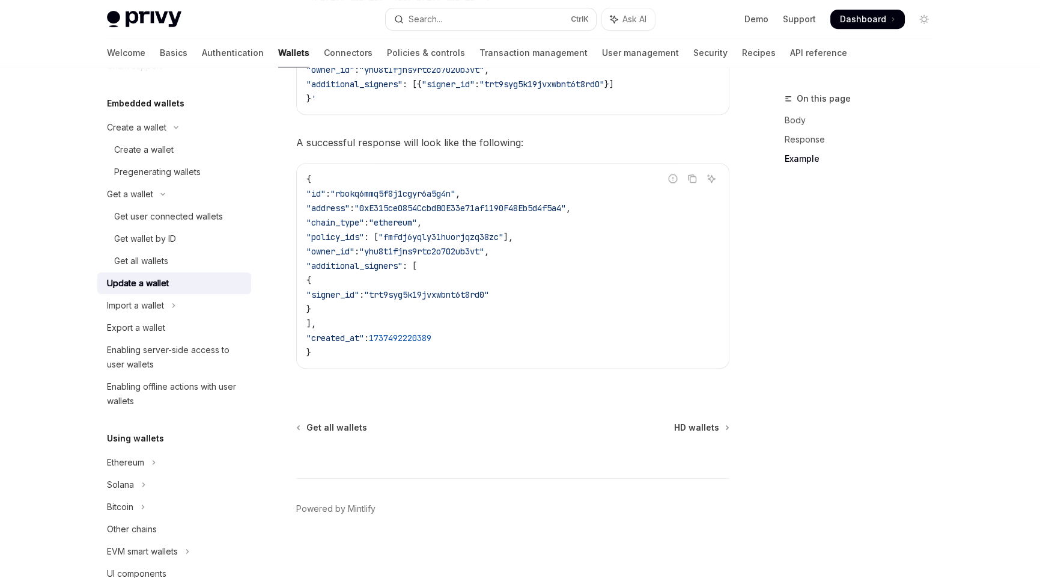
scroll to position [1407, 0]
click at [172, 306] on icon "Toggle Import a wallet section" at bounding box center [173, 305] width 5 height 14
type textarea "*"
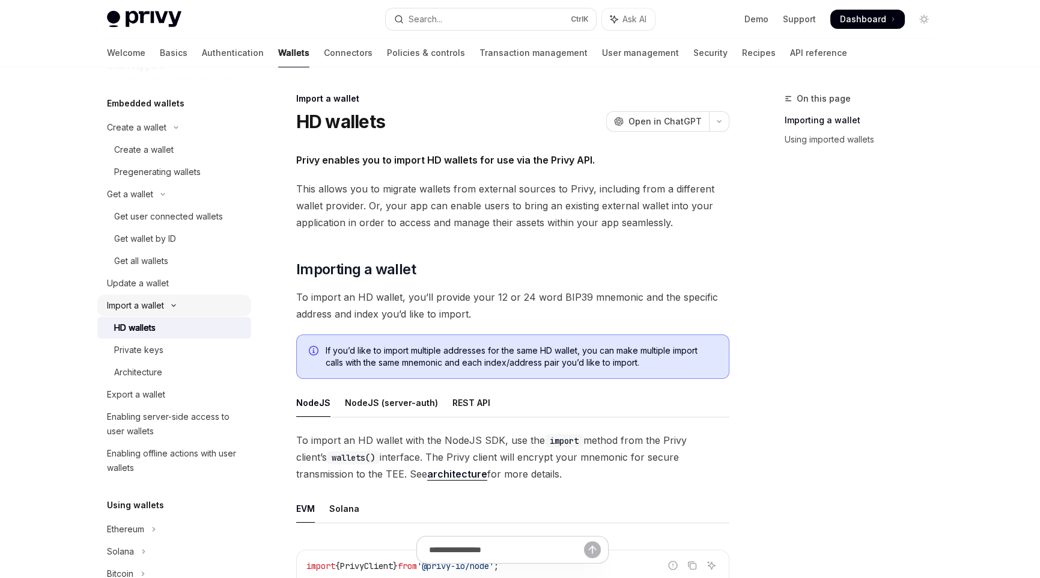
click at [172, 306] on icon "Toggle Import a wallet section" at bounding box center [173, 305] width 14 height 5
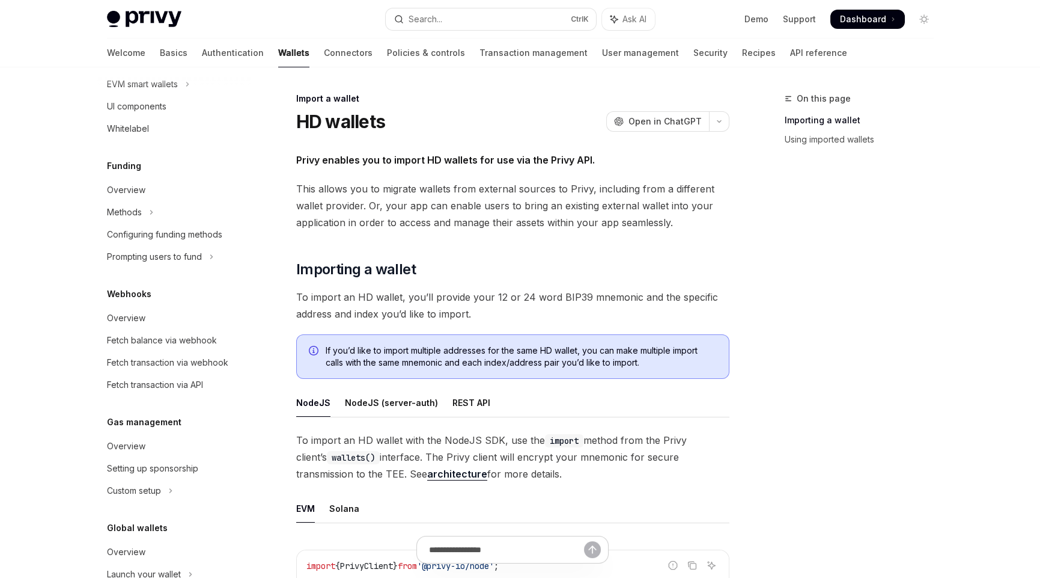
scroll to position [579, 0]
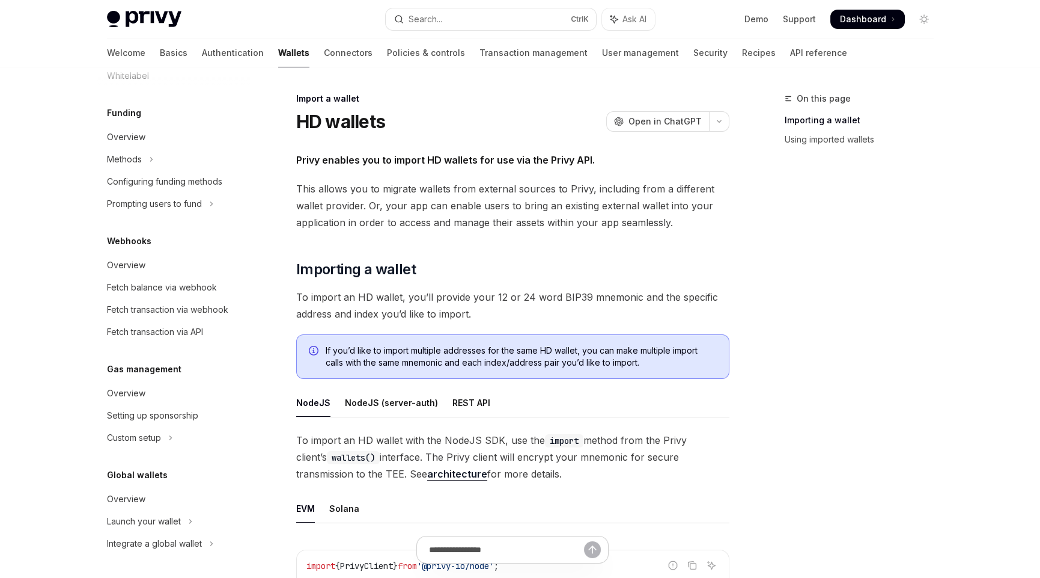
click at [798, 392] on div "On this page Importing a wallet Using imported wallets" at bounding box center [852, 334] width 183 height 486
click at [856, 386] on div "On this page Importing a wallet Using imported wallets" at bounding box center [852, 334] width 183 height 486
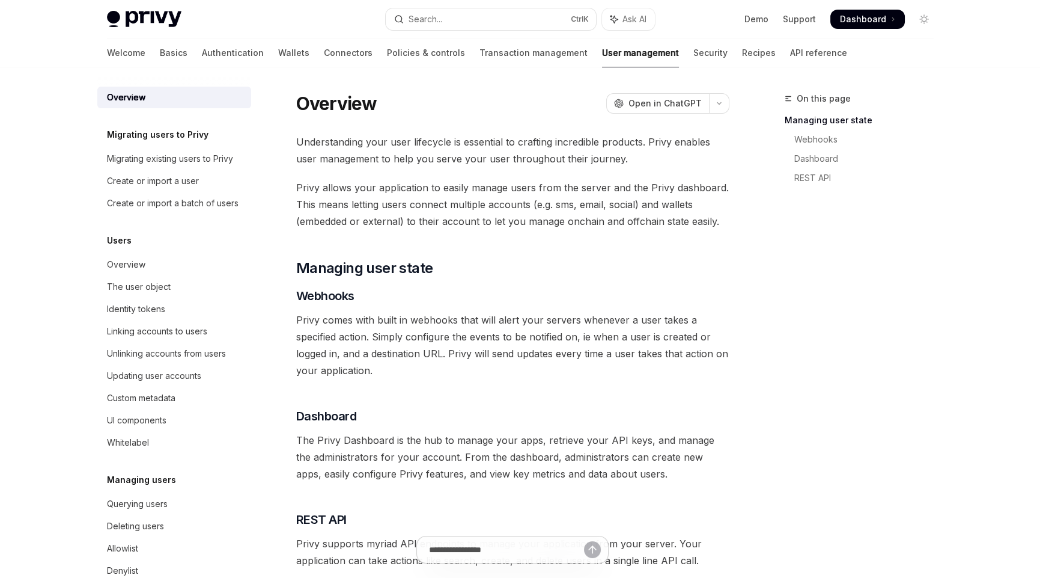
scroll to position [60, 0]
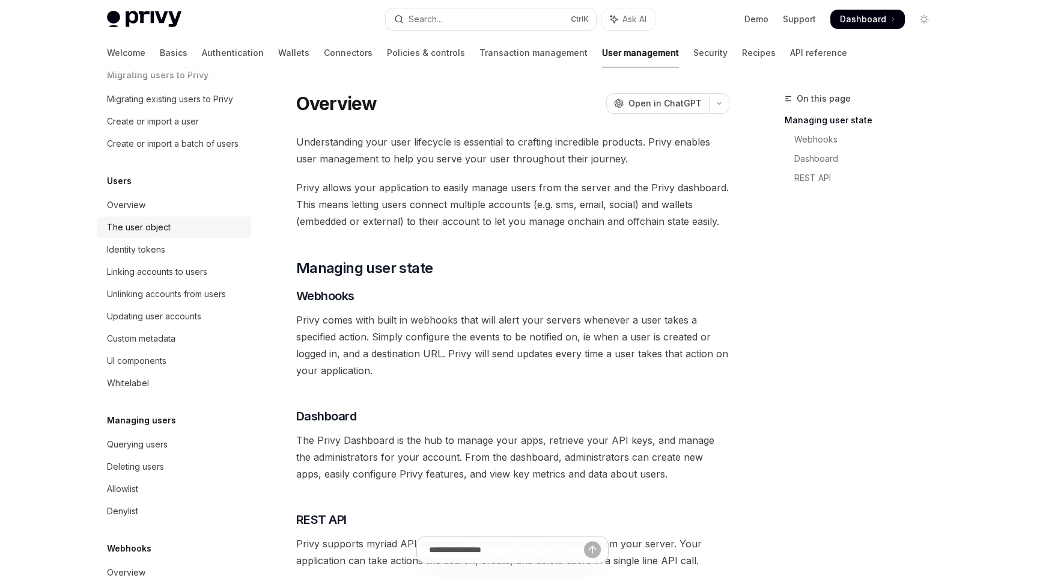
drag, startPoint x: 140, startPoint y: 233, endPoint x: 226, endPoint y: 248, distance: 87.1
click at [140, 233] on div "The user object" at bounding box center [139, 227] width 64 height 14
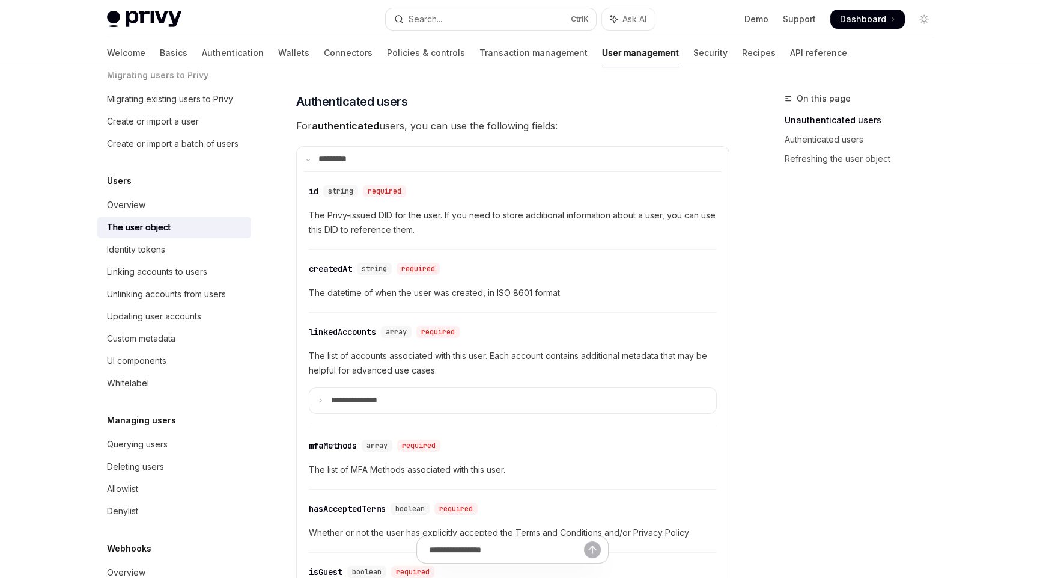
scroll to position [360, 0]
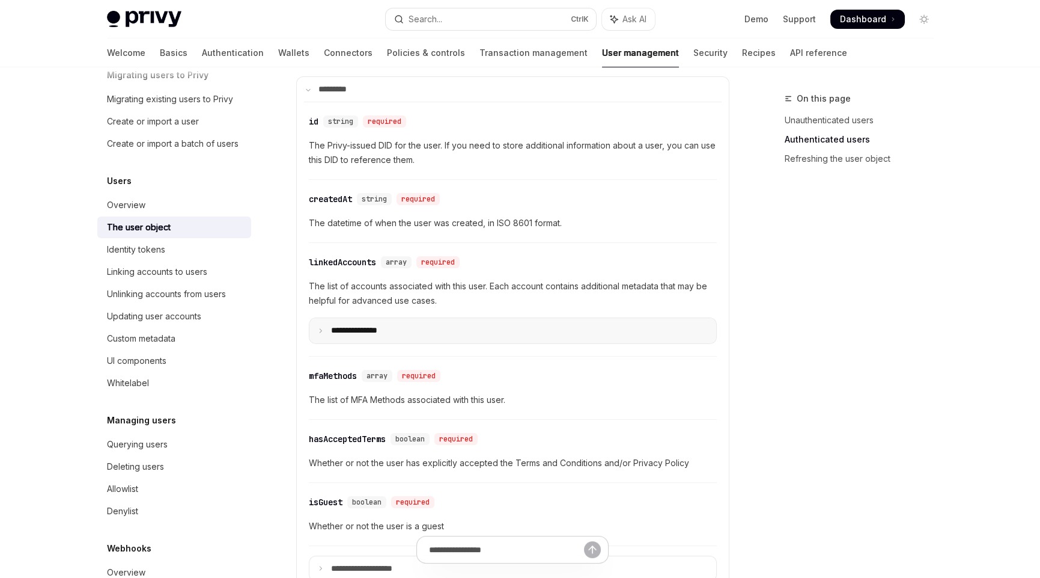
click at [324, 323] on summary "**********" at bounding box center [513, 330] width 407 height 25
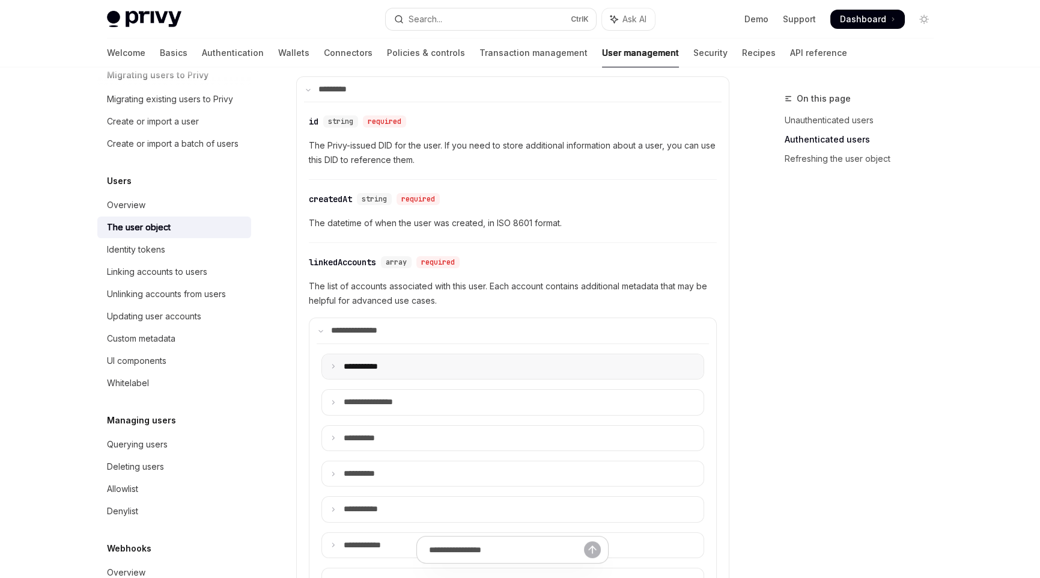
click at [332, 359] on summary "**** ******" at bounding box center [513, 366] width 382 height 25
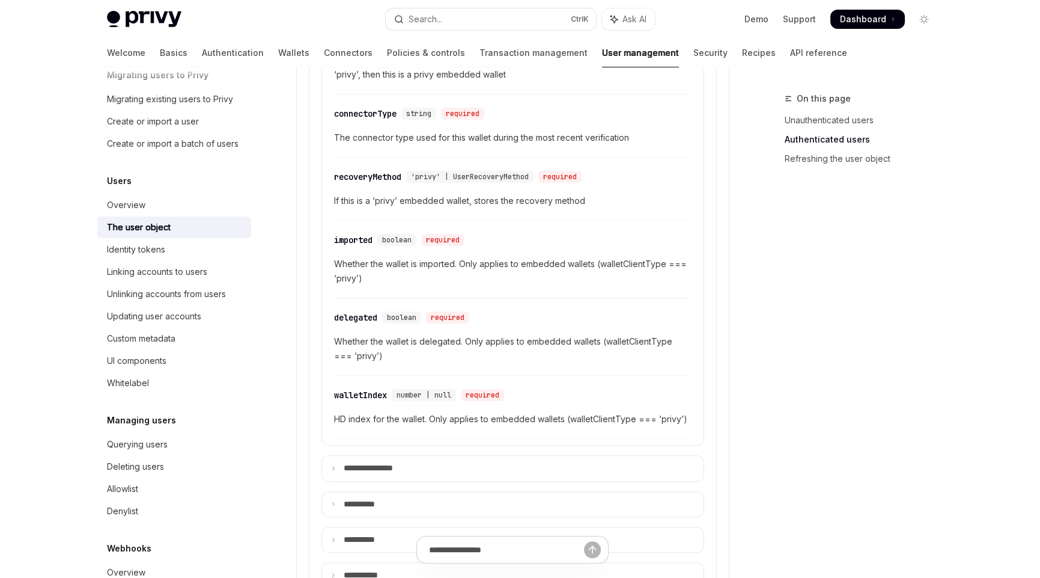
scroll to position [1021, 0]
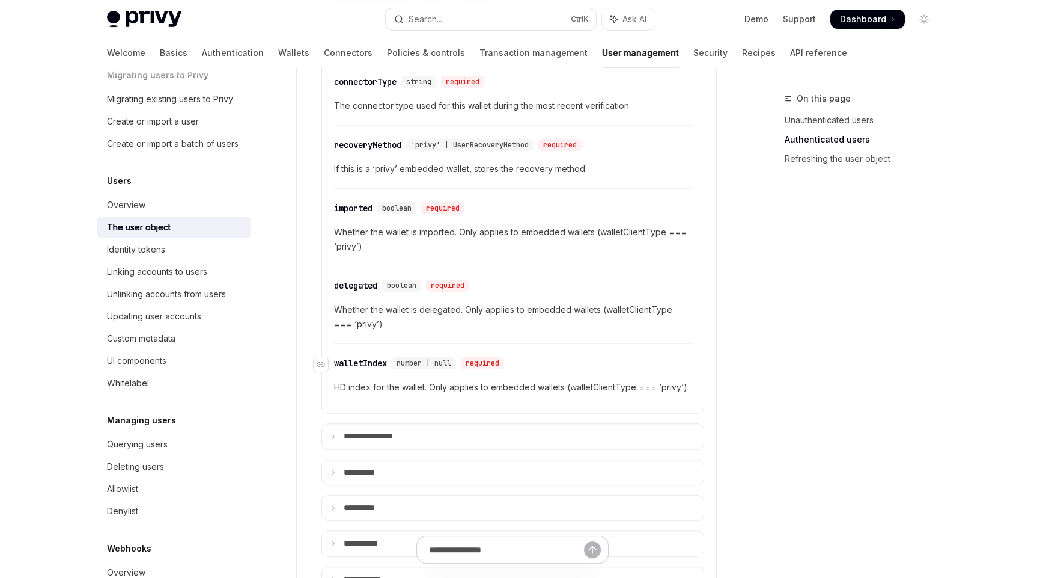
click at [362, 357] on div "walletIndex" at bounding box center [360, 363] width 53 height 12
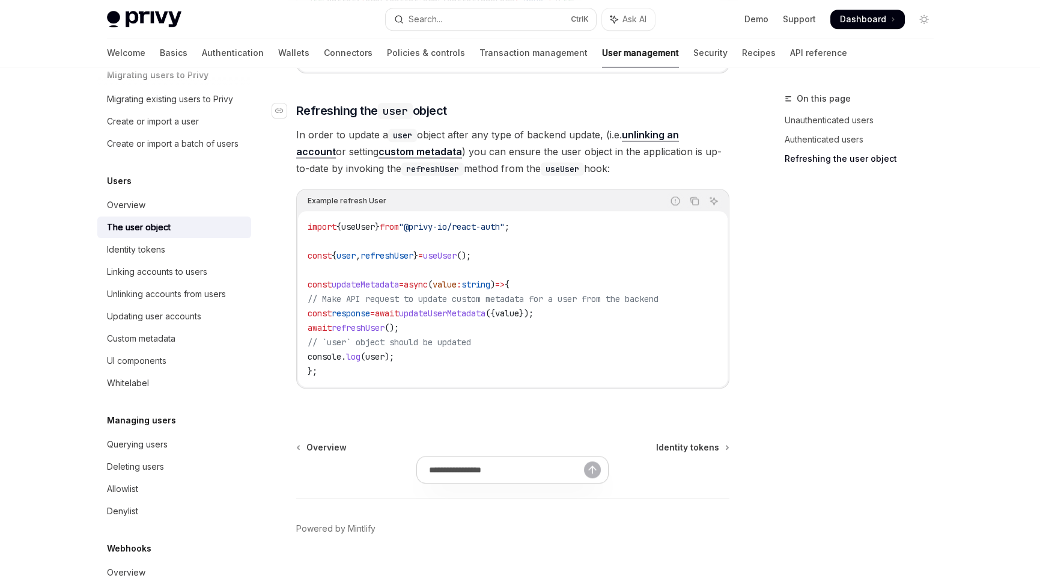
scroll to position [2937, 0]
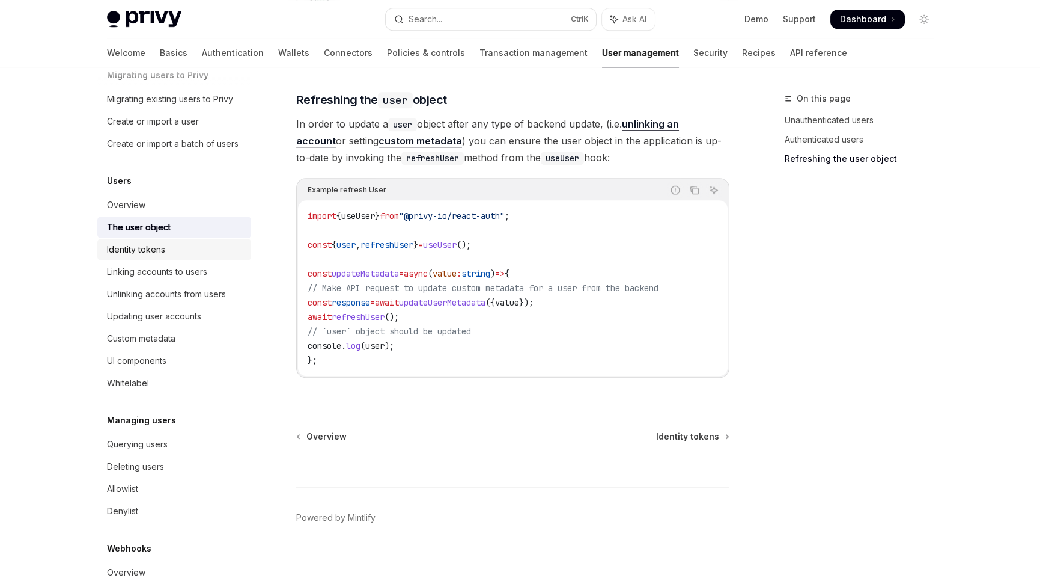
click at [159, 257] on div "Identity tokens" at bounding box center [136, 249] width 58 height 14
type textarea "*"
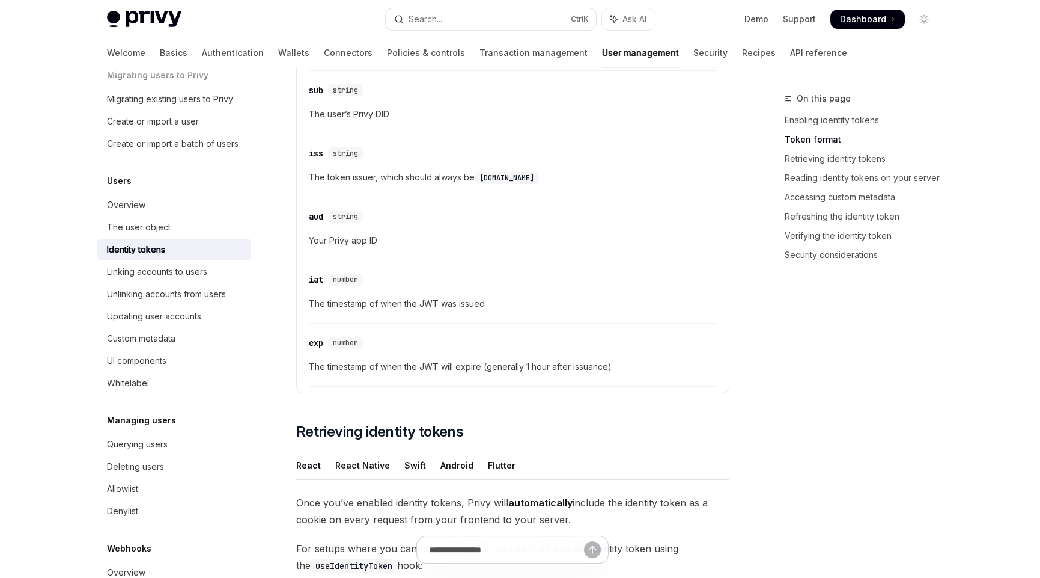
scroll to position [721, 0]
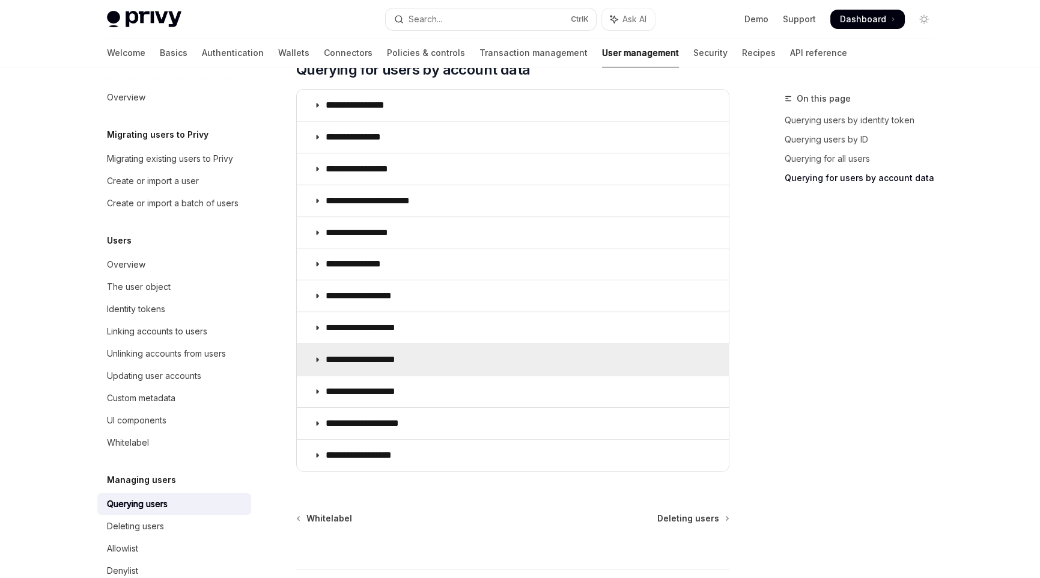
scroll to position [753, 0]
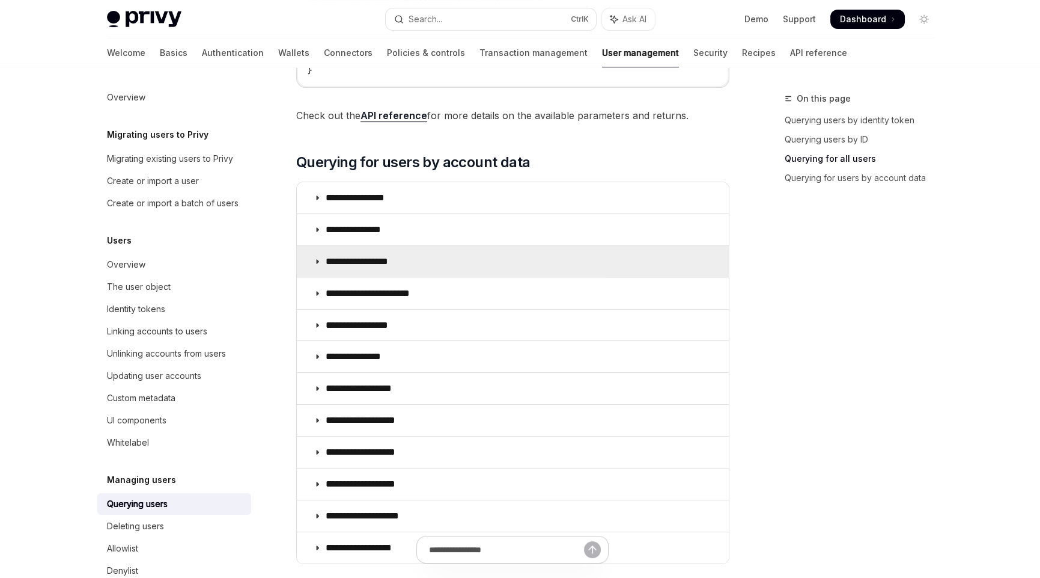
click at [316, 259] on icon at bounding box center [317, 261] width 7 height 7
